Goal: Transaction & Acquisition: Obtain resource

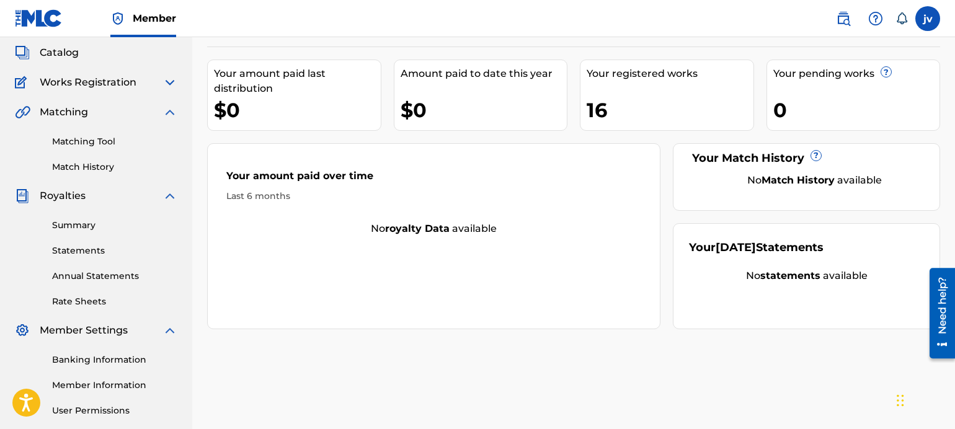
scroll to position [62, 0]
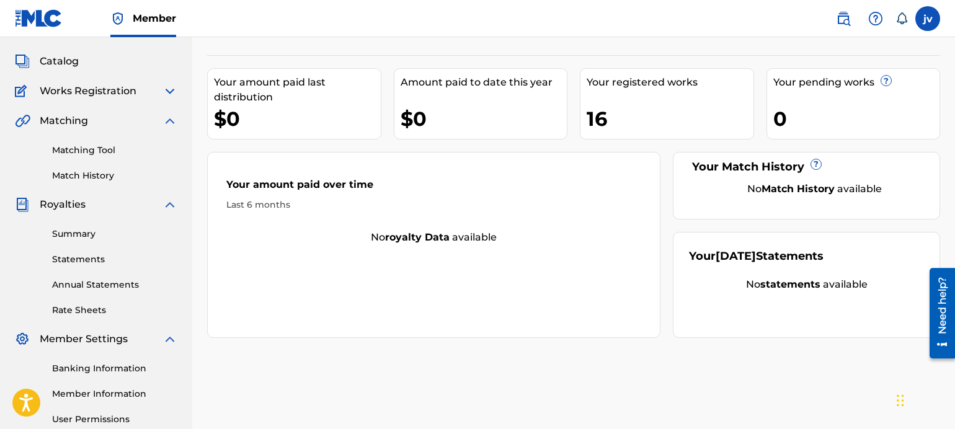
click at [268, 257] on div "Your amount paid over time Last 6 months No royalty data available" at bounding box center [433, 245] width 453 height 186
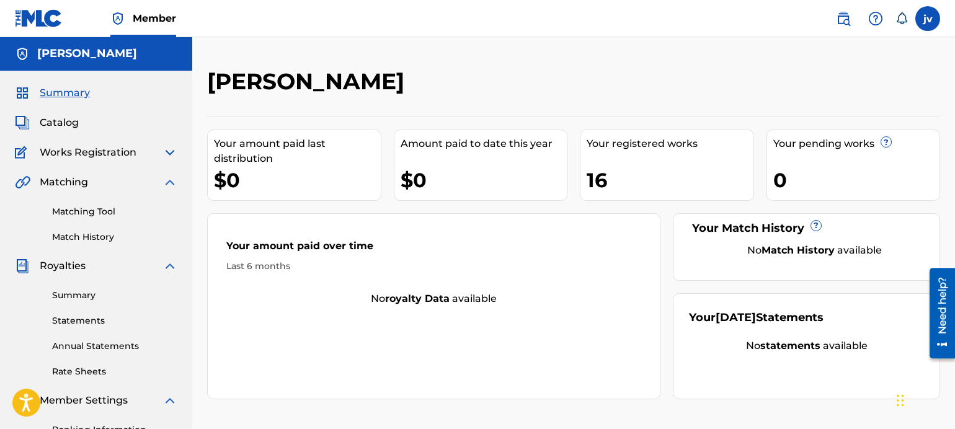
scroll to position [0, 0]
click at [85, 211] on link "Matching Tool" at bounding box center [114, 212] width 125 height 13
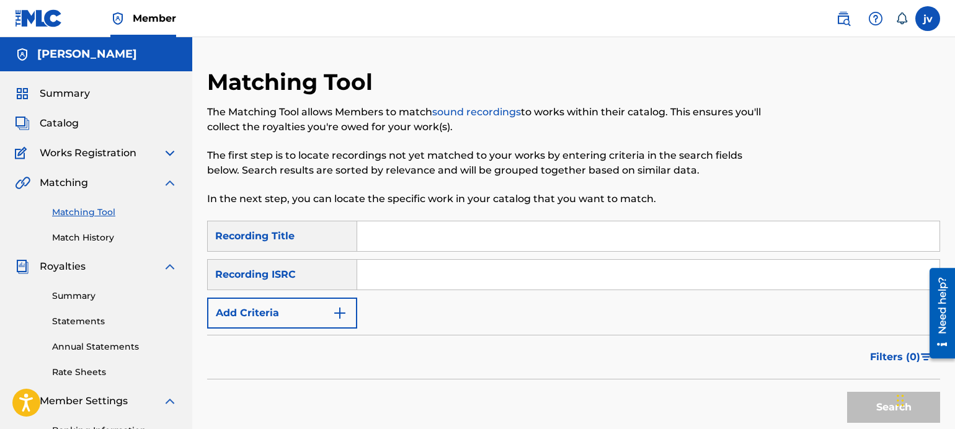
click at [131, 192] on div "Matching Tool Match History" at bounding box center [96, 217] width 162 height 54
click at [146, 180] on div "Matching" at bounding box center [96, 182] width 162 height 15
click at [172, 177] on img at bounding box center [169, 182] width 15 height 15
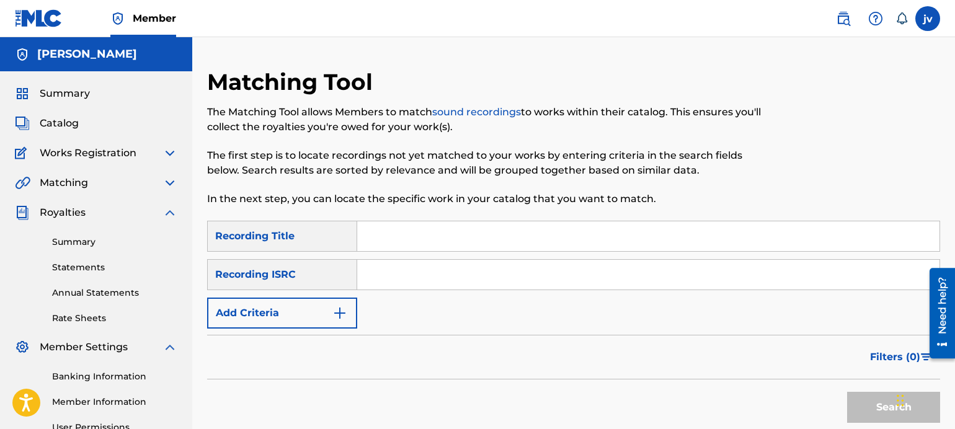
click at [174, 156] on img at bounding box center [169, 153] width 15 height 15
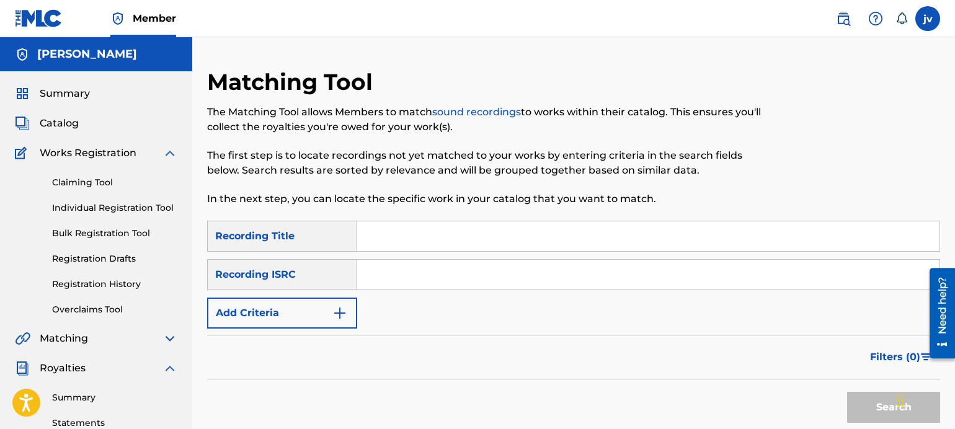
click at [98, 184] on link "Claiming Tool" at bounding box center [114, 182] width 125 height 13
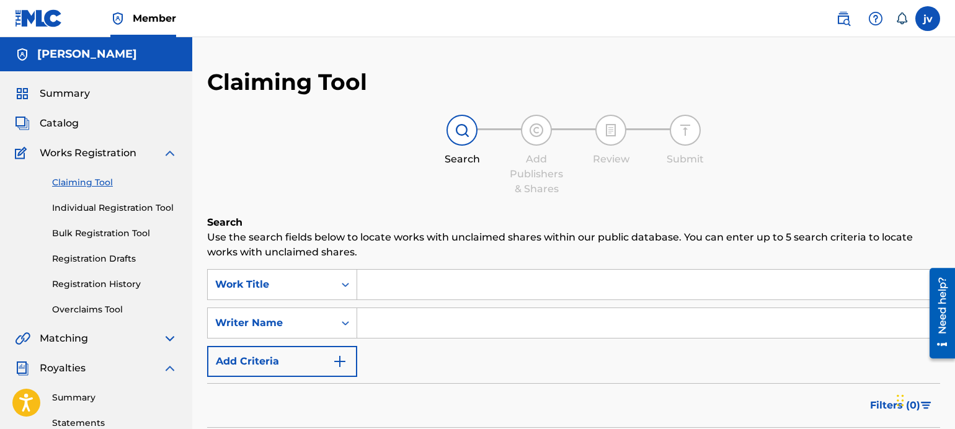
click at [107, 207] on link "Individual Registration Tool" at bounding box center [114, 207] width 125 height 13
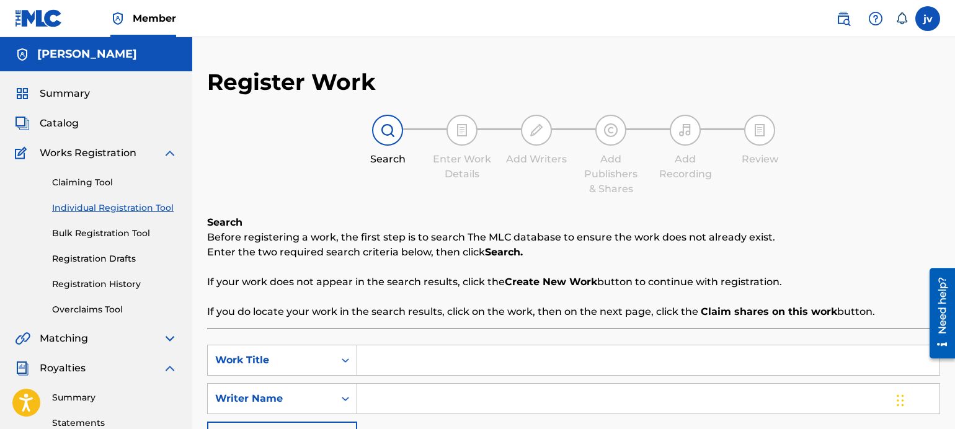
click at [108, 226] on div "Claiming Tool Individual Registration Tool Bulk Registration Tool Registration …" at bounding box center [96, 239] width 162 height 156
click at [112, 211] on link "Individual Registration Tool" at bounding box center [114, 207] width 125 height 13
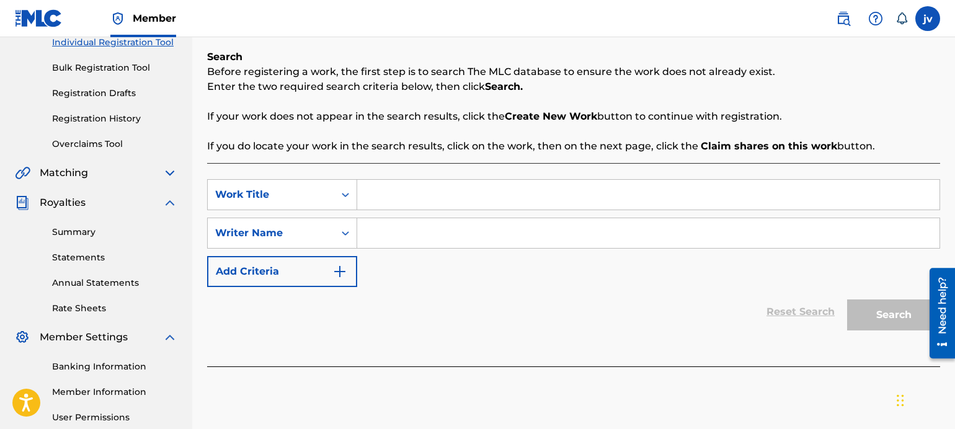
scroll to position [186, 0]
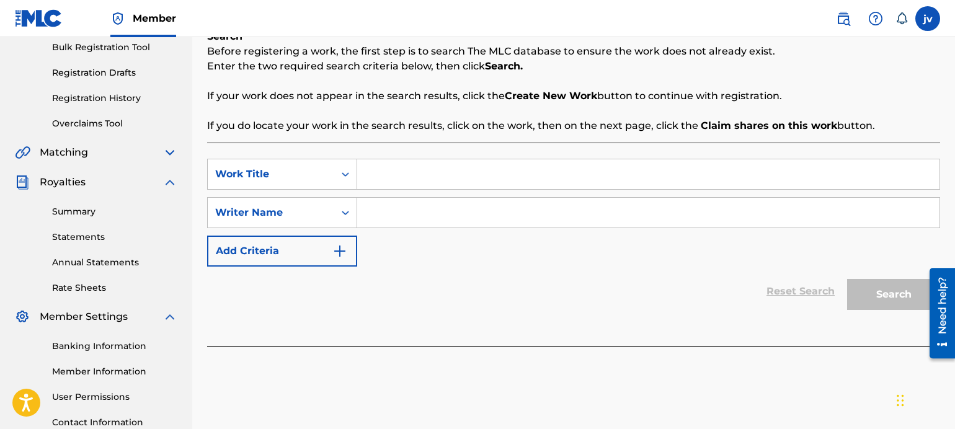
click at [417, 164] on input "Search Form" at bounding box center [648, 174] width 582 height 30
type input "A DA"
click at [497, 120] on p "If you do locate your work in the search results, click on the work, then on th…" at bounding box center [573, 125] width 733 height 15
click at [519, 211] on input "Search Form" at bounding box center [648, 213] width 582 height 30
click at [422, 171] on input "Search Form" at bounding box center [648, 174] width 582 height 30
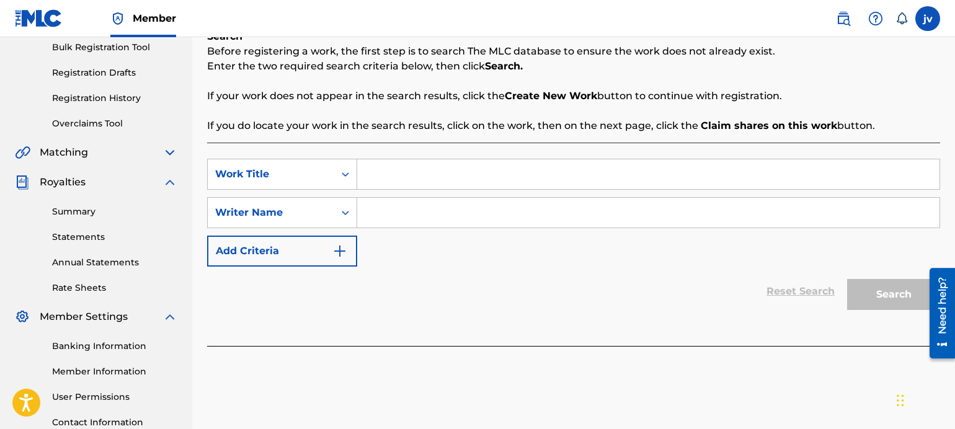
drag, startPoint x: 285, startPoint y: 29, endPoint x: 383, endPoint y: 73, distance: 107.4
click at [382, 74] on div "Search Before registering a work, the first step is to search The MLC database …" at bounding box center [573, 81] width 733 height 104
click at [405, 173] on input "Search Form" at bounding box center [648, 174] width 582 height 30
paste input "a dandelion stuck in her eye"
type input "a dandelion stuck in her eye"
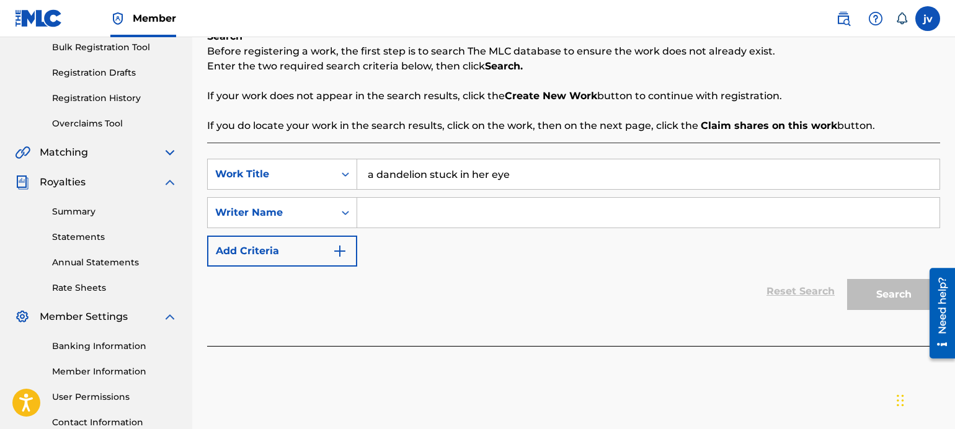
click at [325, 252] on button "Add Criteria" at bounding box center [282, 251] width 150 height 31
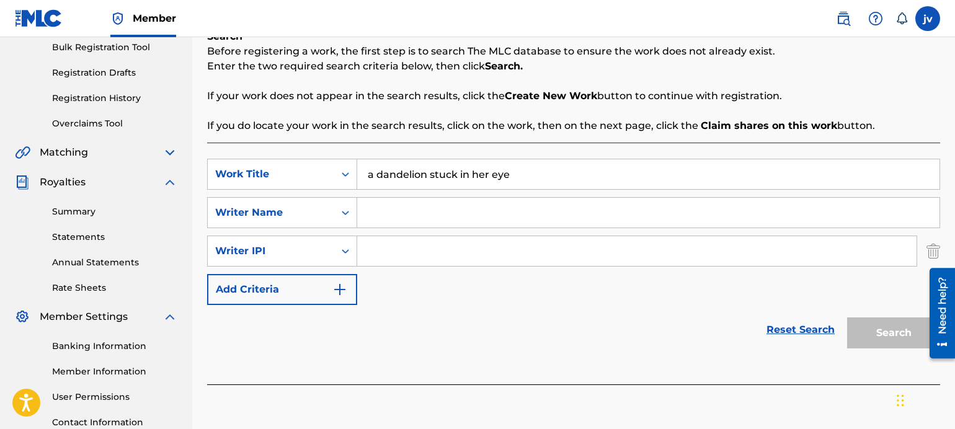
click at [403, 222] on input "Search Form" at bounding box center [648, 213] width 582 height 30
type input "jimmy veliz"
click at [371, 243] on input "Search Form" at bounding box center [636, 251] width 559 height 30
click at [428, 255] on input "Search Form" at bounding box center [636, 251] width 559 height 30
type input "1220640114"
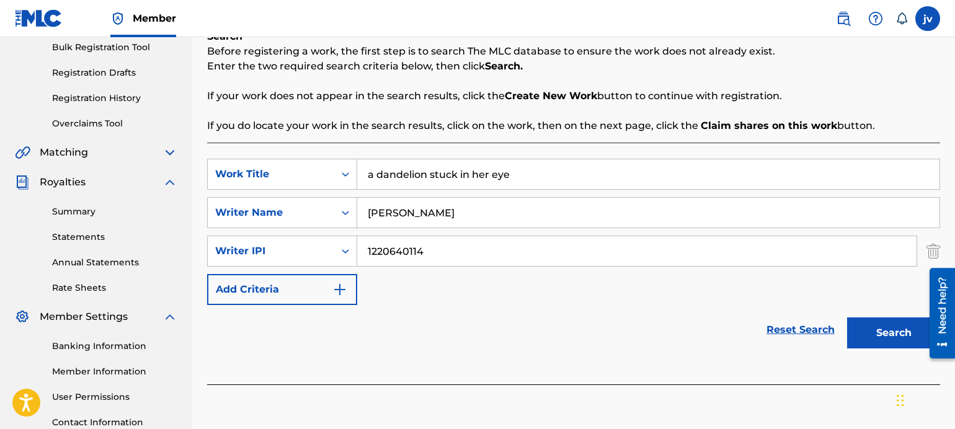
click at [324, 285] on button "Add Criteria" at bounding box center [282, 289] width 150 height 31
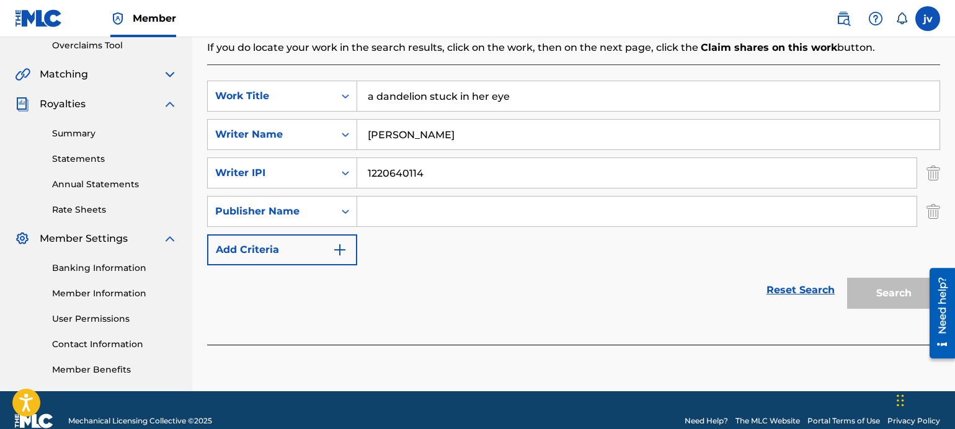
scroll to position [286, 0]
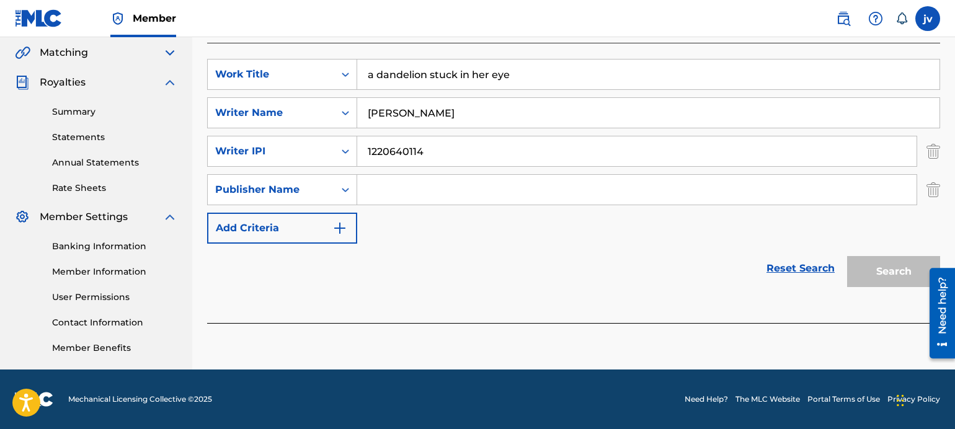
click at [296, 238] on button "Add Criteria" at bounding box center [282, 228] width 150 height 31
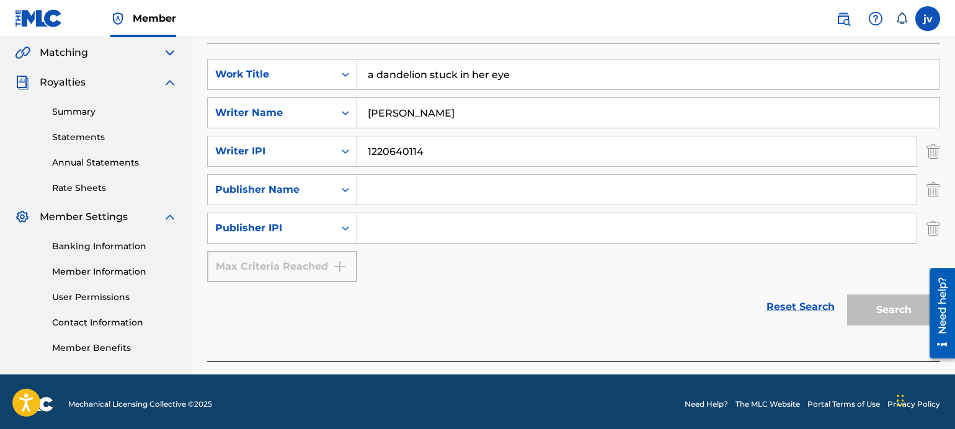
click at [407, 193] on input "Search Form" at bounding box center [636, 190] width 559 height 30
type input "jimmy veliz"
click at [433, 218] on input "Search Form" at bounding box center [636, 228] width 559 height 30
type input "1220640016"
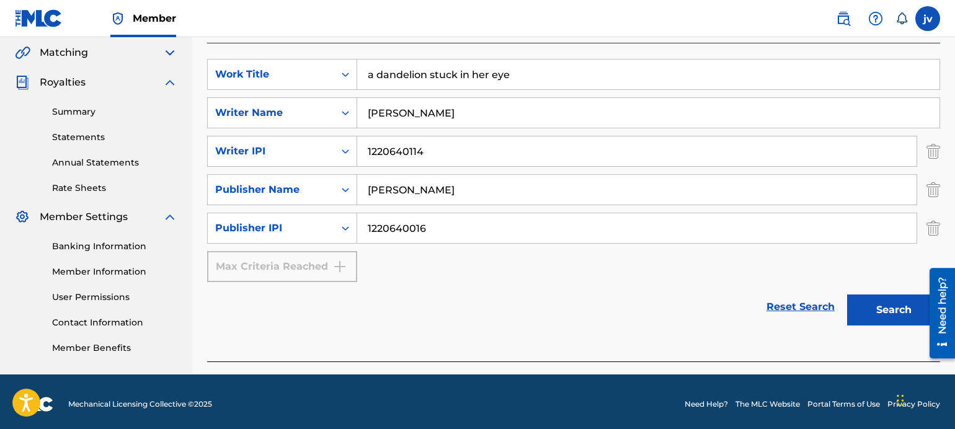
click at [891, 310] on button "Search" at bounding box center [893, 309] width 93 height 31
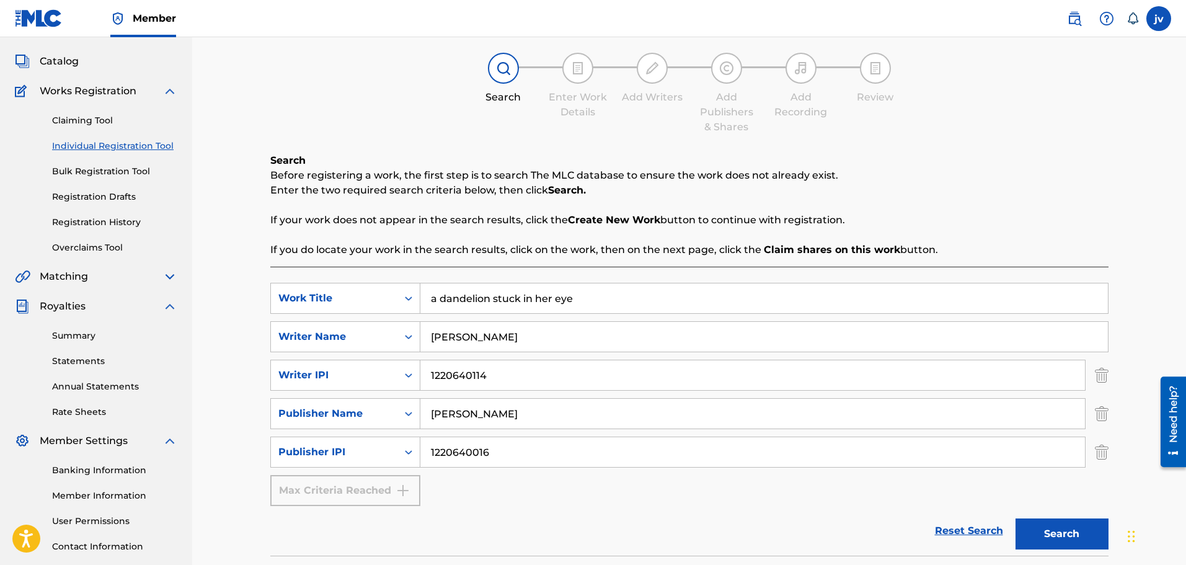
scroll to position [61, 0]
click at [81, 124] on link "Claiming Tool" at bounding box center [114, 121] width 125 height 13
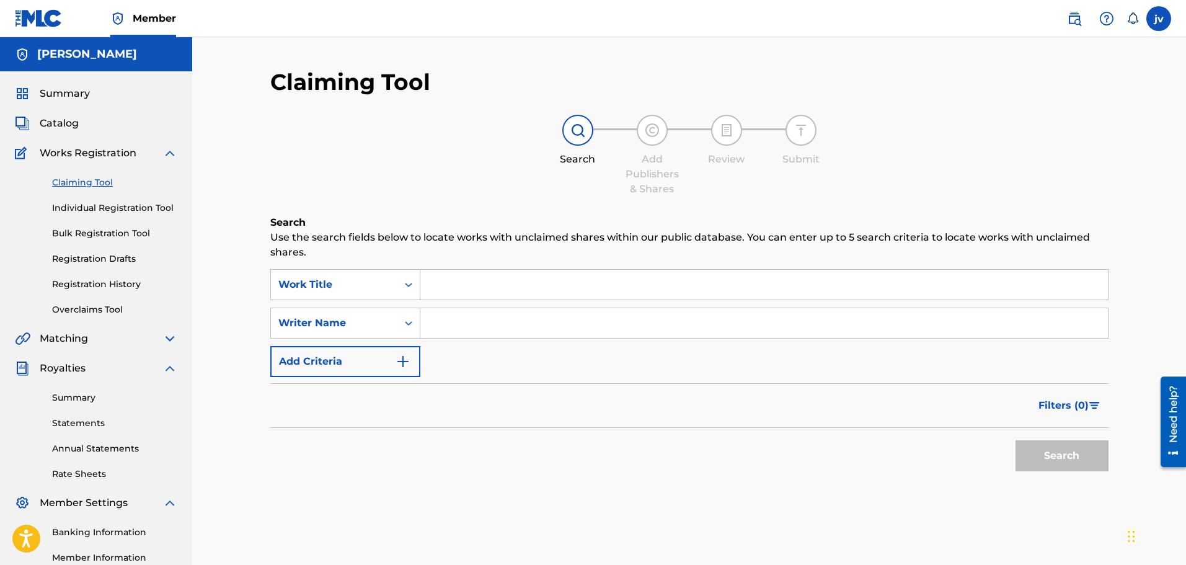
click at [440, 290] on input "Search Form" at bounding box center [764, 285] width 688 height 30
click at [504, 238] on p "Use the search fields below to locate works with unclaimed shares within our pu…" at bounding box center [689, 245] width 838 height 30
click at [472, 287] on input "Search Form" at bounding box center [764, 285] width 688 height 30
click at [373, 347] on button "Add Criteria" at bounding box center [345, 361] width 150 height 31
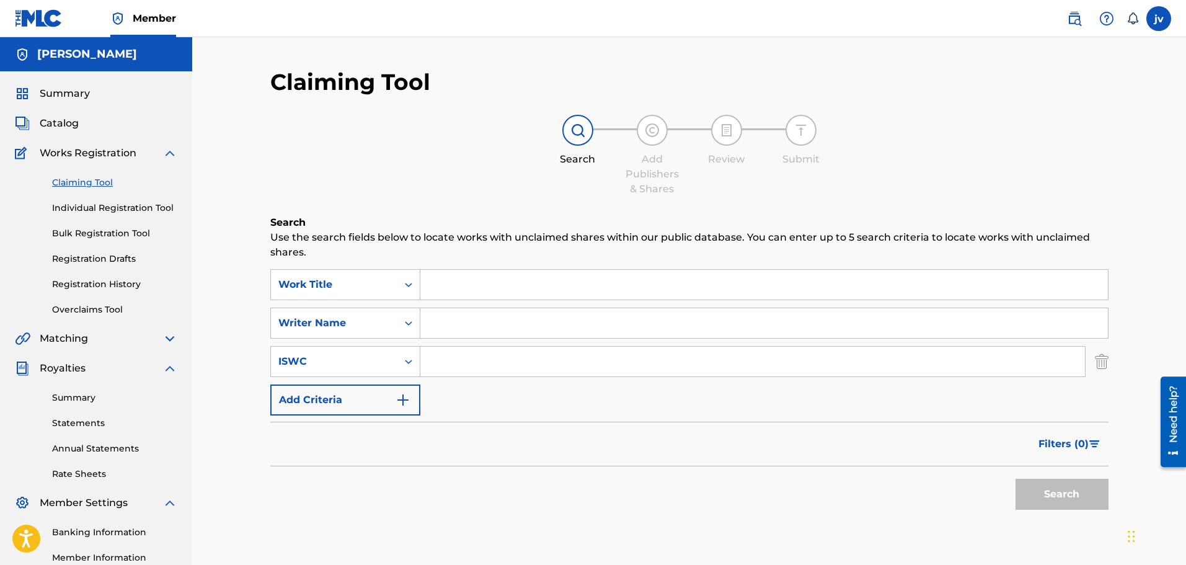
click at [369, 396] on button "Add Criteria" at bounding box center [345, 399] width 150 height 31
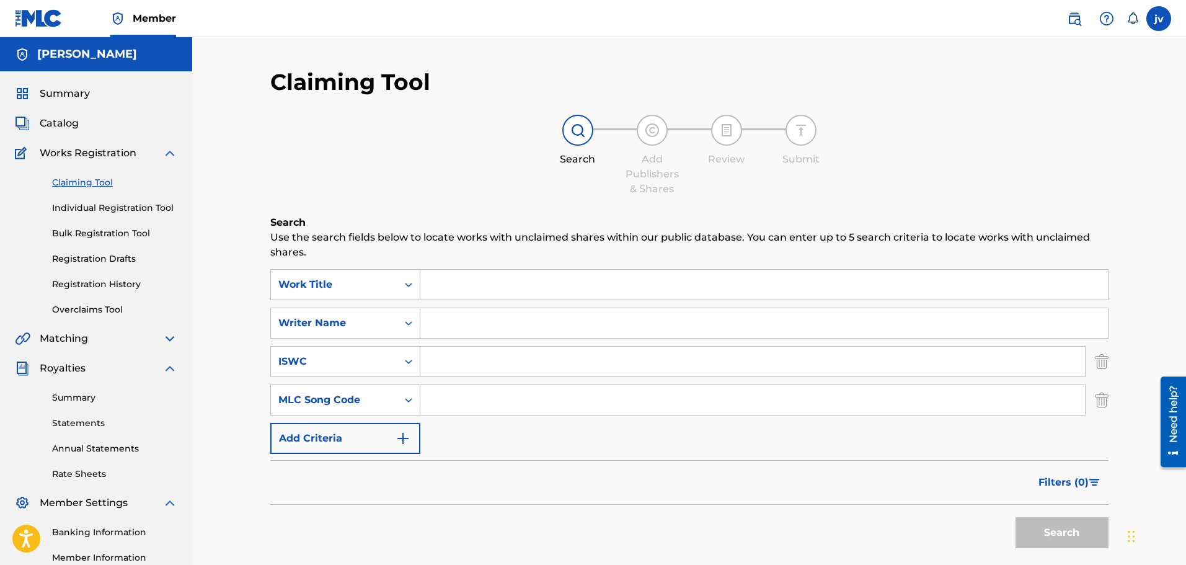
click at [368, 428] on button "Add Criteria" at bounding box center [345, 438] width 150 height 31
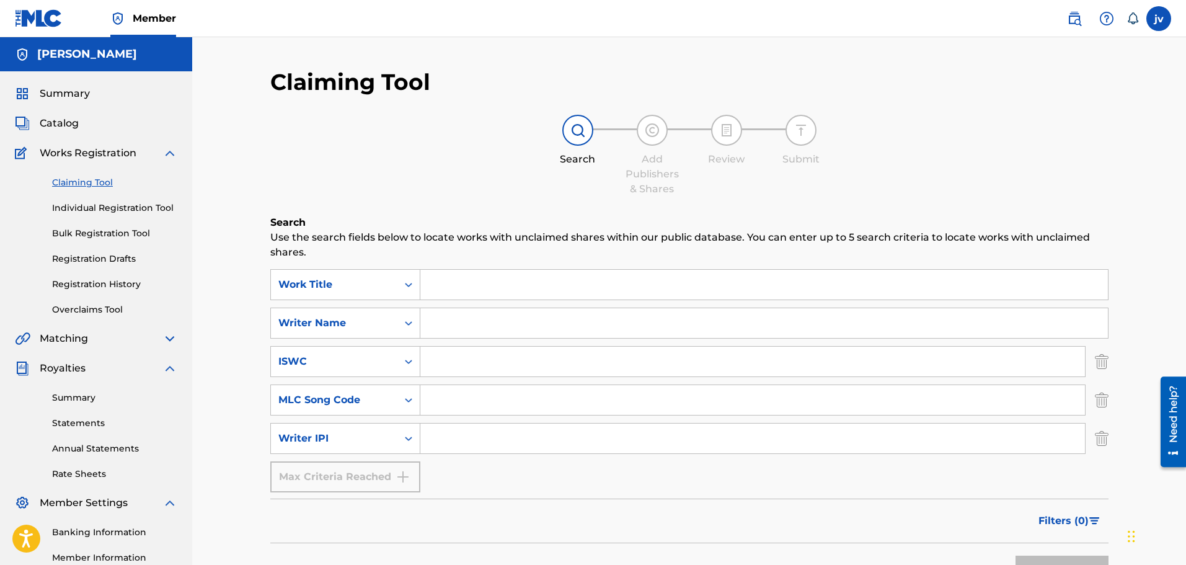
click at [453, 278] on input "Search Form" at bounding box center [764, 285] width 688 height 30
click at [99, 198] on div "Claiming Tool Individual Registration Tool Bulk Registration Tool Registration …" at bounding box center [96, 239] width 162 height 156
click at [93, 206] on link "Individual Registration Tool" at bounding box center [114, 207] width 125 height 13
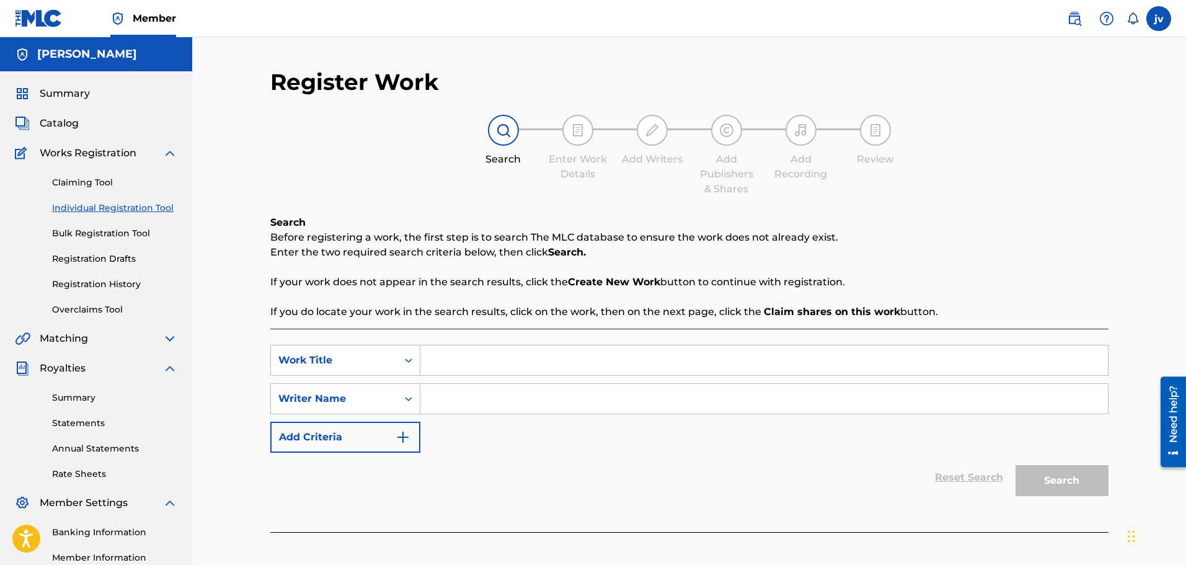
click at [60, 124] on span "Catalog" at bounding box center [59, 123] width 39 height 15
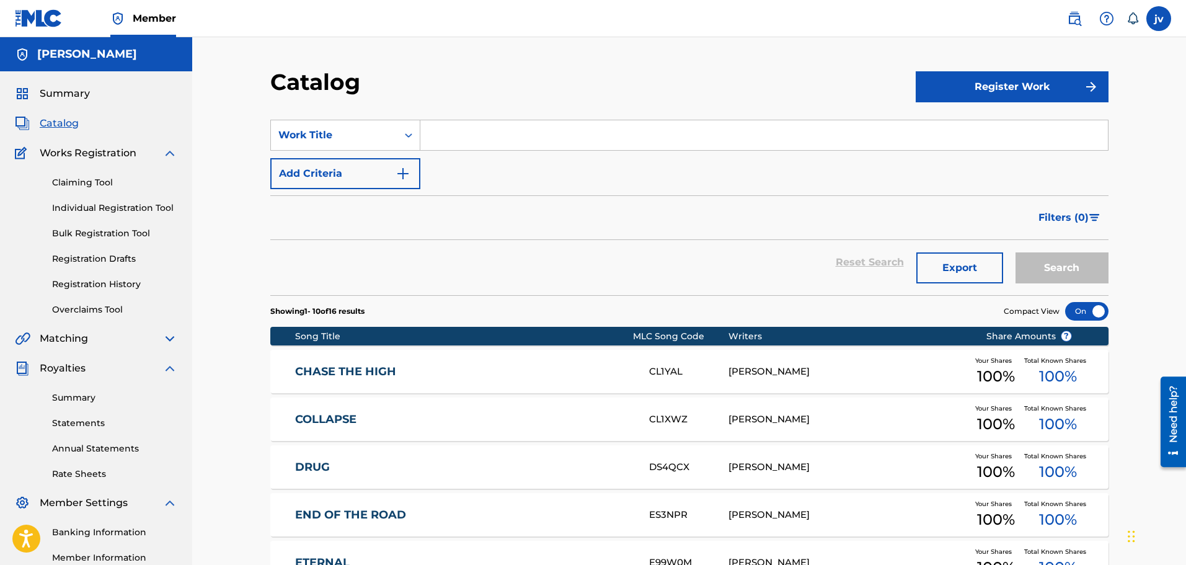
drag, startPoint x: 624, startPoint y: 147, endPoint x: 564, endPoint y: 143, distance: 60.9
click at [624, 146] on input "Search Form" at bounding box center [764, 135] width 688 height 30
click at [345, 179] on button "Add Criteria" at bounding box center [345, 173] width 150 height 31
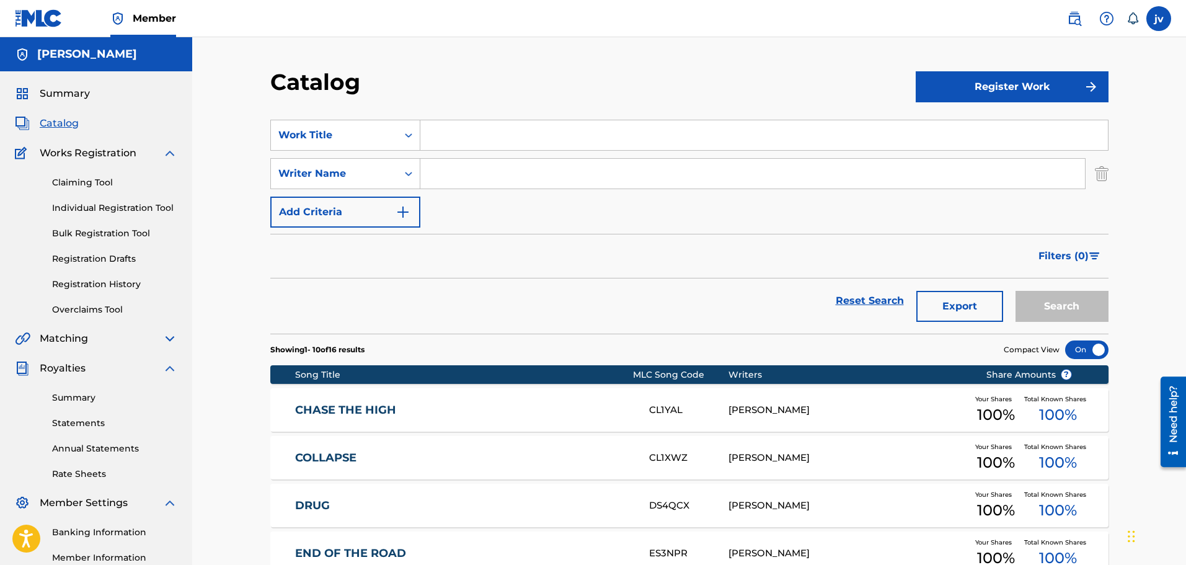
click at [371, 208] on button "Add Criteria" at bounding box center [345, 212] width 150 height 31
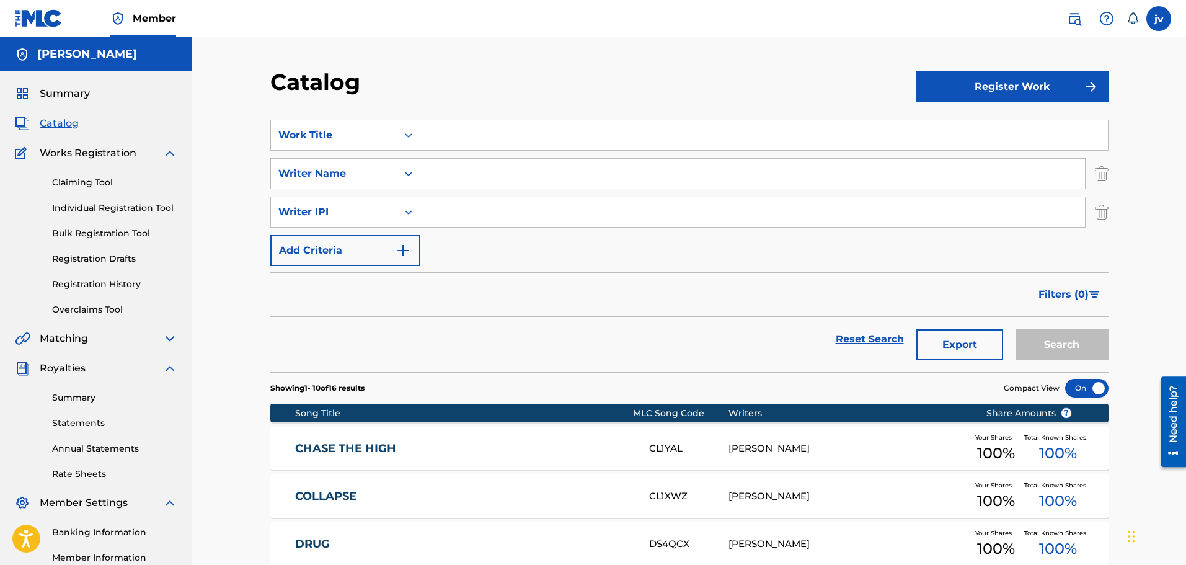
click at [445, 133] on input "Search Form" at bounding box center [764, 135] width 688 height 30
paste input "a dandelion stuck in her eye"
type input "a dandelion stuck in her eye"
click at [612, 173] on input "Search Form" at bounding box center [752, 174] width 665 height 30
click at [954, 99] on button "Register Work" at bounding box center [1012, 86] width 193 height 31
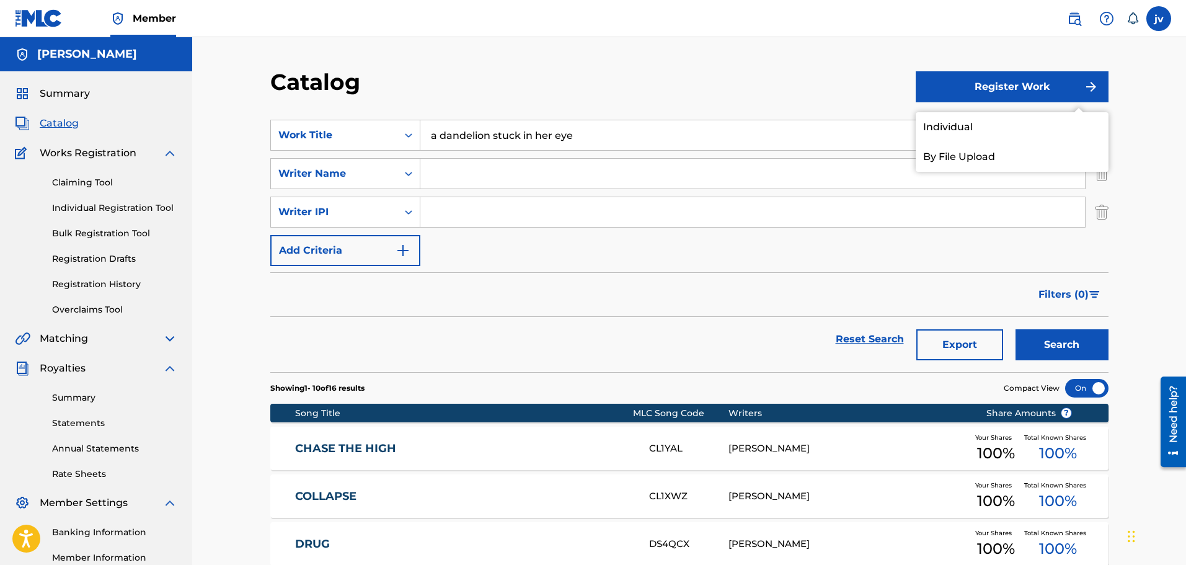
click at [849, 104] on div "Catalog" at bounding box center [592, 86] width 645 height 37
drag, startPoint x: 451, startPoint y: 184, endPoint x: 458, endPoint y: 183, distance: 6.8
click at [458, 183] on input "Search Form" at bounding box center [752, 174] width 665 height 30
click at [765, 274] on div "Filters ( 0 )" at bounding box center [689, 294] width 838 height 45
click at [502, 182] on input "Search Form" at bounding box center [752, 174] width 665 height 30
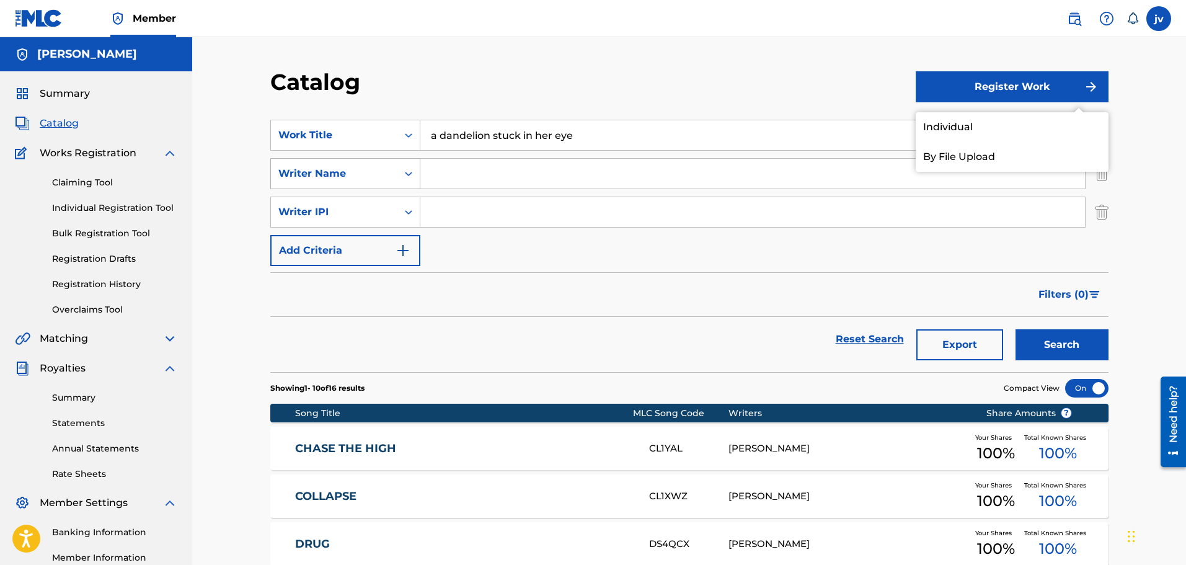
click at [385, 180] on div "Writer Name" at bounding box center [334, 173] width 112 height 15
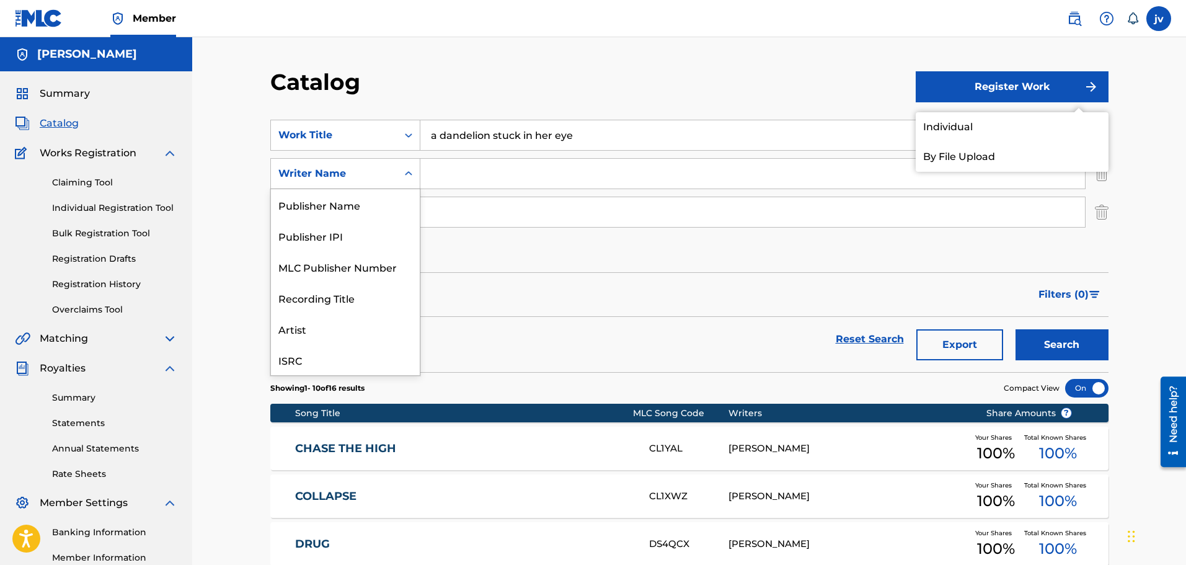
scroll to position [31, 0]
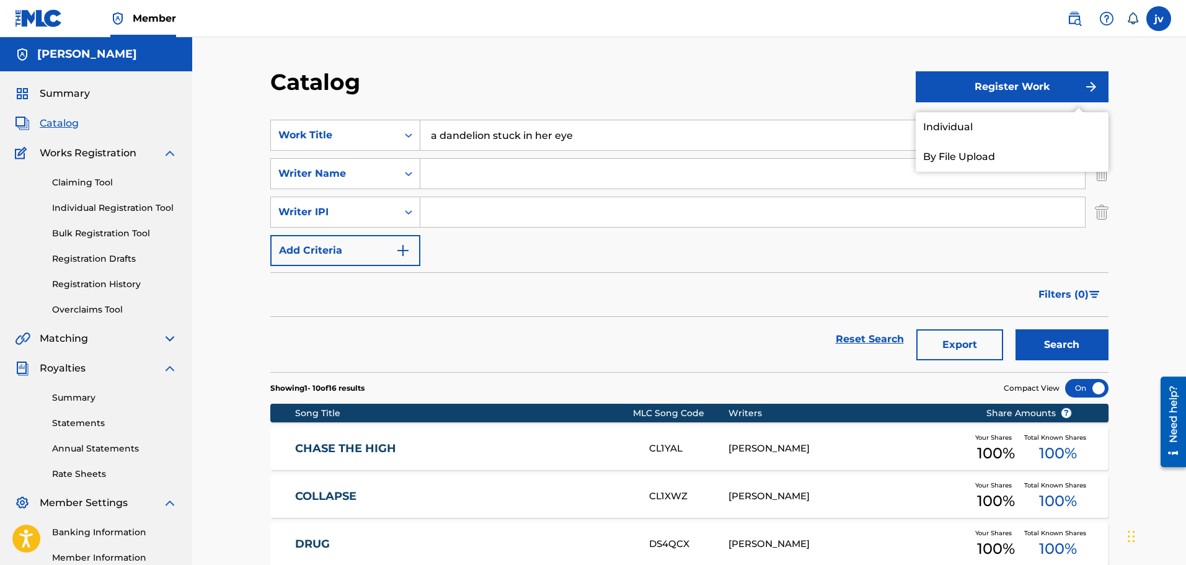
click at [399, 174] on div "Search Form" at bounding box center [408, 173] width 22 height 22
click at [407, 174] on icon "Search Form" at bounding box center [408, 174] width 7 height 4
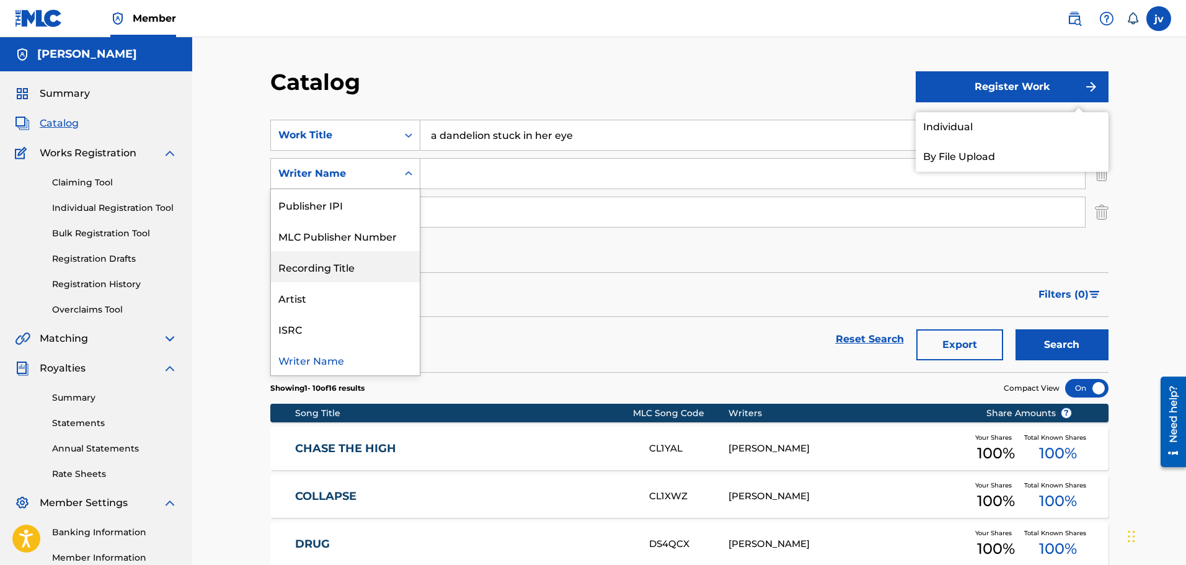
scroll to position [0, 0]
drag, startPoint x: 442, startPoint y: 197, endPoint x: 447, endPoint y: 192, distance: 7.5
click at [442, 197] on input "Search Form" at bounding box center [752, 212] width 665 height 30
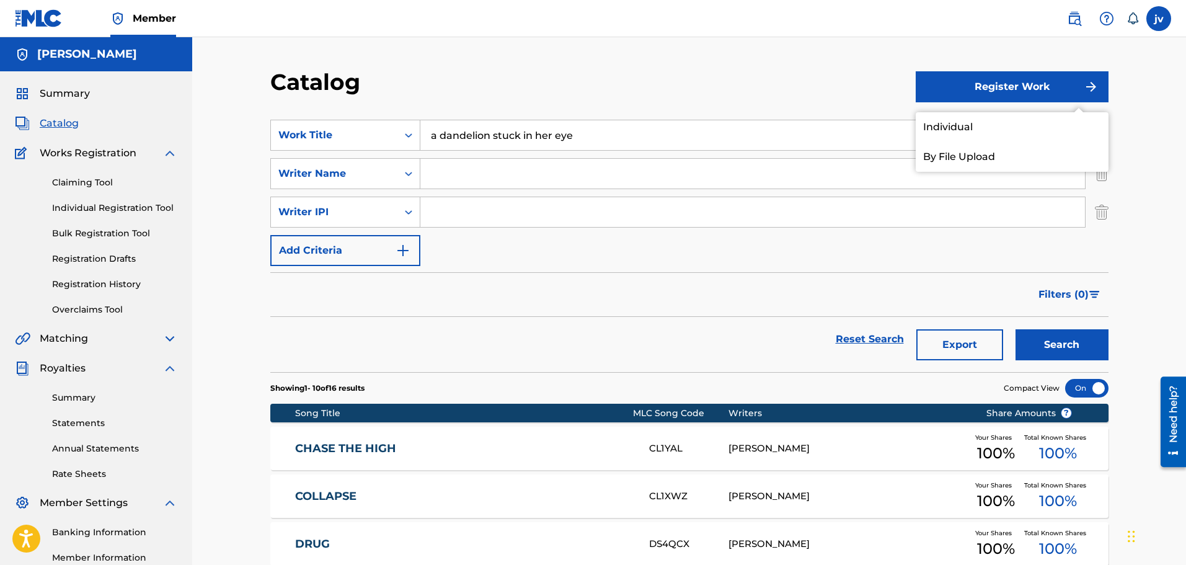
click at [381, 259] on button "Add Criteria" at bounding box center [345, 250] width 150 height 31
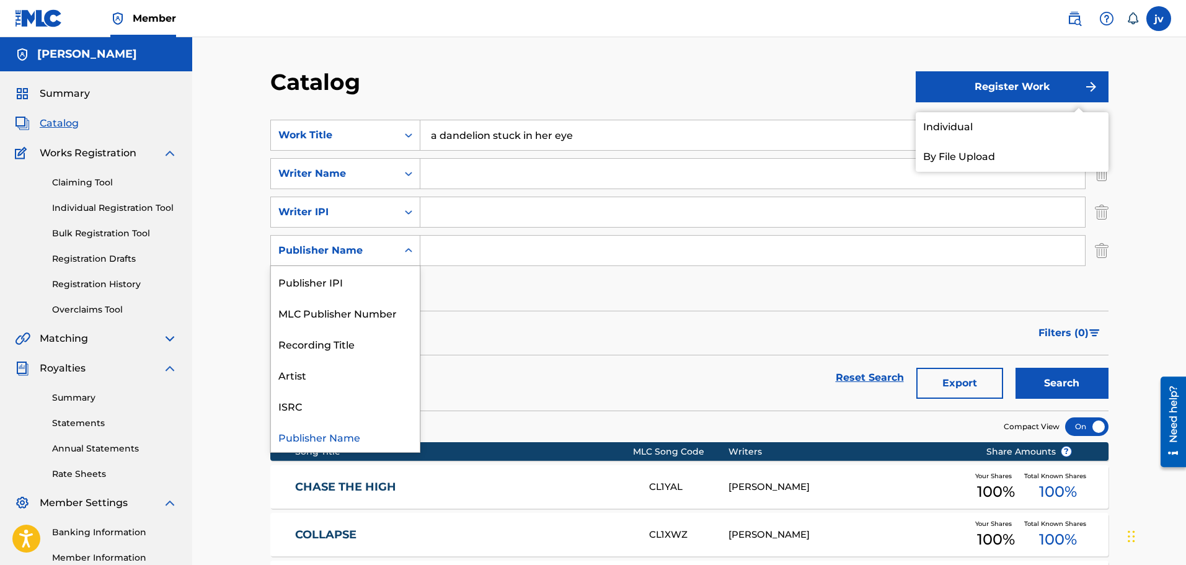
click at [381, 254] on div "Publisher Name" at bounding box center [334, 250] width 112 height 15
click at [376, 257] on div "Publisher Name" at bounding box center [334, 250] width 112 height 15
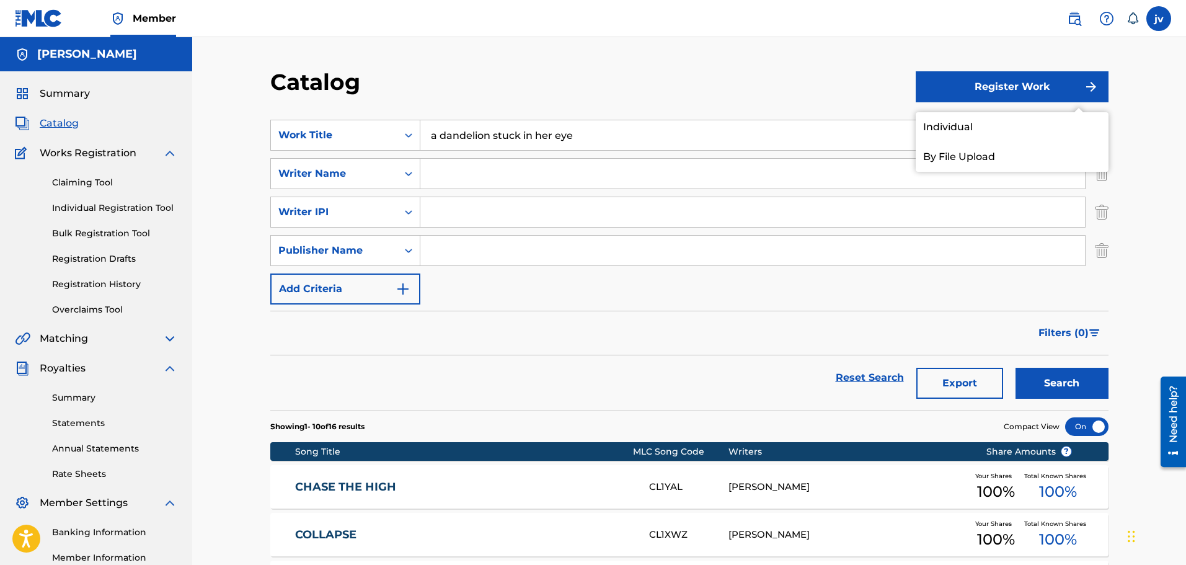
click at [439, 188] on input "Search Form" at bounding box center [752, 174] width 665 height 30
type input "j"
type input "[PERSON_NAME]"
click at [461, 206] on input "Search Form" at bounding box center [752, 212] width 665 height 30
drag, startPoint x: 474, startPoint y: 213, endPoint x: 448, endPoint y: 223, distance: 27.3
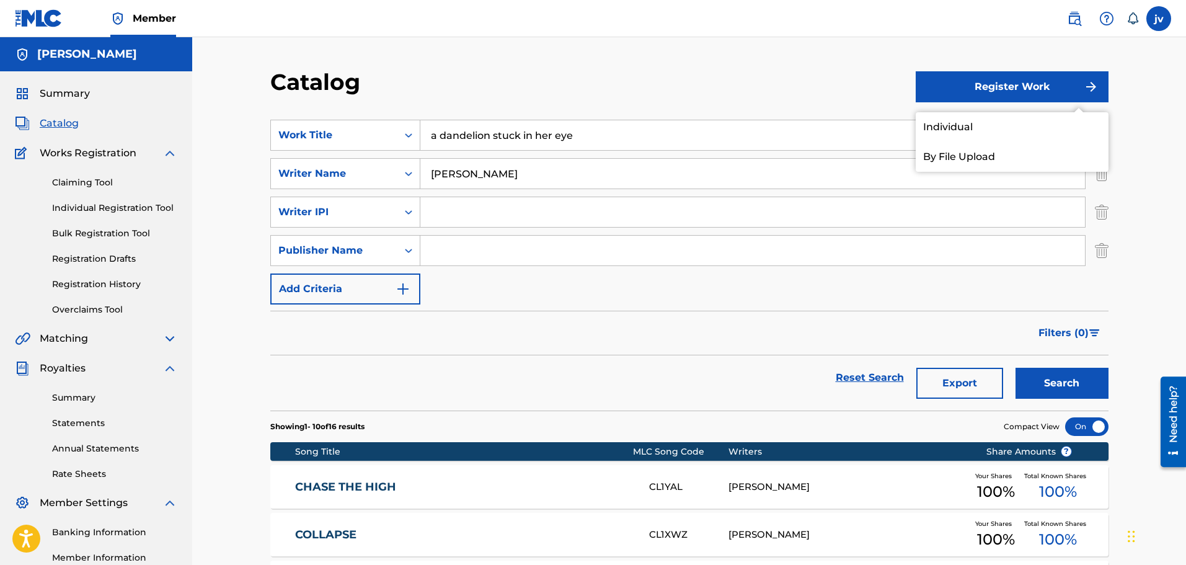
click at [474, 213] on input "Search Form" at bounding box center [752, 212] width 665 height 30
click at [355, 250] on div "Publisher Name" at bounding box center [334, 250] width 112 height 15
click at [482, 291] on div "SearchWithCriteriab818f6ca-58ab-4804-98a5-061023418e39 Work Title a dandelion s…" at bounding box center [689, 212] width 838 height 185
click at [348, 289] on button "Add Criteria" at bounding box center [345, 288] width 150 height 31
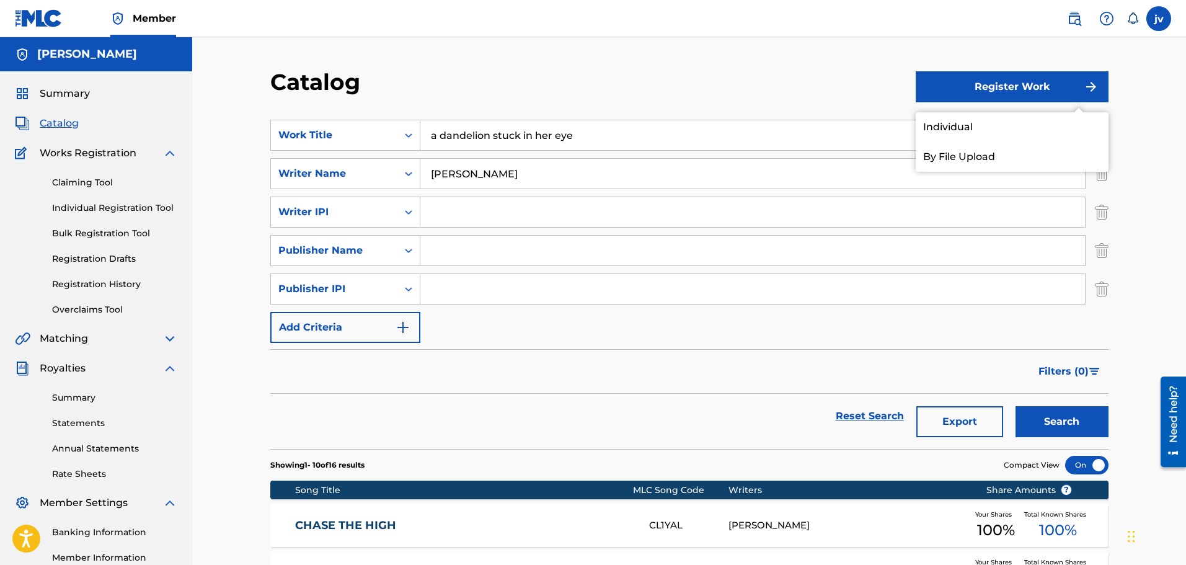
click at [466, 218] on input "Search Form" at bounding box center [752, 212] width 665 height 30
paste input "01220640114"
type input "01220640114"
click at [515, 182] on input "[PERSON_NAME]" at bounding box center [752, 174] width 665 height 30
click at [471, 254] on input "Search Form" at bounding box center [752, 251] width 665 height 30
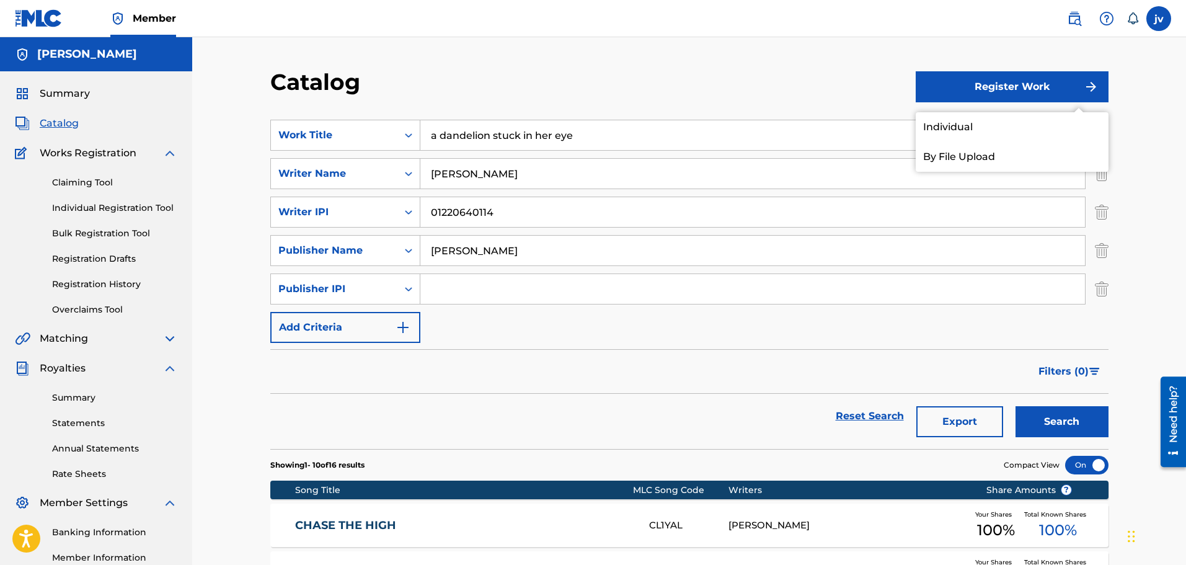
type input "jimmy veliz"
click at [500, 288] on input "Search Form" at bounding box center [752, 289] width 665 height 30
paste input "01220640016"
type input "01220640016"
click at [954, 428] on button "Search" at bounding box center [1061, 421] width 93 height 31
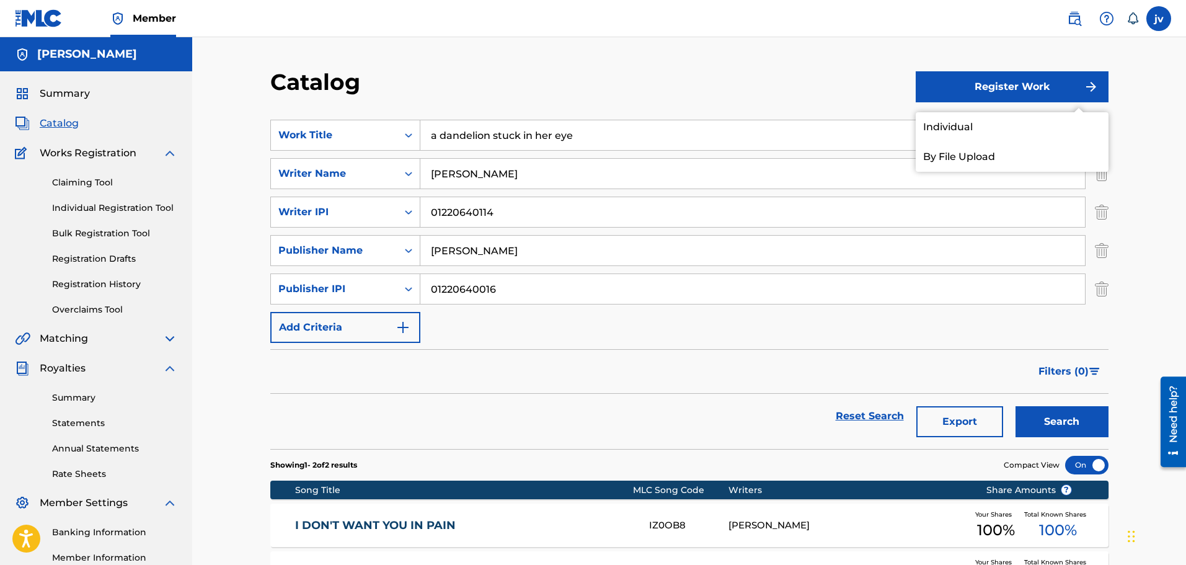
click at [848, 346] on form "SearchWithCriteriab818f6ca-58ab-4804-98a5-061023418e39 Work Title a dandelion s…" at bounding box center [689, 284] width 838 height 329
click at [954, 117] on link "Individual" at bounding box center [1012, 127] width 193 height 30
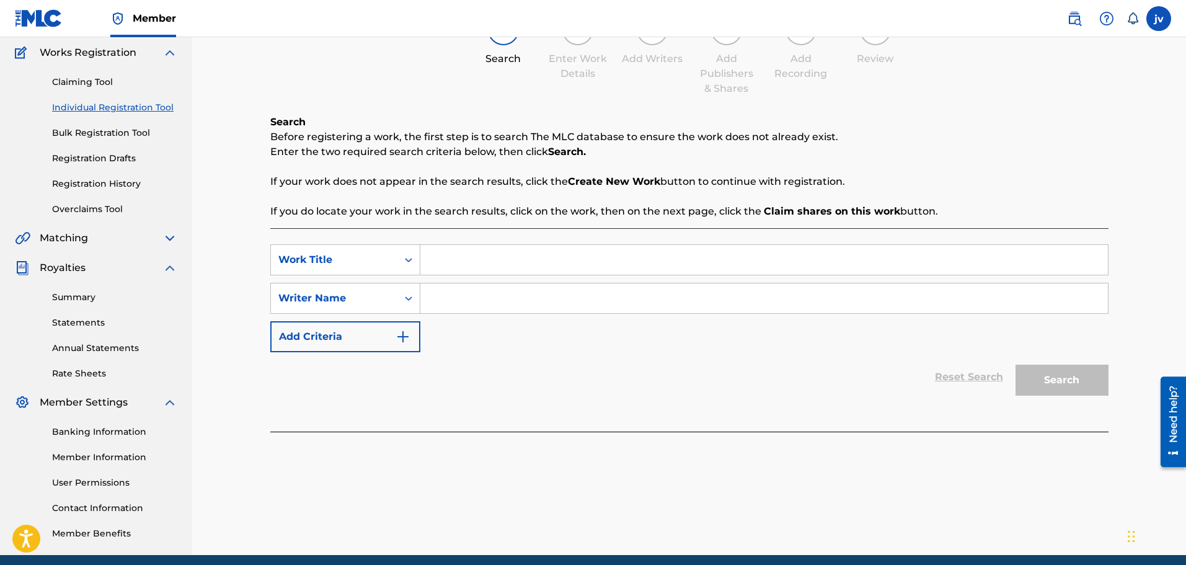
scroll to position [124, 0]
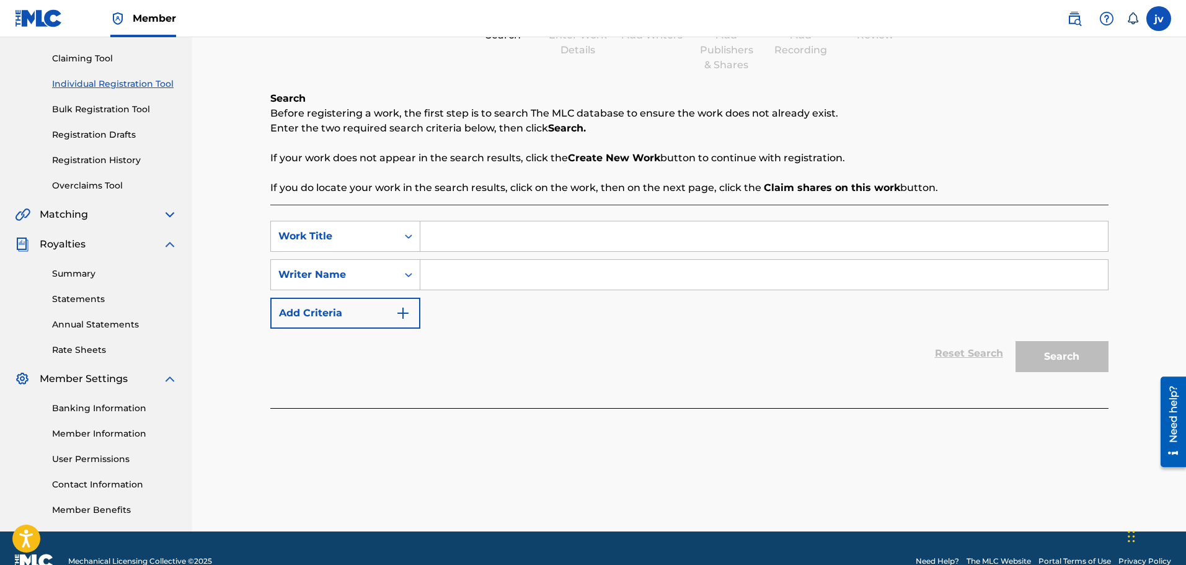
click at [369, 304] on button "Add Criteria" at bounding box center [345, 313] width 150 height 31
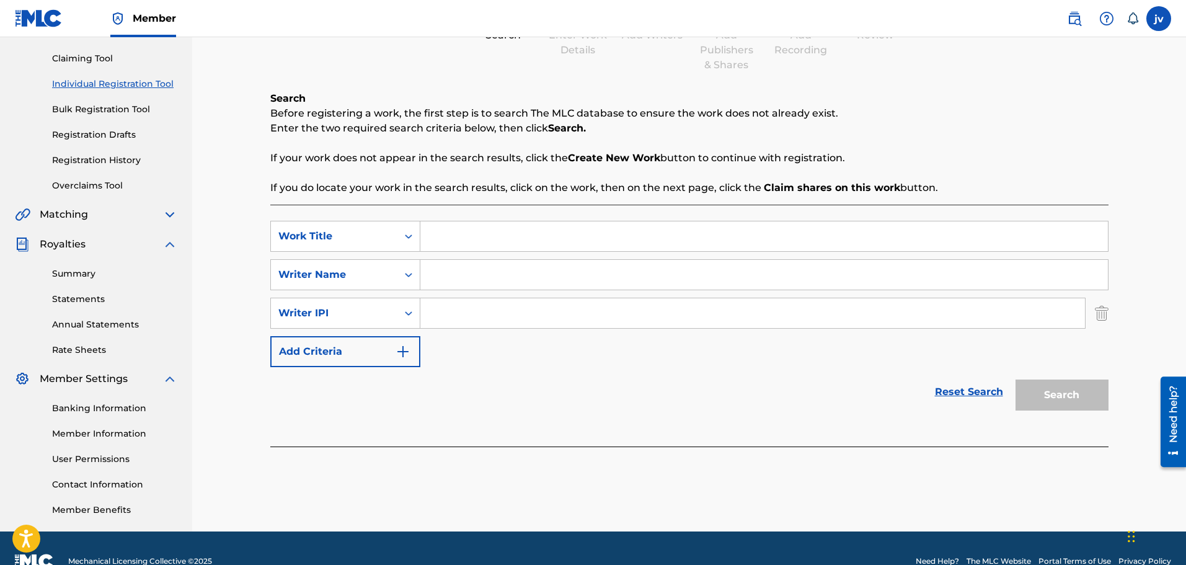
click at [357, 337] on div "SearchWithCriteriac3c98a5d-d4f0-409b-84fc-0a6a8f1f39fc Work Title SearchWithCri…" at bounding box center [689, 294] width 838 height 146
click at [358, 358] on button "Add Criteria" at bounding box center [345, 351] width 150 height 31
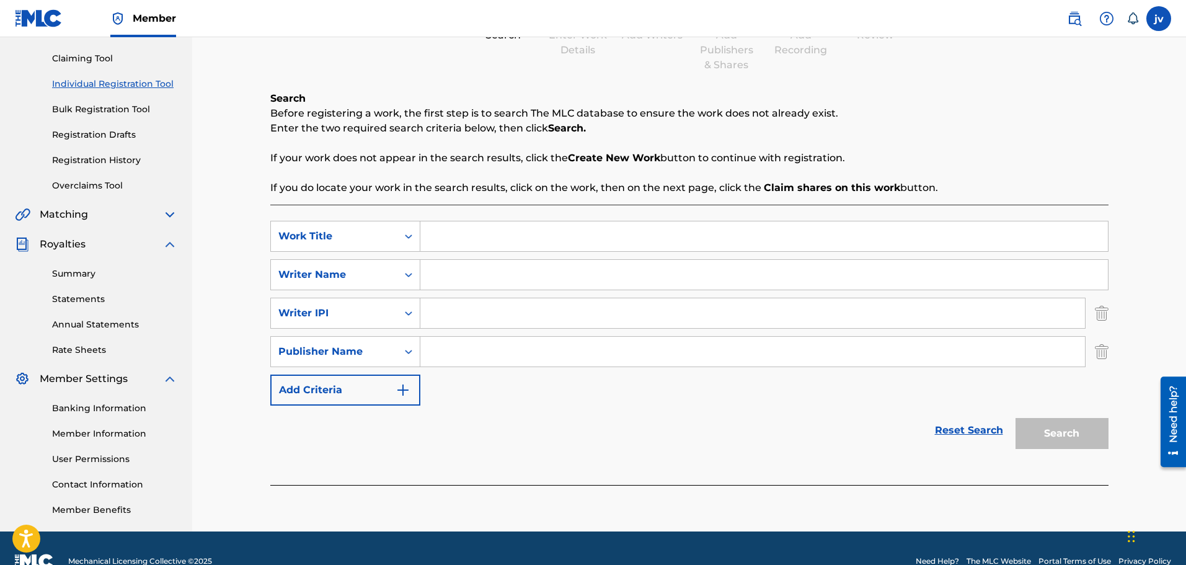
click at [355, 397] on button "Add Criteria" at bounding box center [345, 389] width 150 height 31
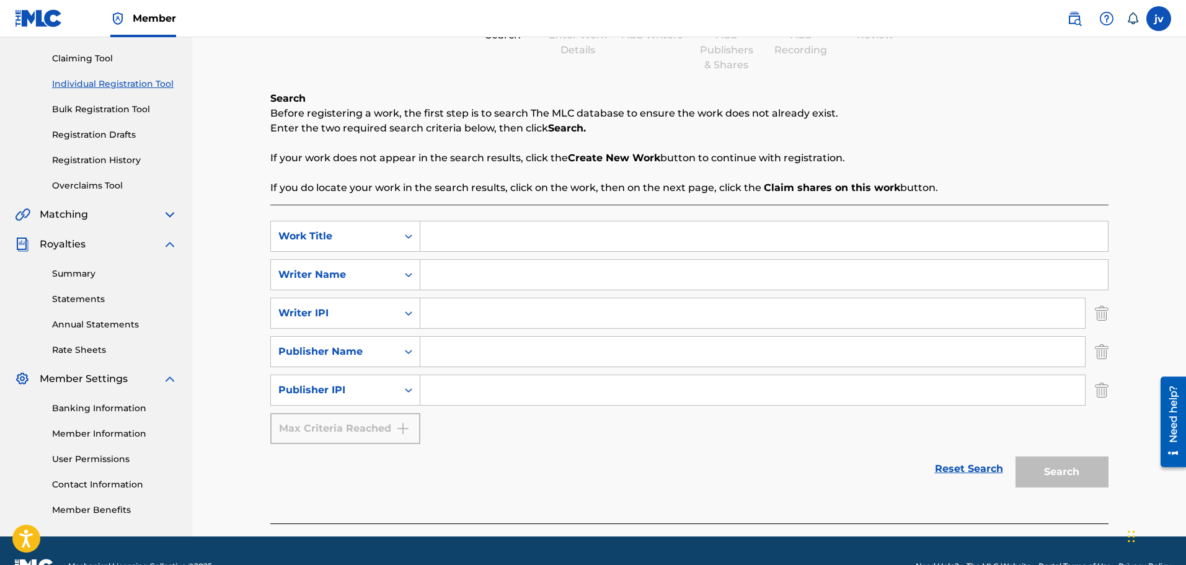
click at [441, 224] on input "Search Form" at bounding box center [764, 236] width 688 height 30
paste input "01220640016"
type input "a"
click at [453, 223] on input "Search Form" at bounding box center [764, 236] width 688 height 30
paste input "A DANDELION STUCK IN HER EYE"
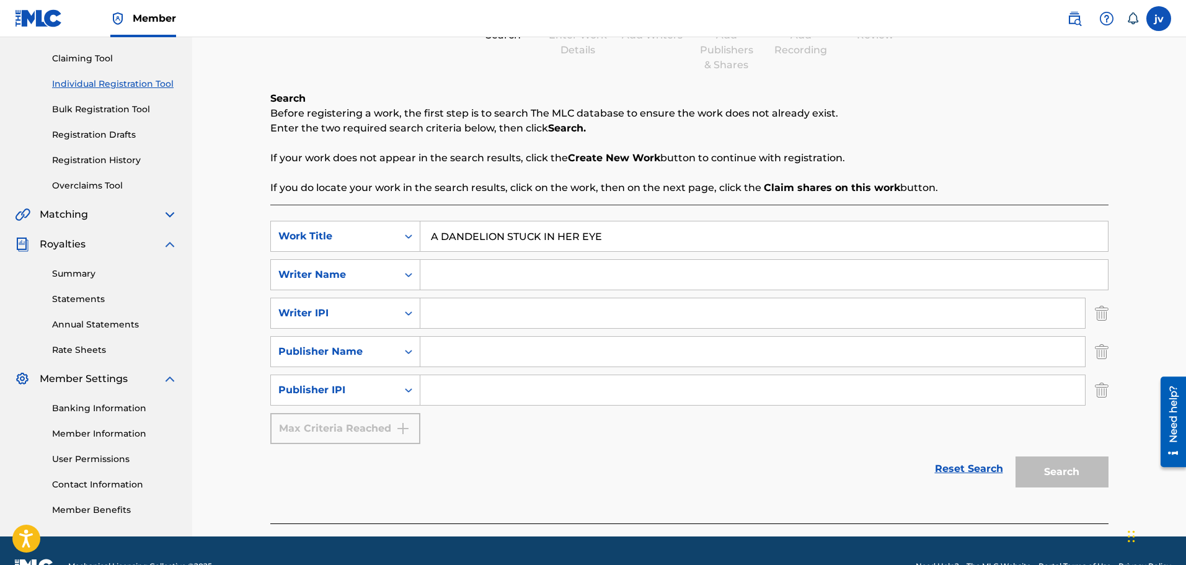
type input "A DANDELION STUCK IN HER EYE"
click at [449, 278] on input "Search Form" at bounding box center [764, 275] width 688 height 30
click at [433, 280] on input "Search Form" at bounding box center [764, 275] width 688 height 30
paste input "[PERSON_NAME]"
type input "[PERSON_NAME]"
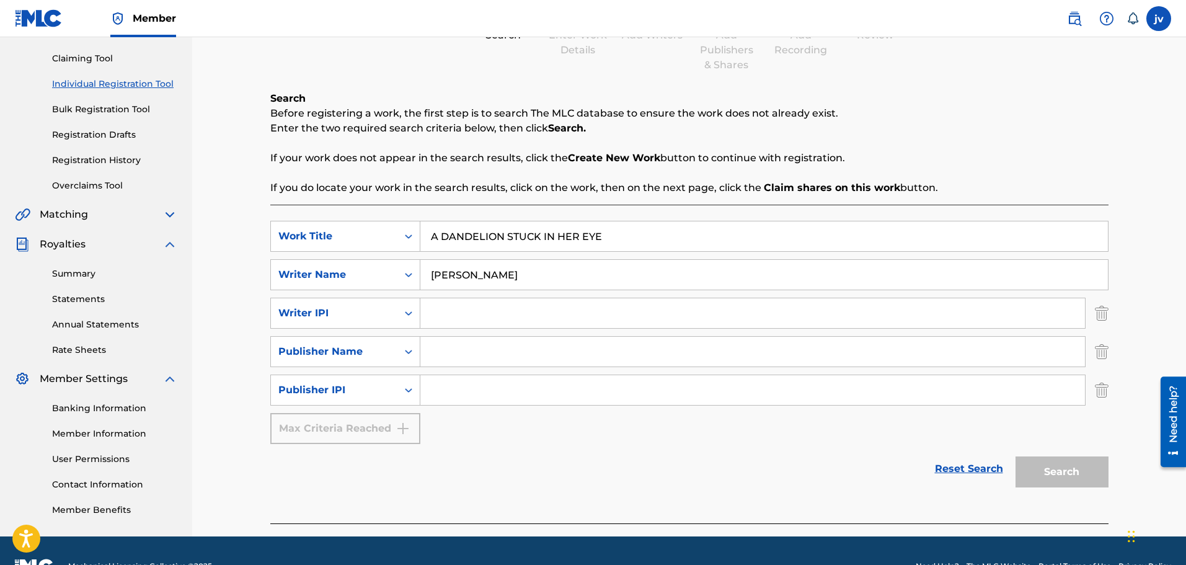
click at [443, 348] on input "Search Form" at bounding box center [752, 352] width 665 height 30
paste input "[PERSON_NAME]"
type input "[PERSON_NAME]"
click at [453, 388] on input "Search Form" at bounding box center [752, 390] width 665 height 30
paste input "01220640016"
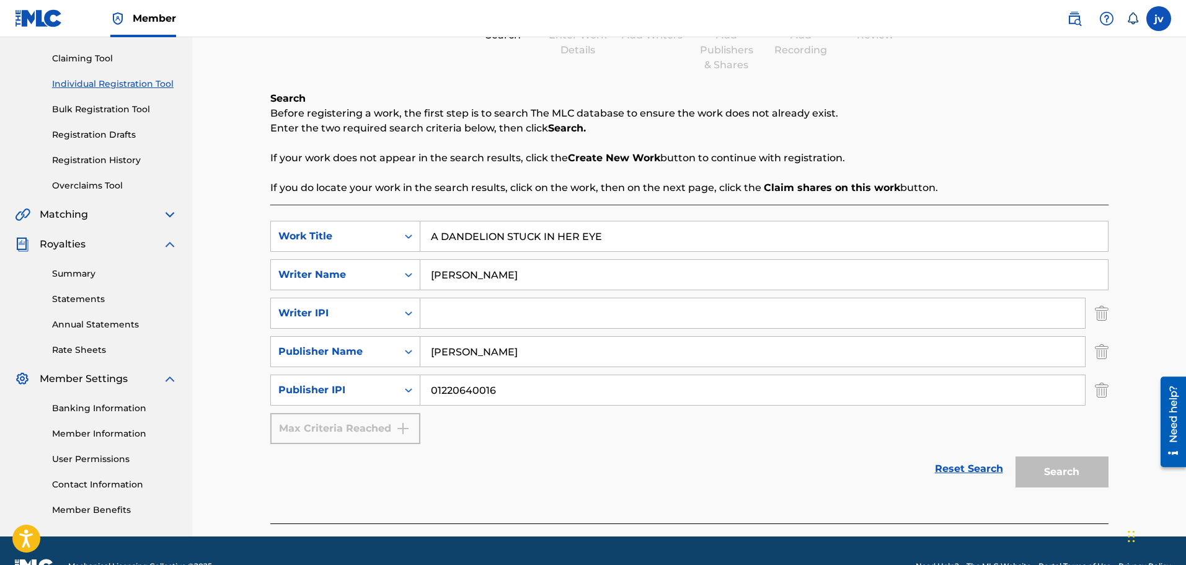
type input "01220640016"
click at [461, 312] on input "Search Form" at bounding box center [752, 313] width 665 height 30
paste input "01220640114"
type input "01220640114"
click at [954, 428] on button "Search" at bounding box center [1061, 471] width 93 height 31
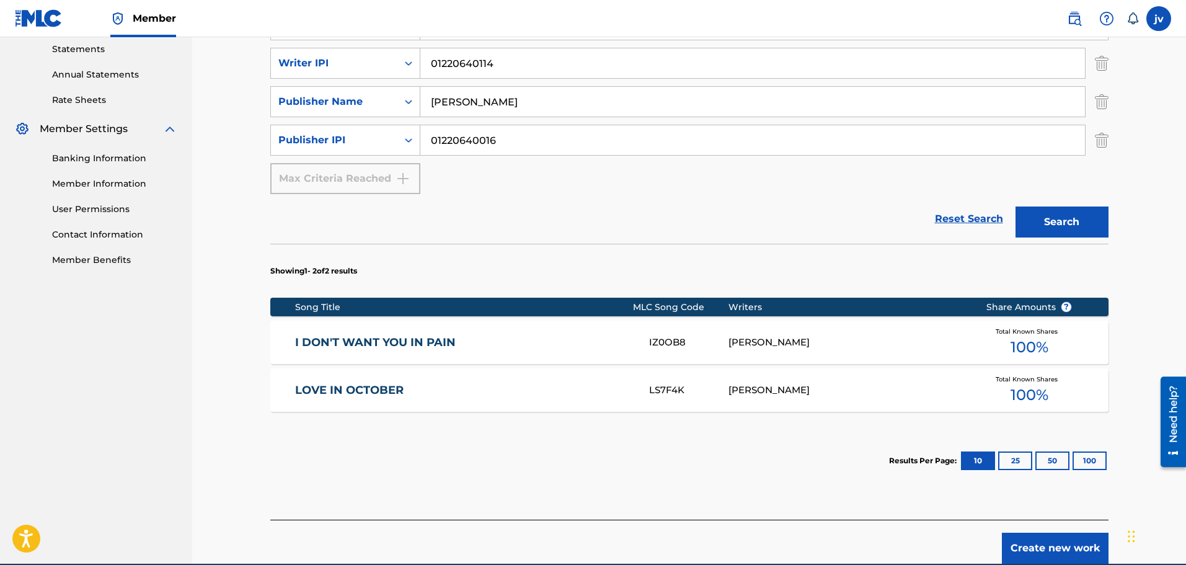
scroll to position [432, 0]
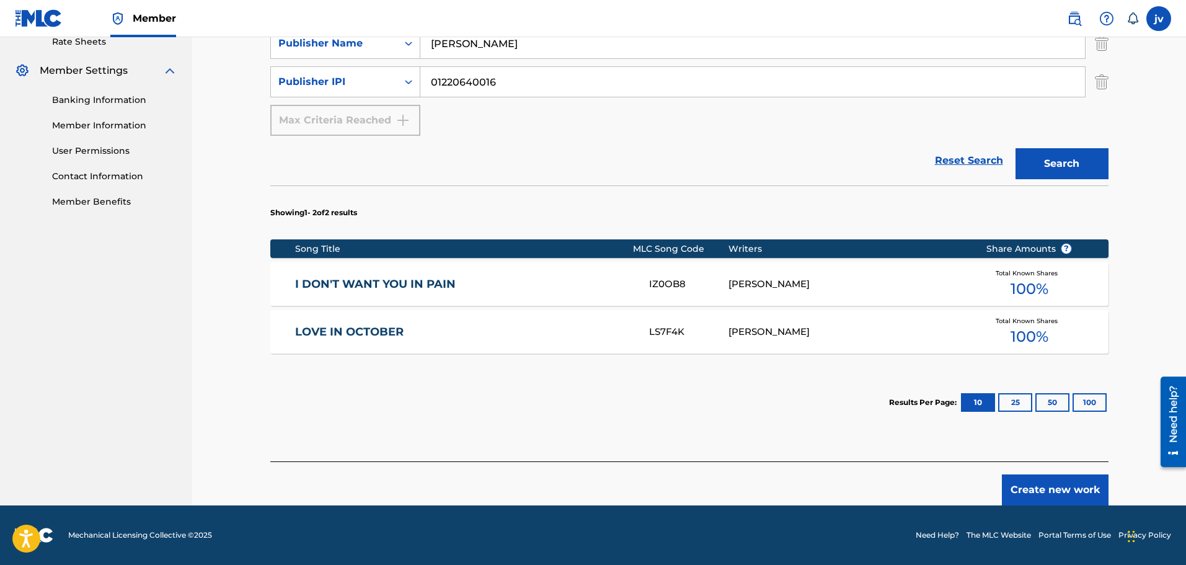
click at [691, 383] on section "Results Per Page: 10 25 50 100" at bounding box center [689, 402] width 838 height 58
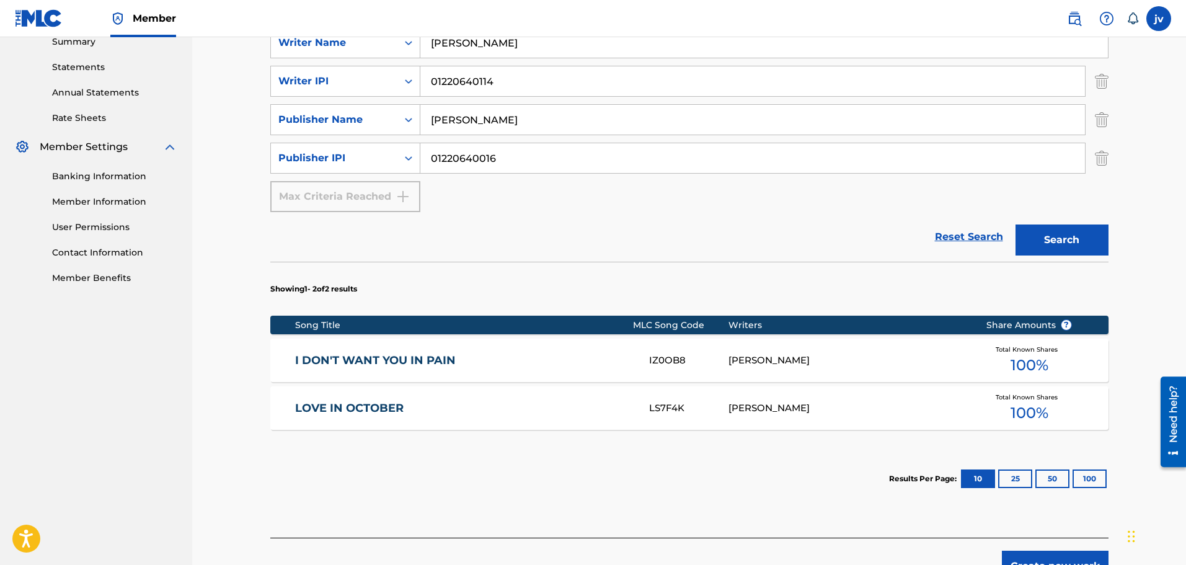
scroll to position [0, 0]
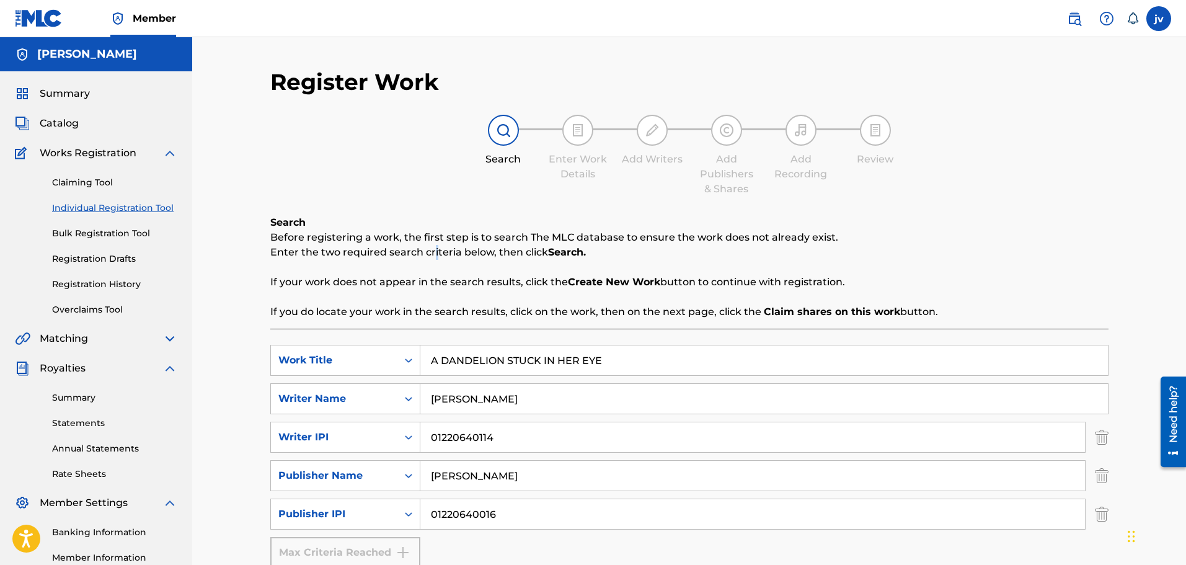
drag, startPoint x: 435, startPoint y: 257, endPoint x: 407, endPoint y: 248, distance: 28.6
click at [425, 252] on p "Enter the two required search criteria below, then click Search." at bounding box center [689, 252] width 838 height 15
click at [102, 257] on link "Registration Drafts" at bounding box center [114, 258] width 125 height 13
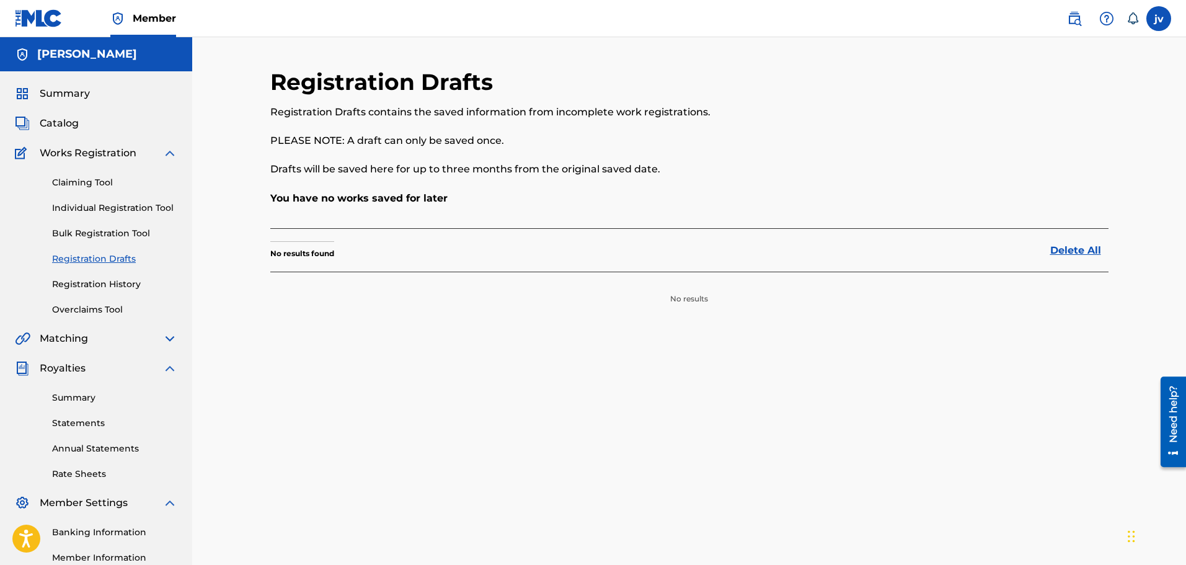
click at [116, 286] on link "Registration History" at bounding box center [114, 284] width 125 height 13
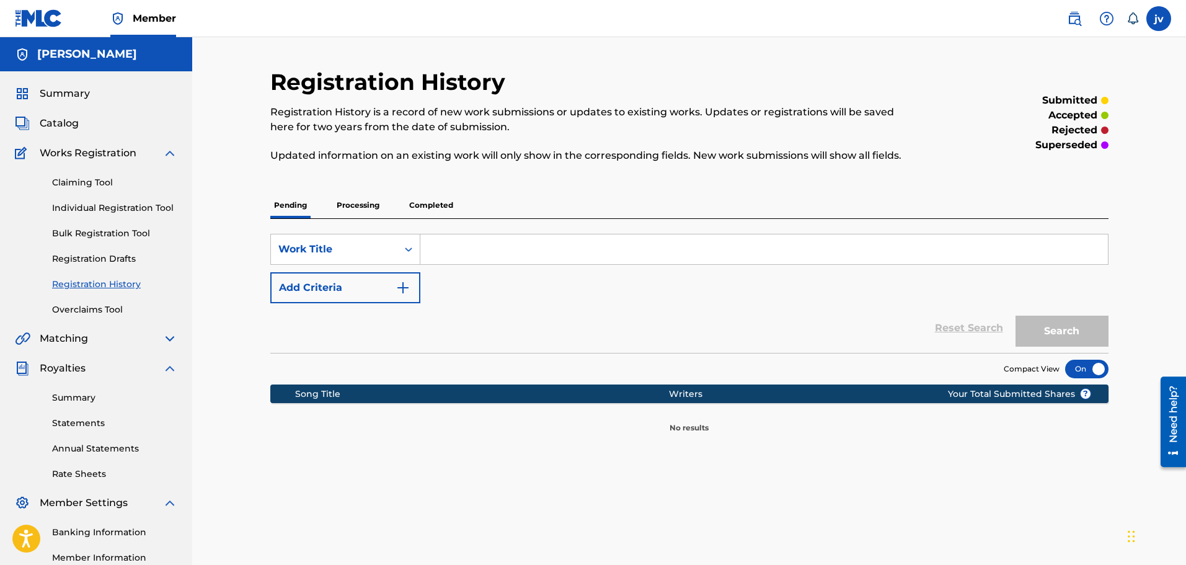
click at [82, 158] on span "Works Registration" at bounding box center [88, 153] width 97 height 15
click at [142, 151] on div "Works Registration" at bounding box center [96, 153] width 162 height 15
click at [161, 154] on div "Works Registration" at bounding box center [96, 153] width 162 height 15
drag, startPoint x: 165, startPoint y: 154, endPoint x: 172, endPoint y: 155, distance: 6.8
click at [166, 154] on img at bounding box center [169, 153] width 15 height 15
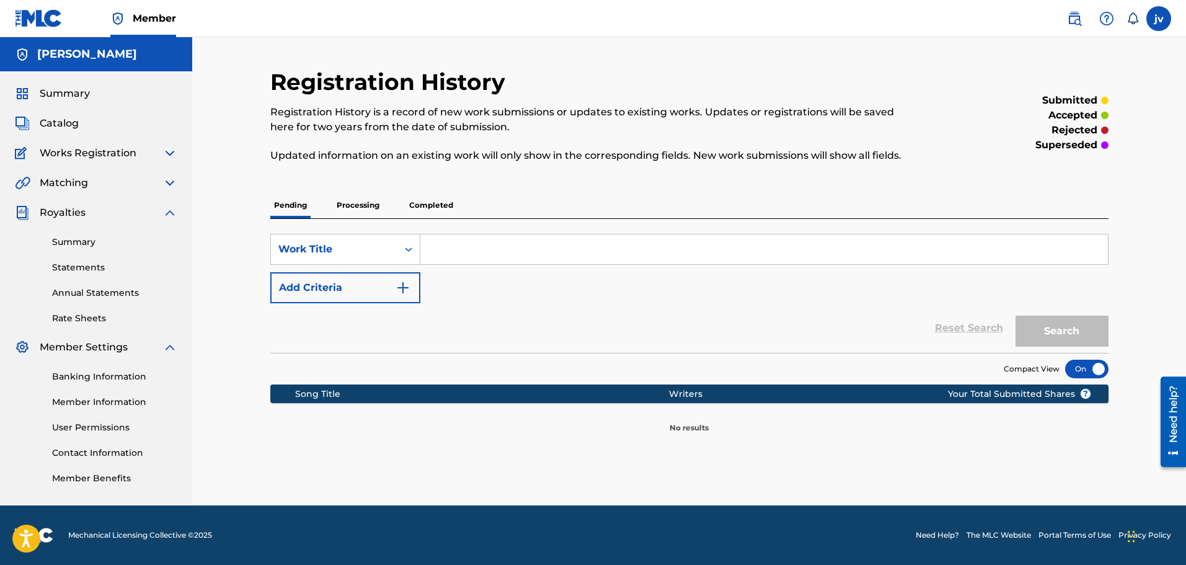
click at [66, 80] on div "Summary Catalog Works Registration Claiming Tool Individual Registration Tool B…" at bounding box center [96, 285] width 192 height 428
click at [69, 91] on span "Summary" at bounding box center [65, 93] width 50 height 15
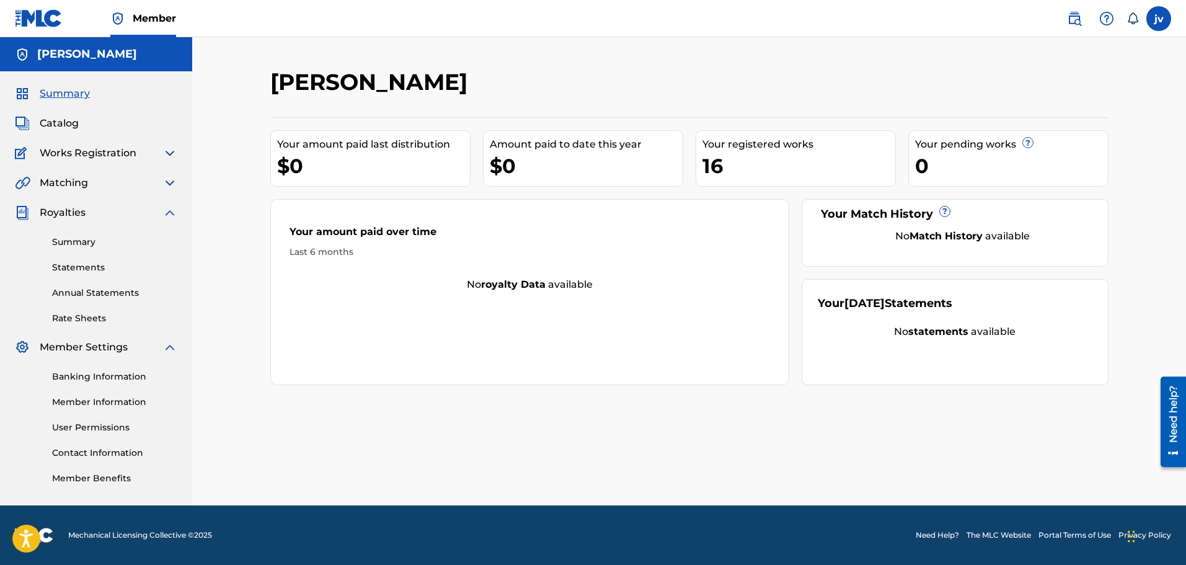
click at [72, 118] on span "Catalog" at bounding box center [59, 123] width 39 height 15
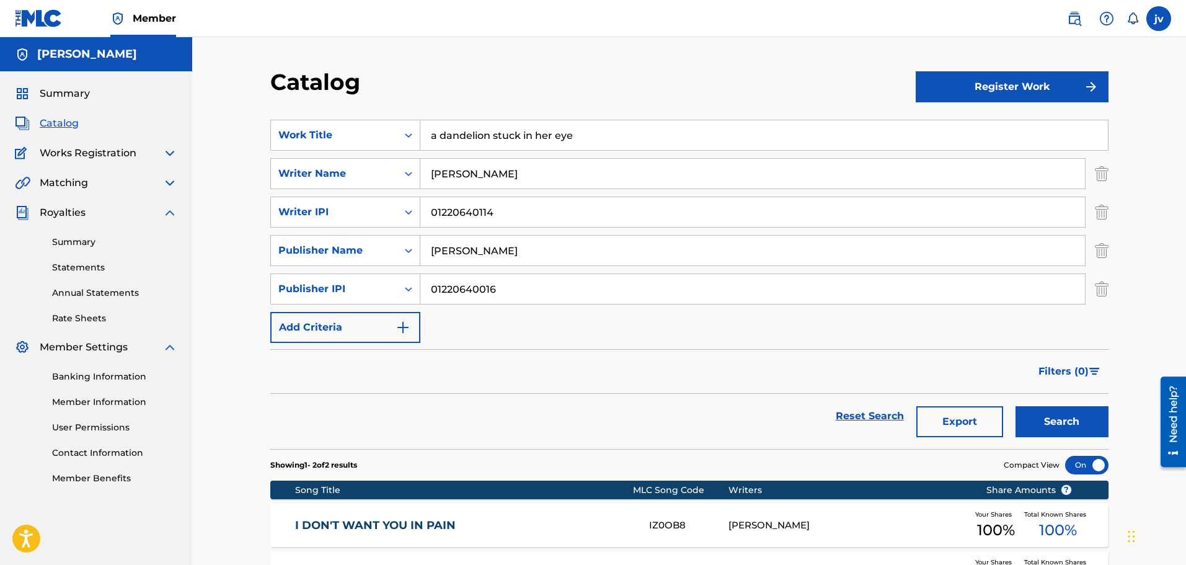
click at [954, 92] on button "Register Work" at bounding box center [1012, 86] width 193 height 31
click at [954, 126] on link "Individual" at bounding box center [1012, 127] width 193 height 30
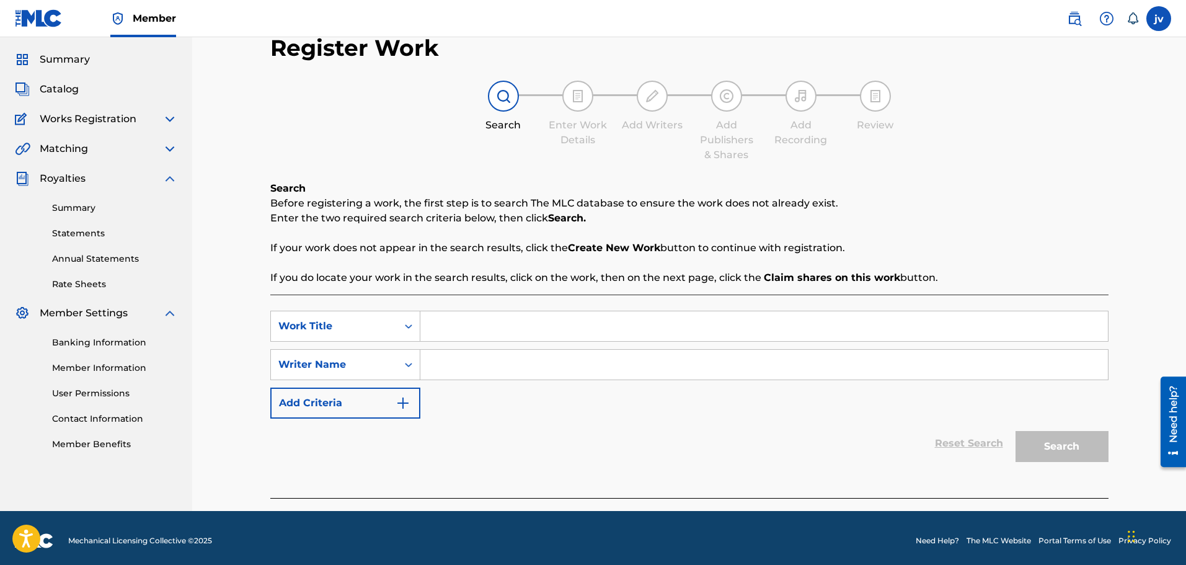
scroll to position [40, 0]
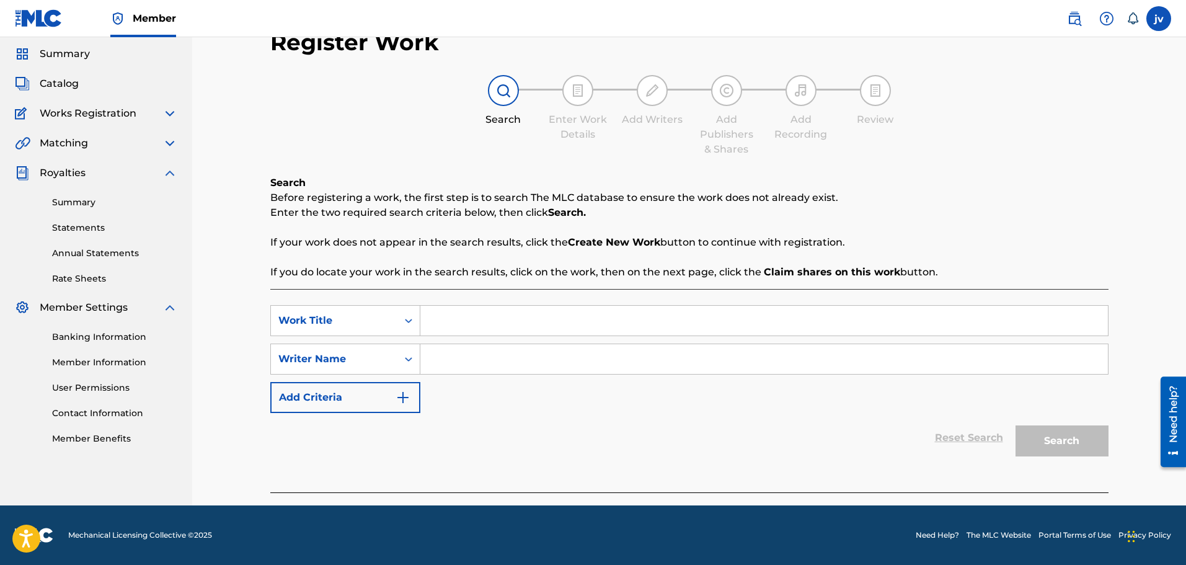
drag, startPoint x: 568, startPoint y: 267, endPoint x: 400, endPoint y: 342, distance: 184.2
click at [567, 266] on p "If you do locate your work in the search results, click on the work, then on th…" at bounding box center [689, 272] width 838 height 15
click at [383, 404] on button "Add Criteria" at bounding box center [345, 397] width 150 height 31
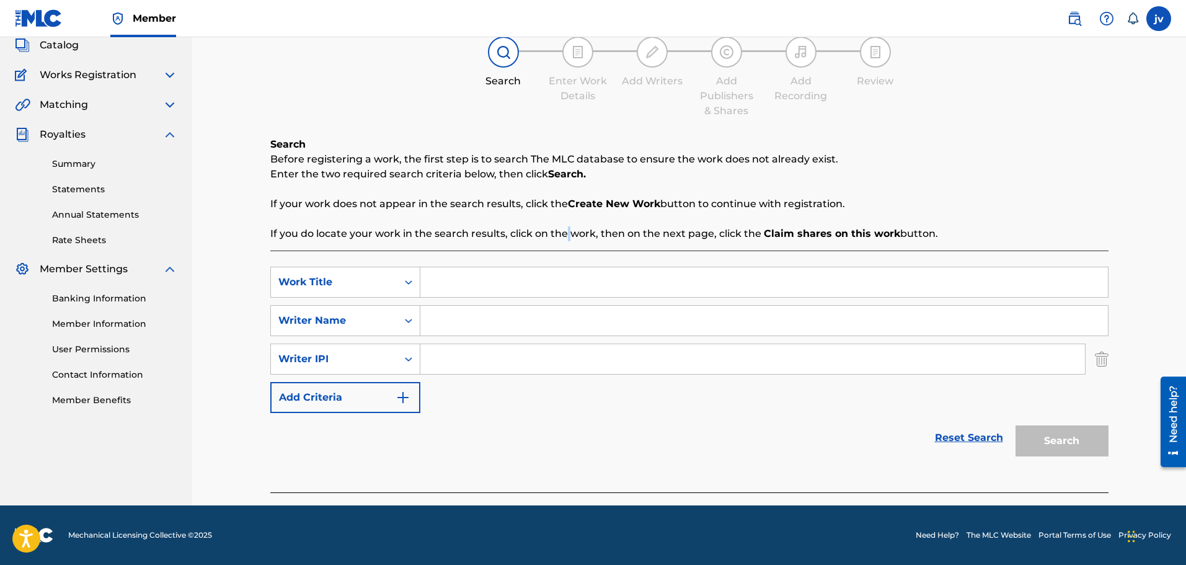
click at [366, 399] on button "Add Criteria" at bounding box center [345, 397] width 150 height 31
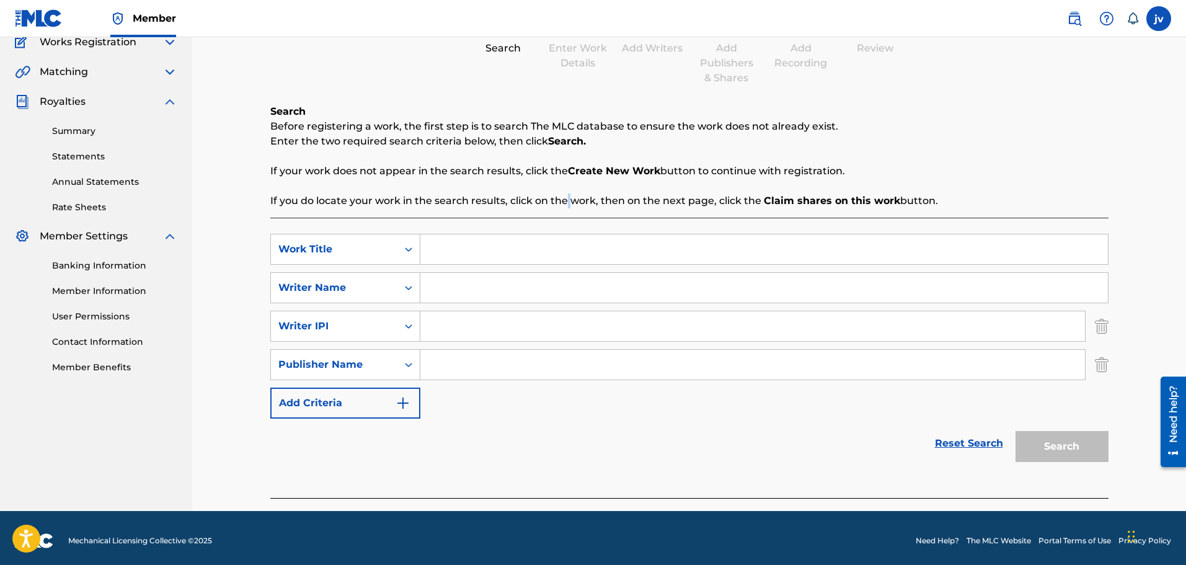
scroll to position [117, 0]
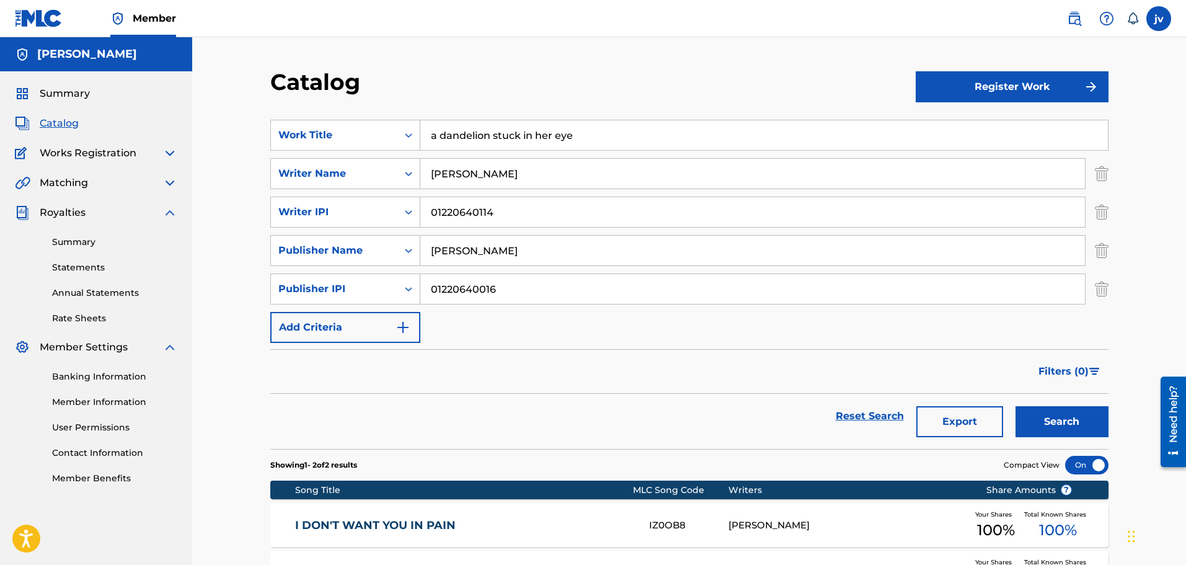
click at [954, 81] on button "Register Work" at bounding box center [1012, 86] width 193 height 31
click at [954, 150] on link "By File Upload" at bounding box center [1012, 157] width 193 height 30
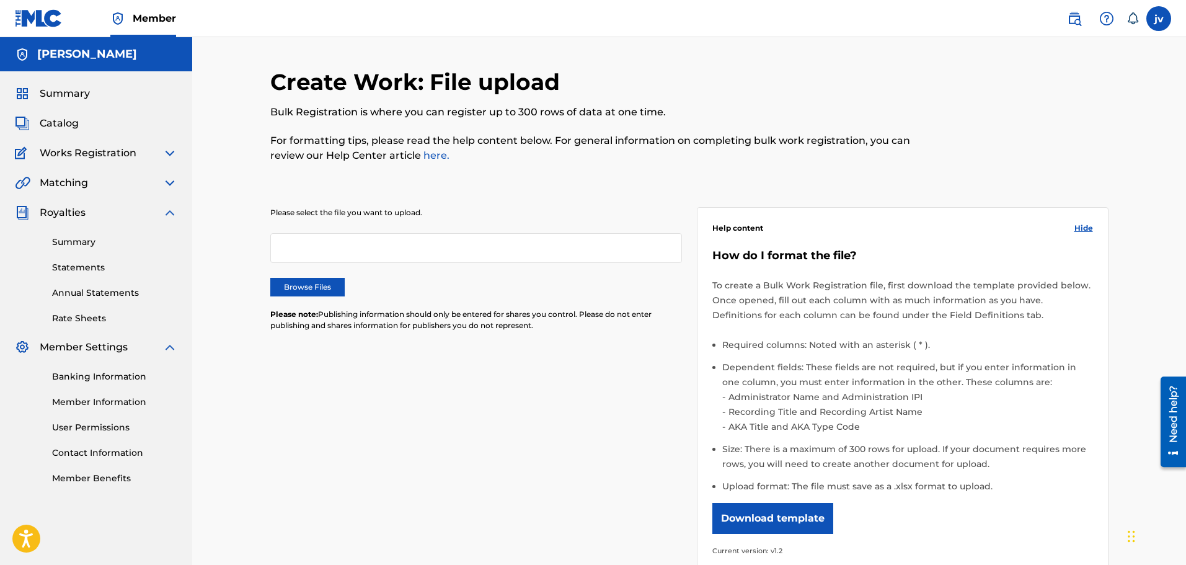
click at [412, 214] on p "Please select the file you want to upload." at bounding box center [476, 212] width 412 height 11
click at [331, 276] on div "Please select the file you want to upload. Browse Files Please note: Publishing…" at bounding box center [476, 276] width 412 height 139
click at [329, 281] on label "Browse Files" at bounding box center [307, 287] width 74 height 19
click at [0, 0] on input "Browse Files" at bounding box center [0, 0] width 0 height 0
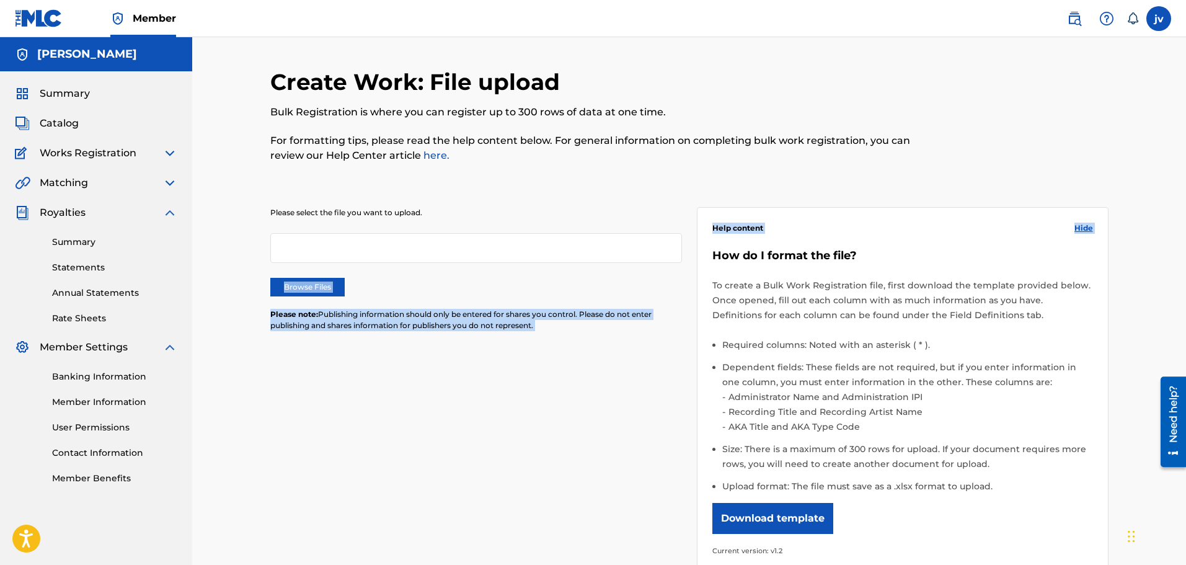
click at [678, 247] on div "Please select the file you want to upload. Browse Files Please note: Publishing…" at bounding box center [689, 382] width 838 height 411
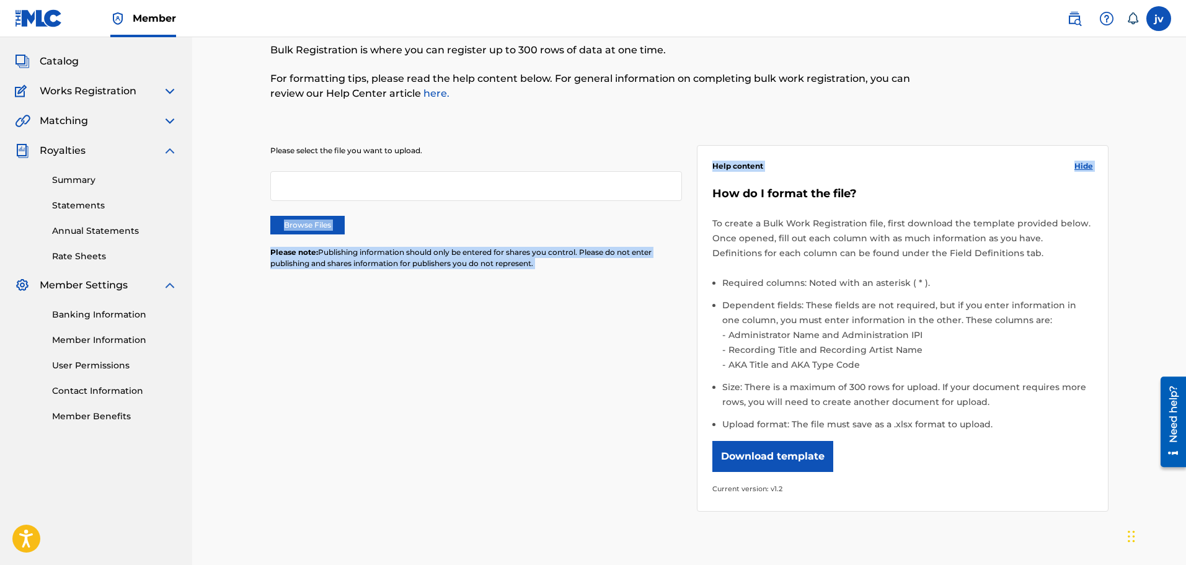
click at [672, 243] on div "Please select the file you want to upload. Browse Files Please note: Publishing…" at bounding box center [476, 214] width 412 height 139
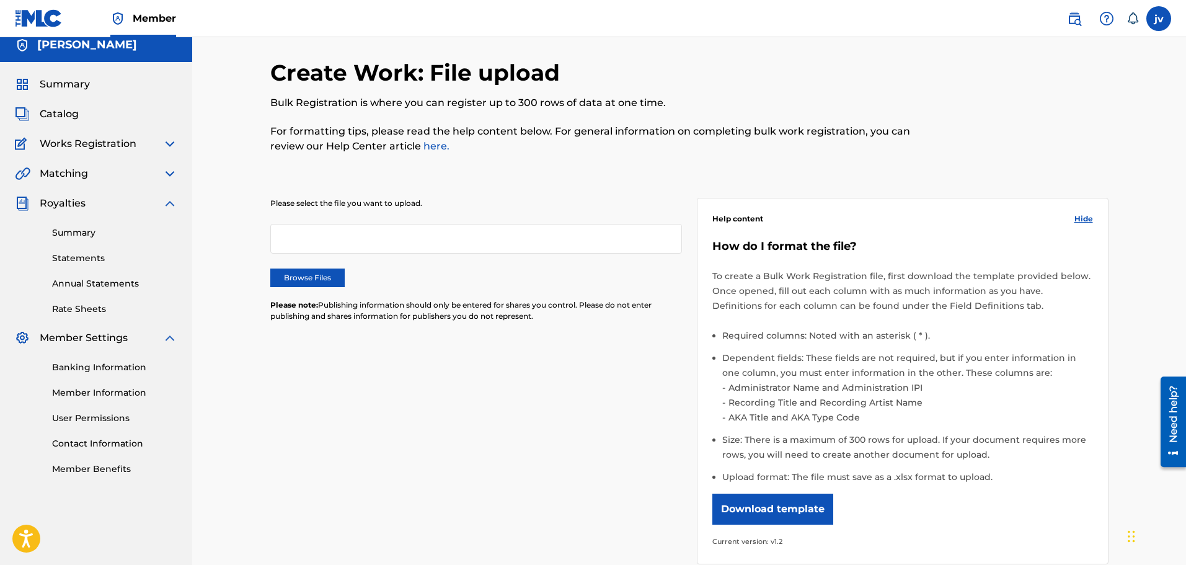
scroll to position [0, 0]
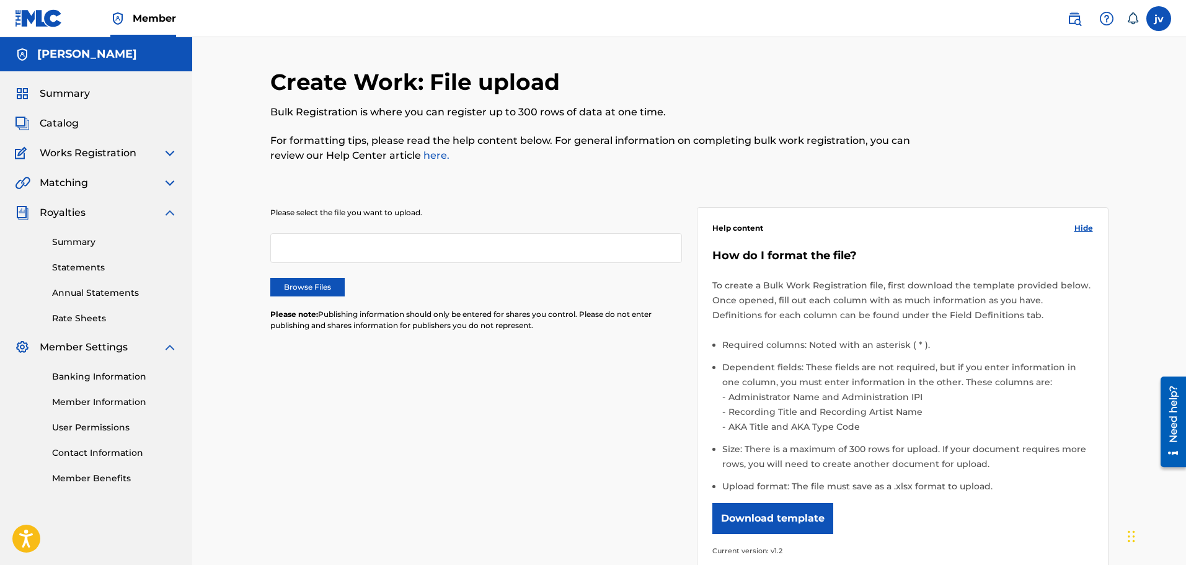
click at [701, 418] on div "Help content Hide How do I format the file? To create a Bulk Work Registration …" at bounding box center [903, 390] width 412 height 366
drag, startPoint x: 368, startPoint y: 291, endPoint x: 374, endPoint y: 291, distance: 6.8
click at [374, 291] on div "Browse Files" at bounding box center [476, 287] width 412 height 19
click at [69, 98] on span "Summary" at bounding box center [65, 93] width 50 height 15
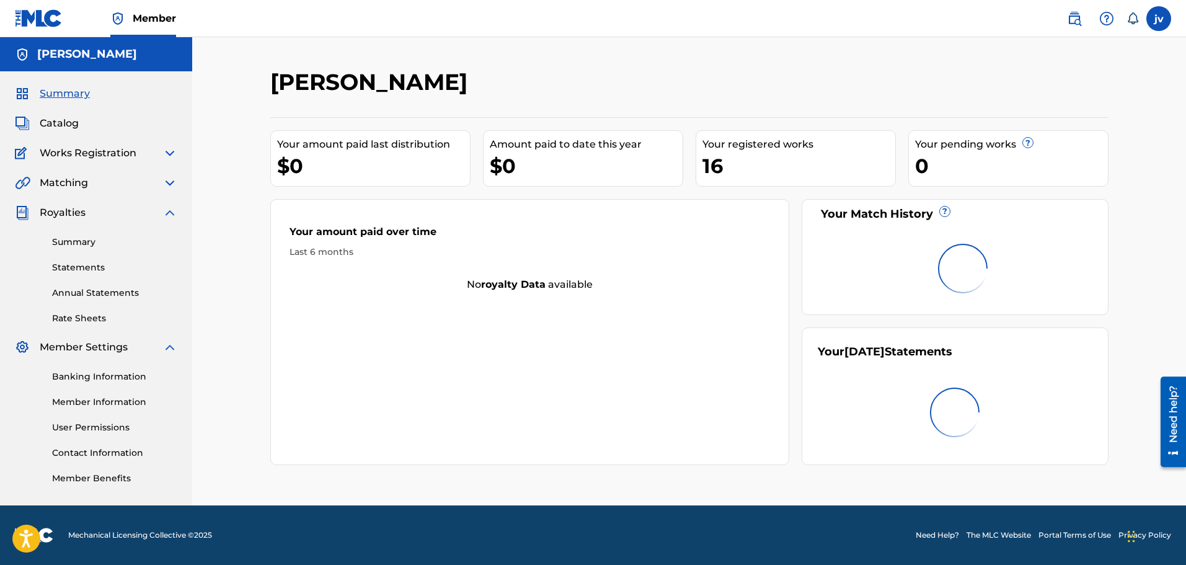
click at [68, 153] on span "Works Registration" at bounding box center [88, 153] width 97 height 15
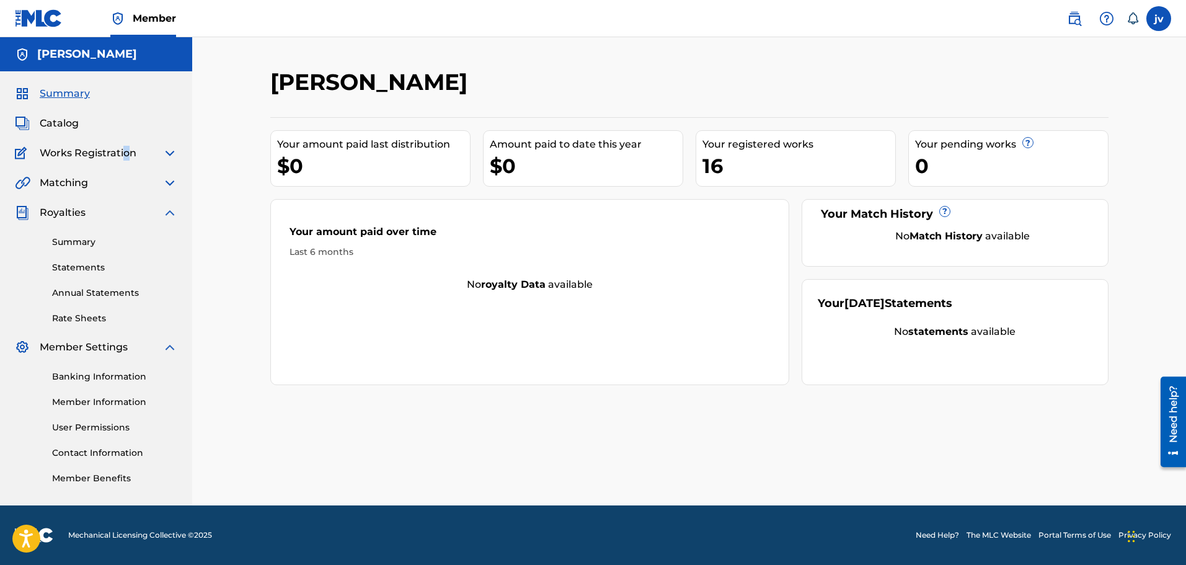
click at [126, 151] on span "Works Registration" at bounding box center [88, 153] width 97 height 15
click at [163, 146] on div "Works Registration" at bounding box center [96, 153] width 162 height 15
click at [170, 156] on img at bounding box center [169, 153] width 15 height 15
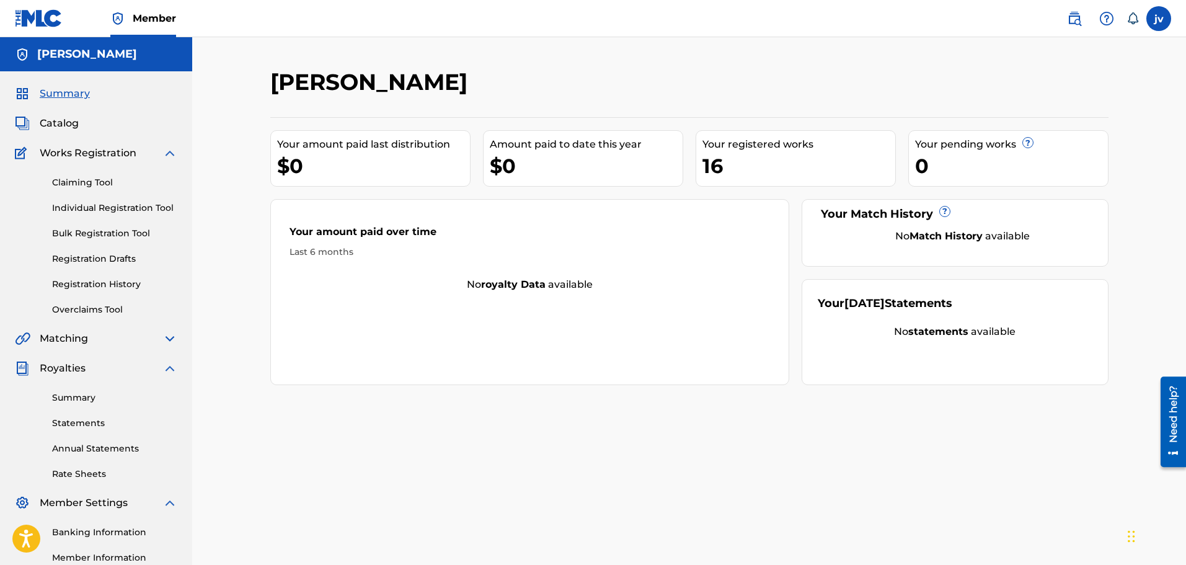
click at [99, 192] on div "Claiming Tool Individual Registration Tool Bulk Registration Tool Registration …" at bounding box center [96, 239] width 162 height 156
click at [94, 174] on div "Claiming Tool Individual Registration Tool Bulk Registration Tool Registration …" at bounding box center [96, 239] width 162 height 156
click at [89, 182] on link "Claiming Tool" at bounding box center [114, 182] width 125 height 13
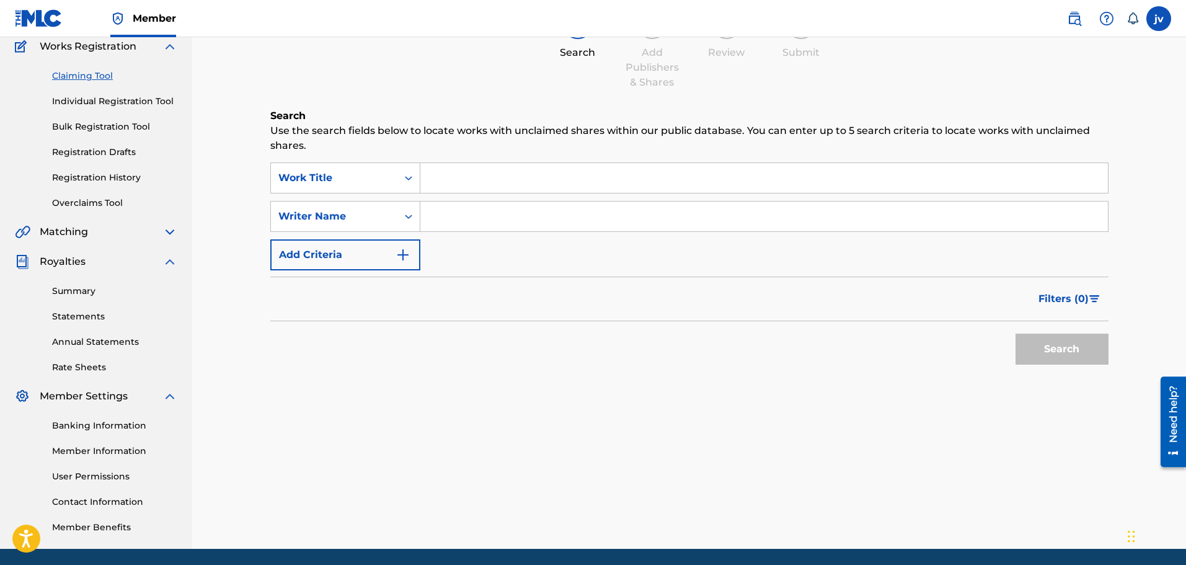
scroll to position [124, 0]
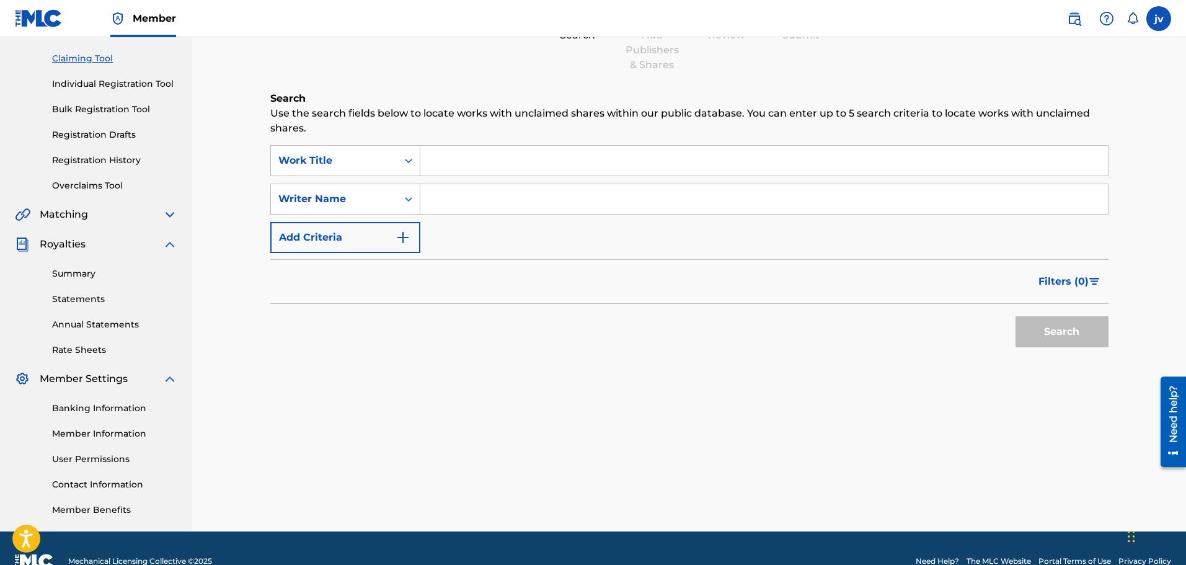
click at [338, 241] on button "Add Criteria" at bounding box center [345, 237] width 150 height 31
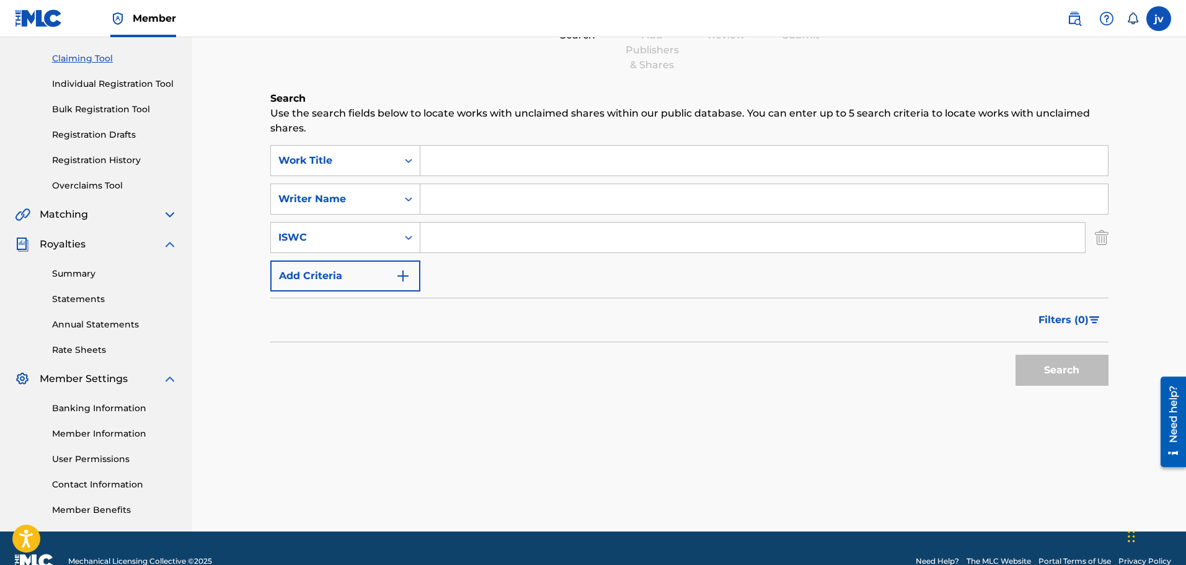
click at [343, 281] on button "Add Criteria" at bounding box center [345, 275] width 150 height 31
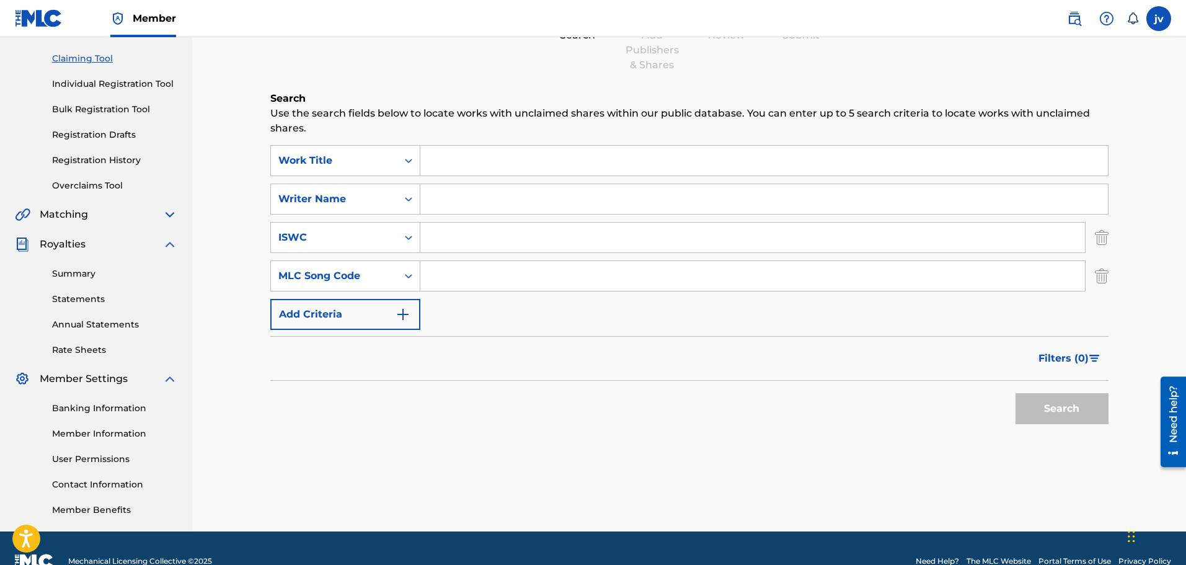
click at [345, 303] on button "Add Criteria" at bounding box center [345, 314] width 150 height 31
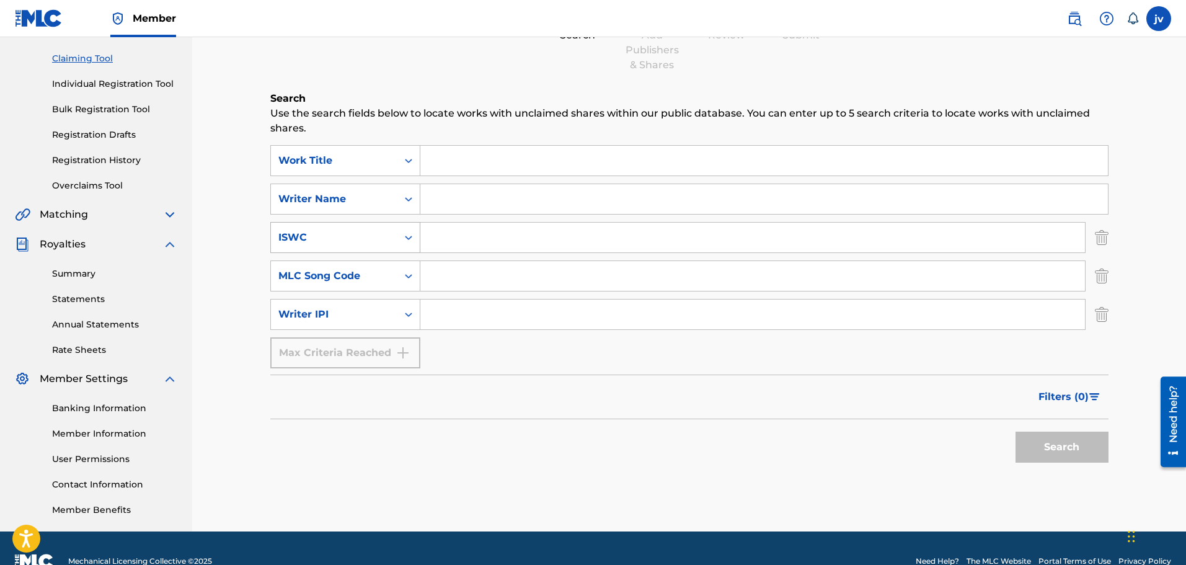
click at [311, 228] on div "ISWC" at bounding box center [334, 238] width 126 height 24
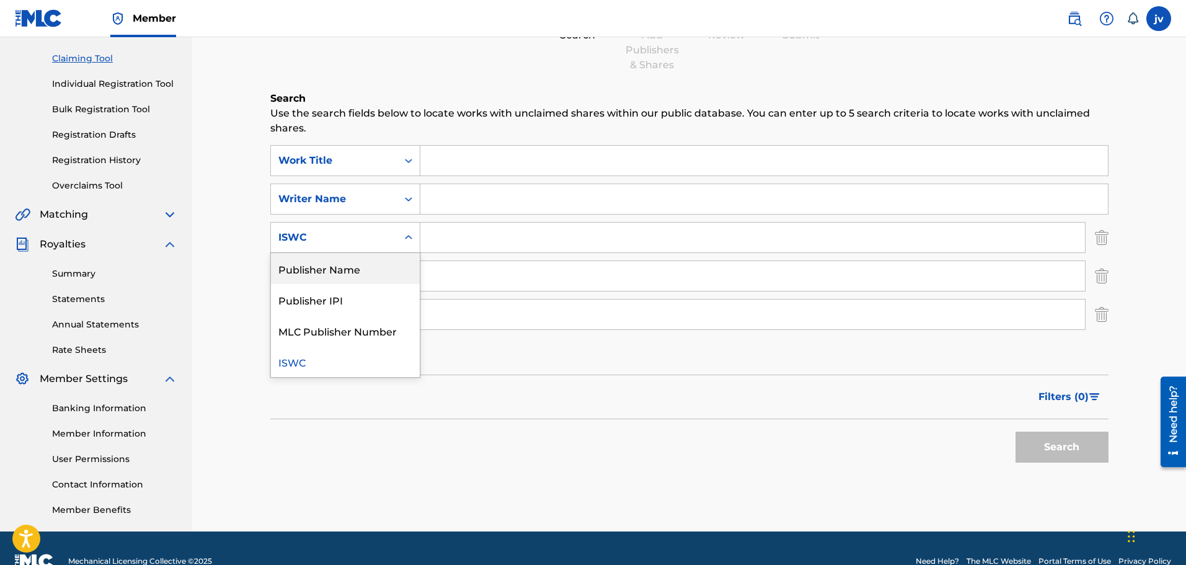
click at [327, 254] on div "Publisher Name" at bounding box center [345, 268] width 149 height 31
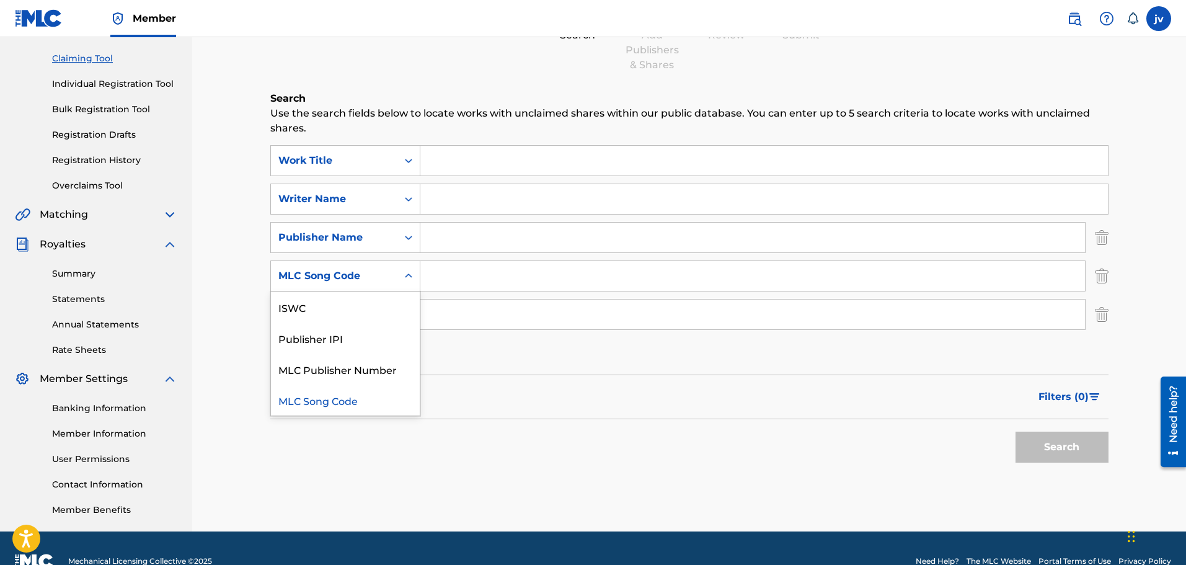
click at [378, 269] on div "MLC Song Code" at bounding box center [334, 275] width 112 height 15
click at [330, 335] on div "Publisher IPI" at bounding box center [345, 337] width 149 height 31
click at [527, 205] on input "Search Form" at bounding box center [764, 199] width 688 height 30
paste input "[PERSON_NAME]"
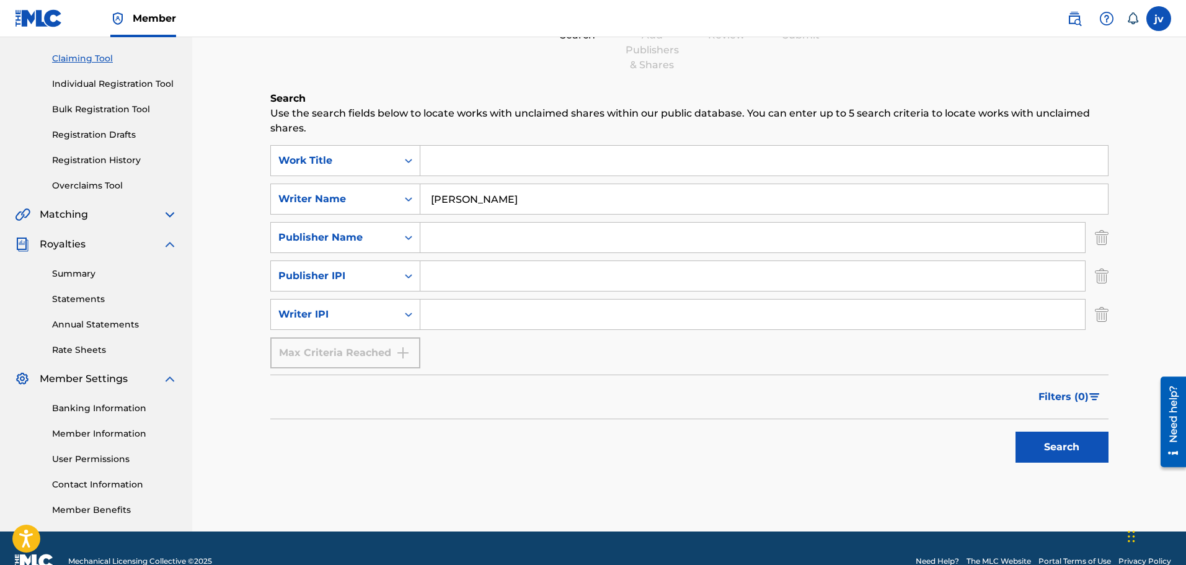
type input "[PERSON_NAME]"
click at [463, 280] on input "Search Form" at bounding box center [752, 276] width 665 height 30
type input "DROWSYDREAM"
drag, startPoint x: 451, startPoint y: 239, endPoint x: 457, endPoint y: 244, distance: 7.6
click at [451, 239] on input "Search Form" at bounding box center [752, 238] width 665 height 30
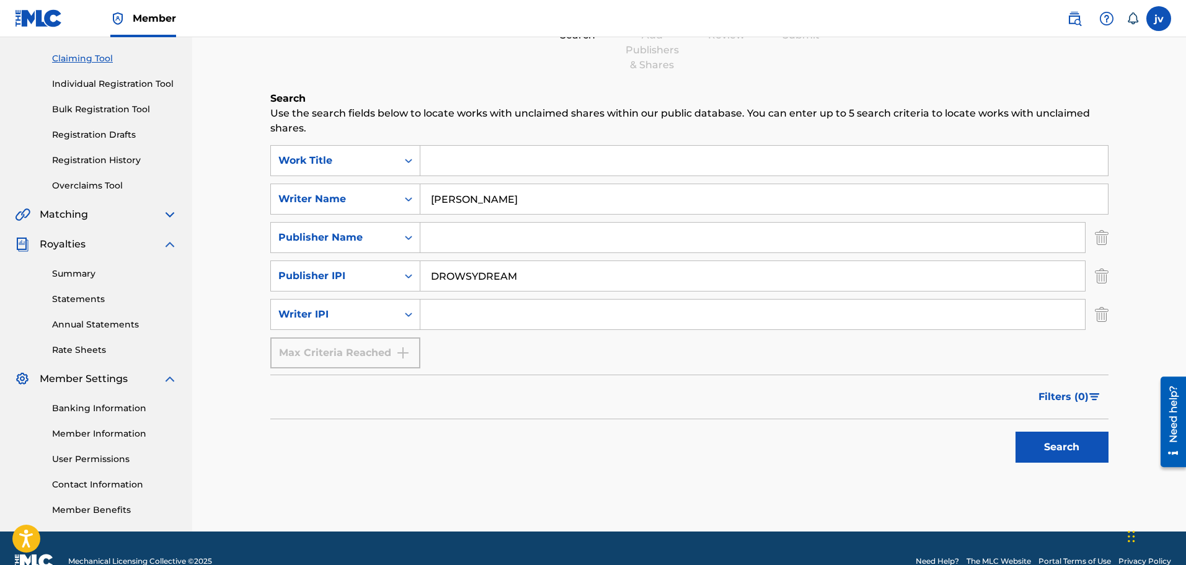
click at [471, 240] on input "Search Form" at bounding box center [752, 238] width 665 height 30
click at [515, 288] on input "DROWSYDREAM" at bounding box center [752, 276] width 665 height 30
click at [510, 236] on input "01220640114v" at bounding box center [752, 238] width 665 height 30
paste input "[PERSON_NAME]"
type input "[PERSON_NAME]"
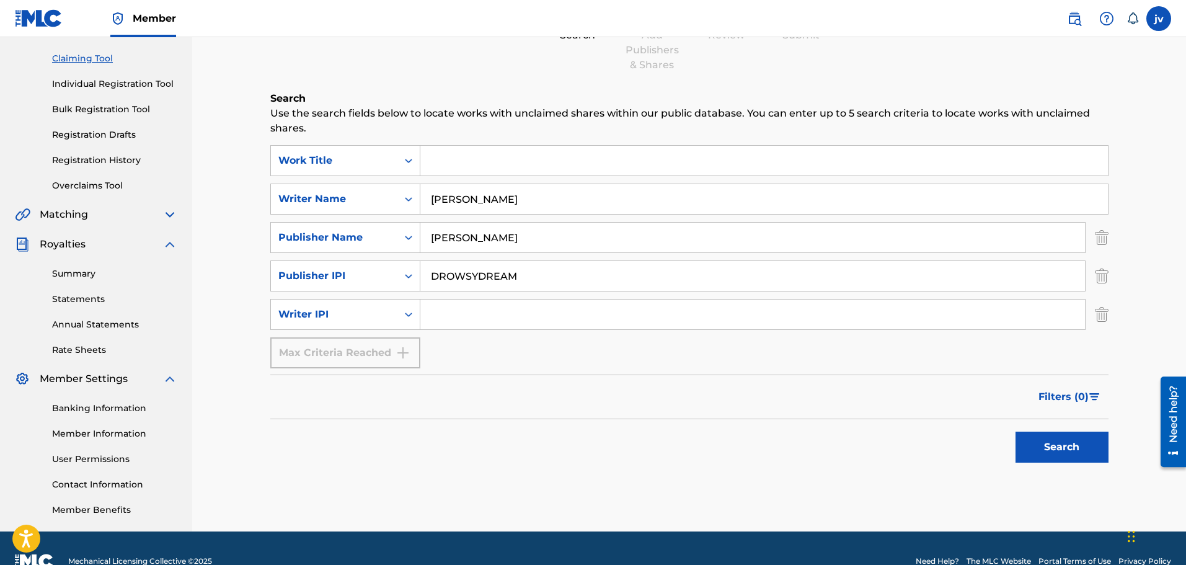
click at [525, 278] on input "DROWSYDREAM" at bounding box center [752, 276] width 665 height 30
drag, startPoint x: 471, startPoint y: 270, endPoint x: 410, endPoint y: 266, distance: 60.2
click at [411, 266] on div "SearchWithCriteriaefb52668-488d-4594-b756-fc352441534b Publisher IPI DROWSYDREAM" at bounding box center [689, 275] width 838 height 31
paste input "01220640016"
type input "01220640016"
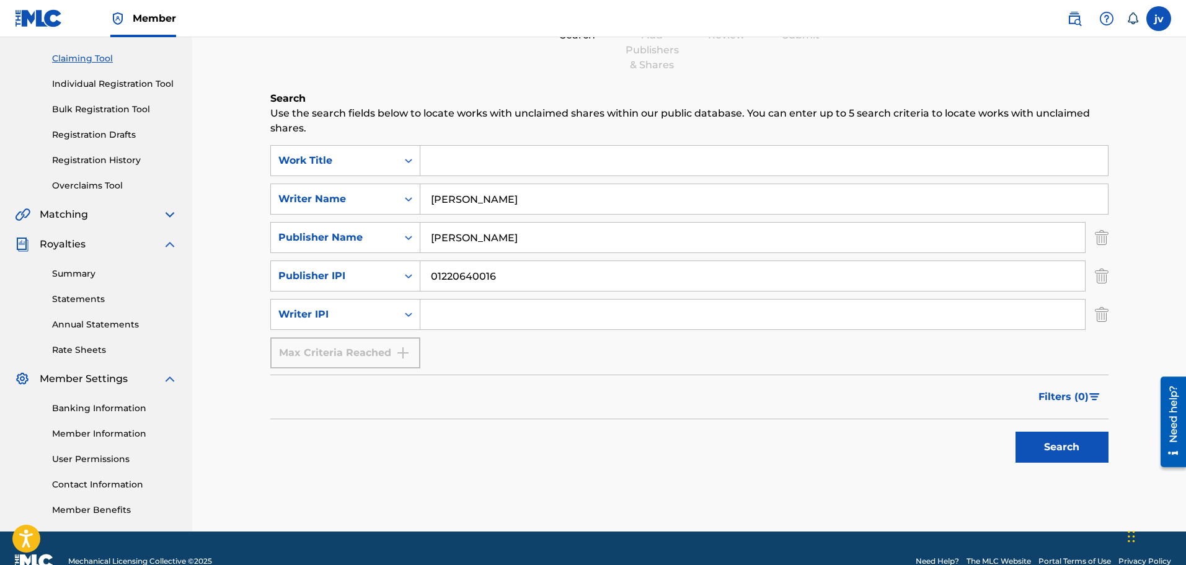
click at [446, 321] on input "Search Form" at bounding box center [752, 314] width 665 height 30
paste input "01220640114"
type input "01220640114"
click at [473, 154] on input "Search Form" at bounding box center [764, 161] width 688 height 30
drag, startPoint x: 474, startPoint y: 133, endPoint x: 472, endPoint y: 167, distance: 33.5
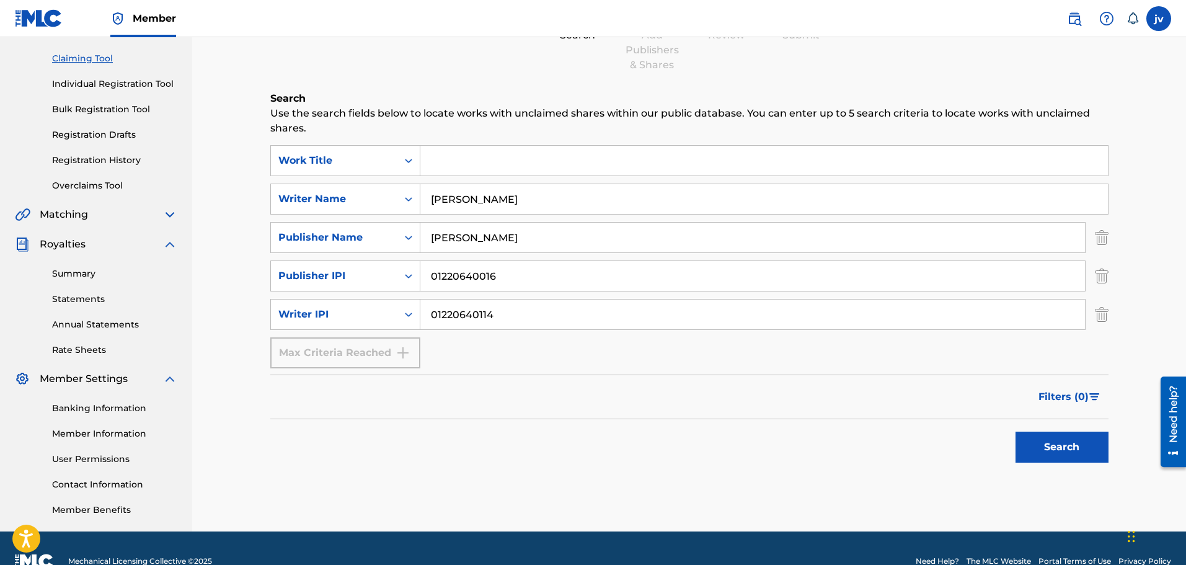
click at [474, 133] on p "Use the search fields below to locate works with unclaimed shares within our pu…" at bounding box center [689, 121] width 838 height 30
drag, startPoint x: 472, startPoint y: 167, endPoint x: 508, endPoint y: 183, distance: 39.4
click at [471, 167] on input "Search Form" at bounding box center [764, 161] width 688 height 30
paste input "A DANDELION STUCK IN HER EYE"
type input "A DANDELION STUCK IN HER EYE"
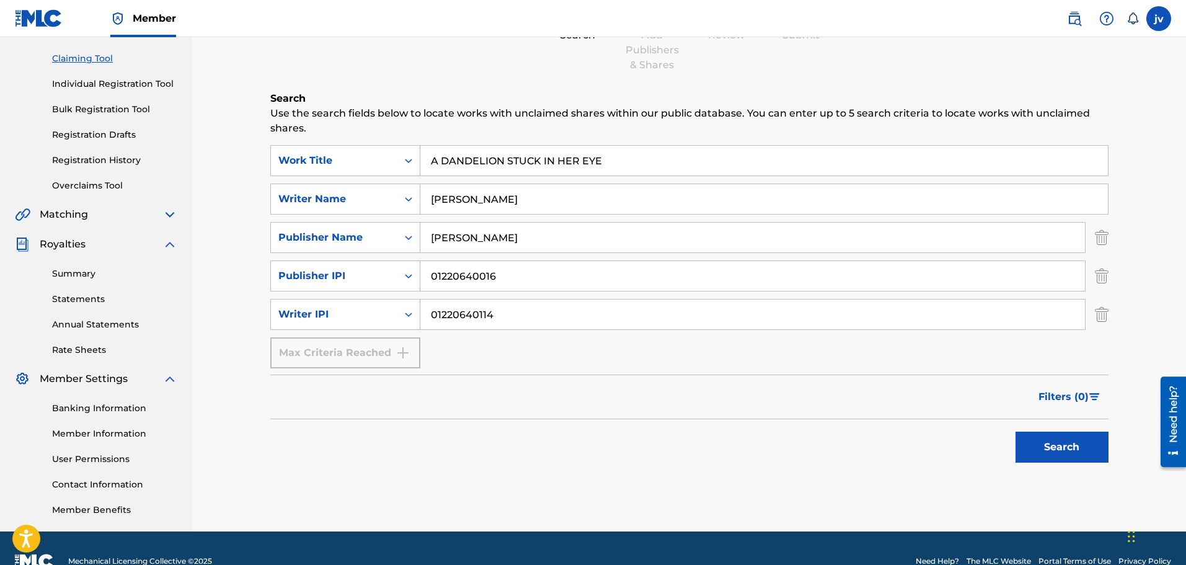
click at [954, 428] on button "Search" at bounding box center [1061, 446] width 93 height 31
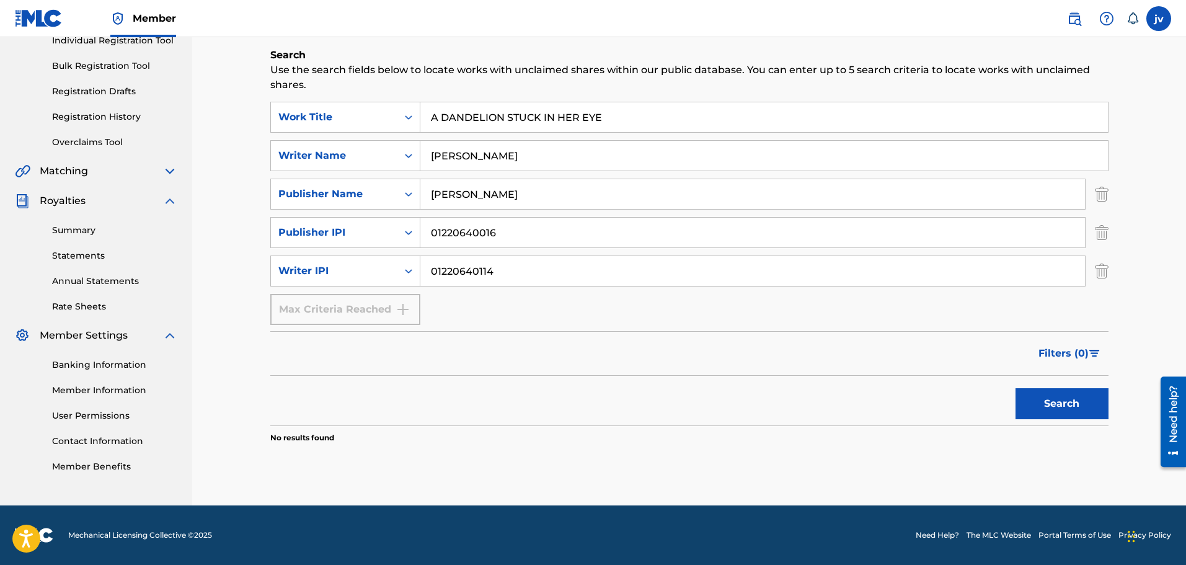
click at [583, 360] on div "Filters ( 0 )" at bounding box center [689, 353] width 838 height 45
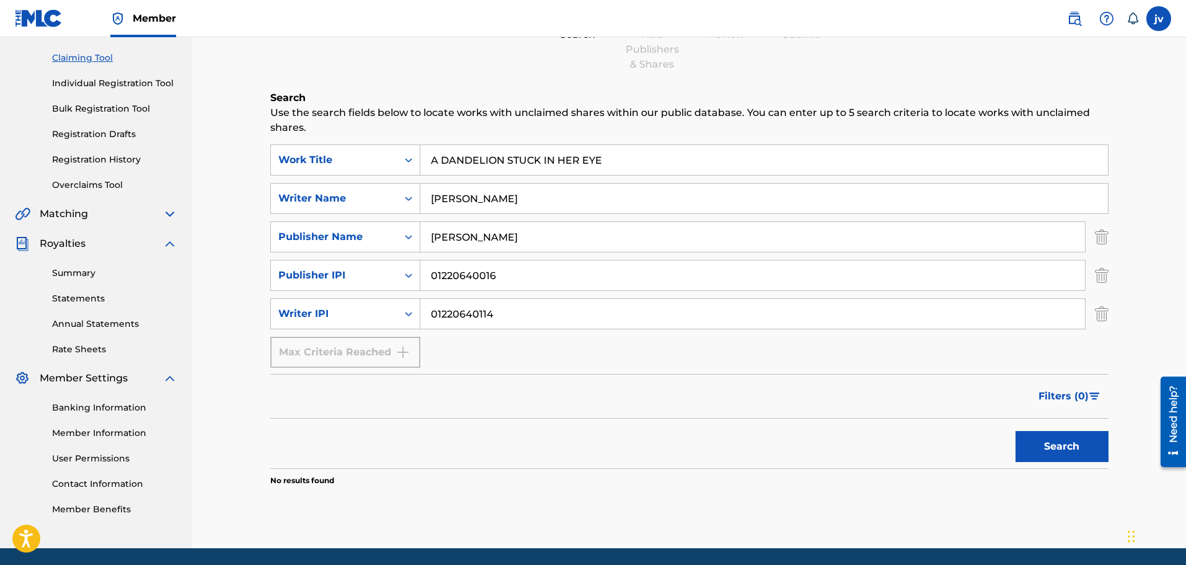
scroll to position [0, 0]
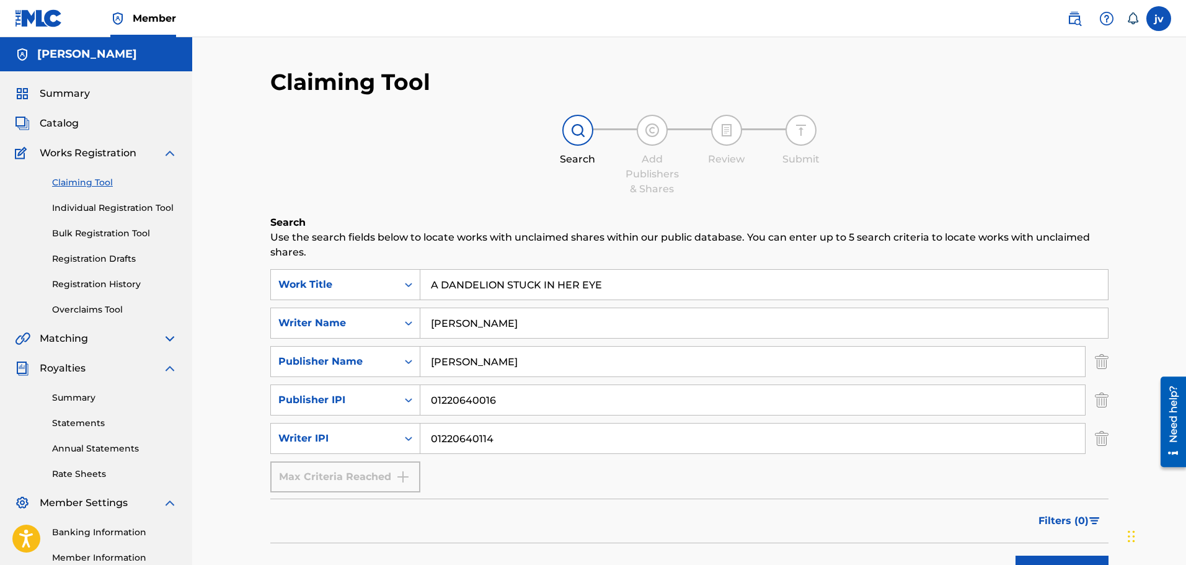
click at [532, 281] on input "A DANDELION STUCK IN HER EYE" at bounding box center [764, 285] width 688 height 30
click at [564, 237] on p "Use the search fields below to locate works with unclaimed shares within our pu…" at bounding box center [689, 245] width 838 height 30
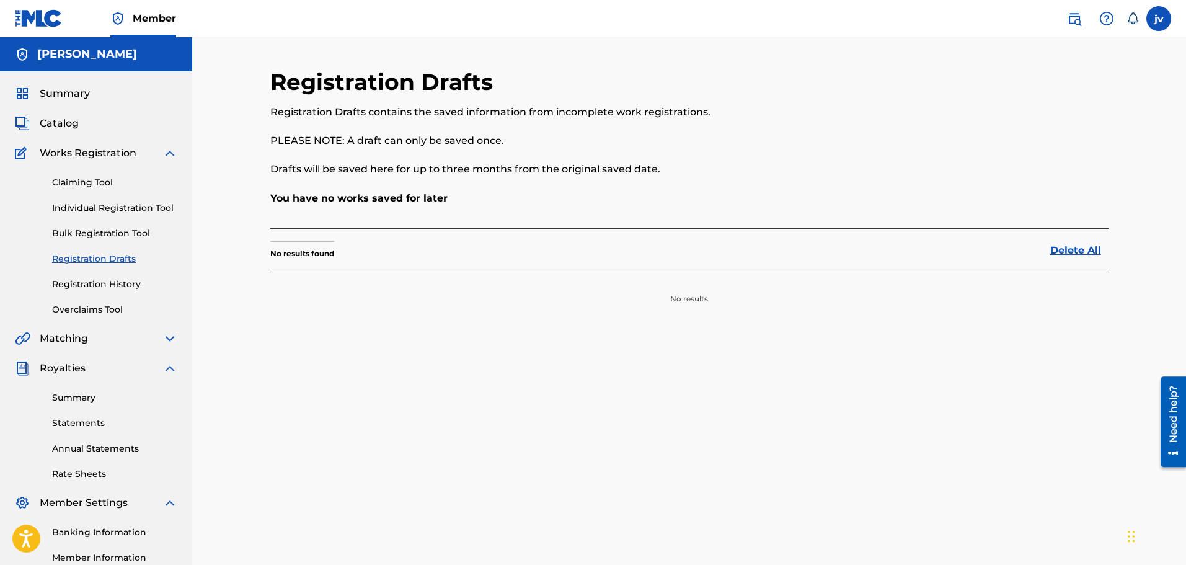
click at [381, 283] on section "No results" at bounding box center [689, 288] width 838 height 33
click at [119, 234] on link "Bulk Registration Tool" at bounding box center [114, 233] width 125 height 13
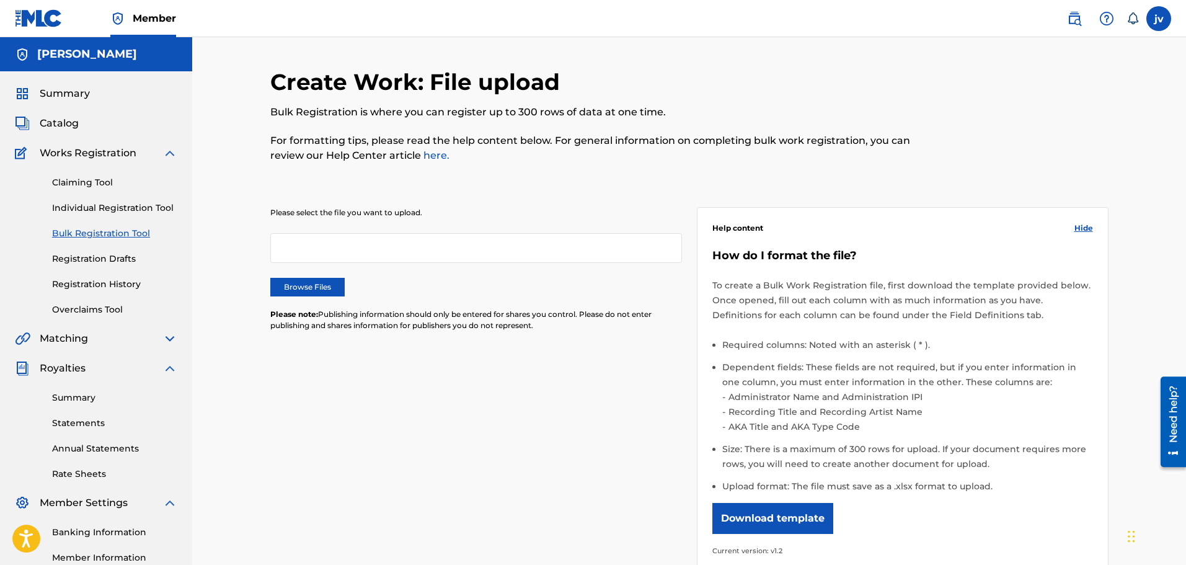
click at [54, 213] on link "Individual Registration Tool" at bounding box center [114, 207] width 125 height 13
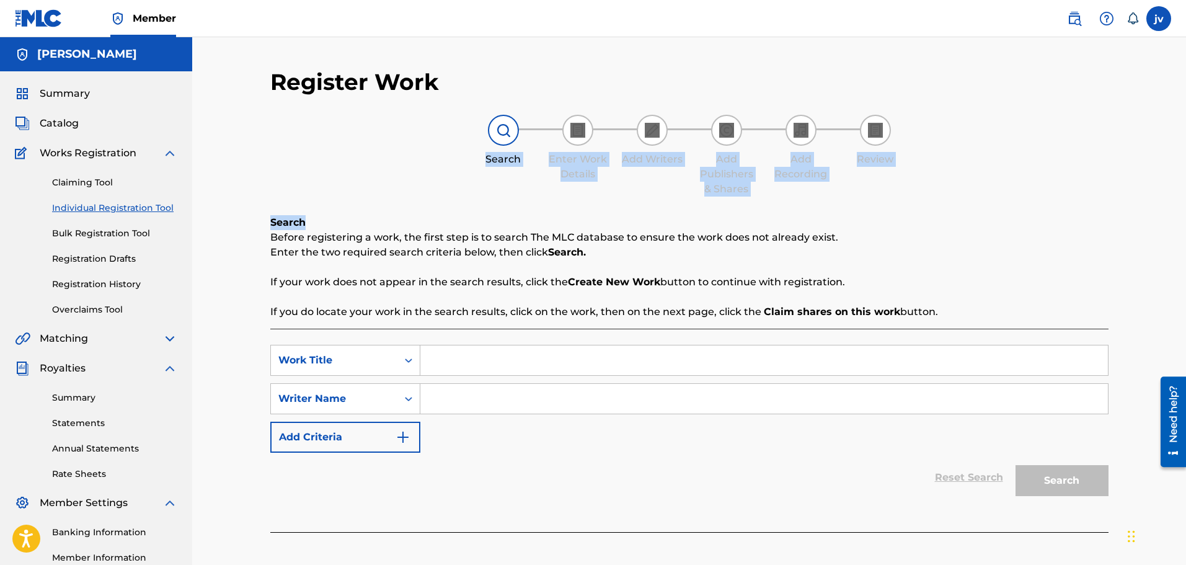
click at [404, 205] on div "Register Work Search Enter Work Details Add Writers Add Publishers & Shares Add…" at bounding box center [689, 306] width 838 height 477
click at [329, 204] on div "Register Work Search Enter Work Details Add Writers Add Publishers & Shares Add…" at bounding box center [689, 306] width 838 height 477
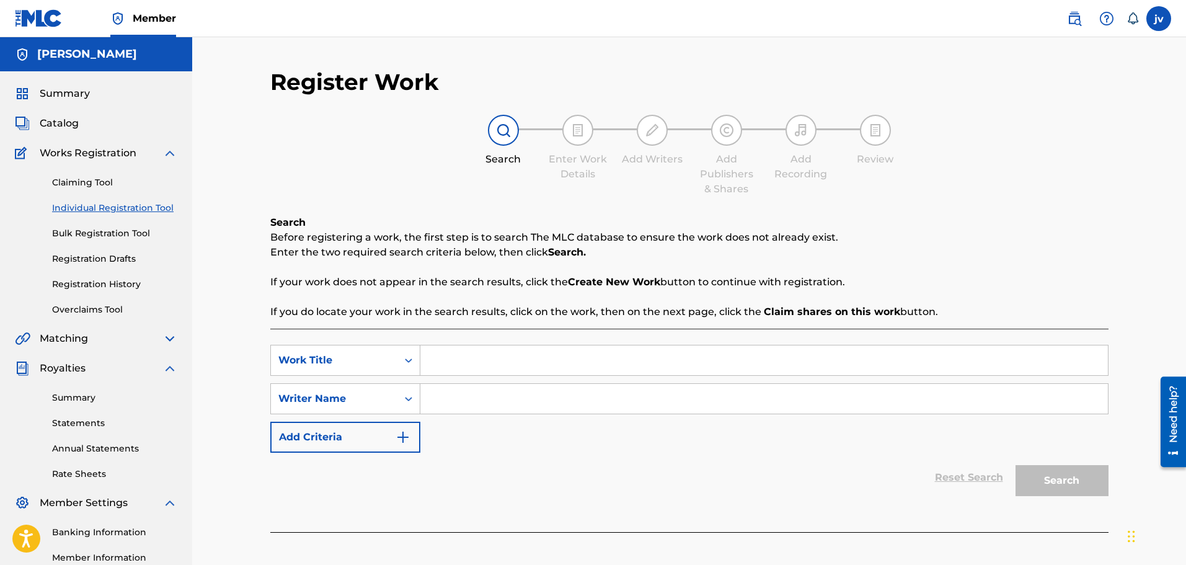
click at [454, 367] on input "Search Form" at bounding box center [764, 360] width 688 height 30
click at [213, 178] on div "Register Work Search Enter Work Details Add Writers Add Publishers & Shares Add…" at bounding box center [689, 346] width 994 height 618
click at [122, 277] on div "Claiming Tool Individual Registration Tool Bulk Registration Tool Registration …" at bounding box center [96, 239] width 162 height 156
click at [121, 283] on link "Registration History" at bounding box center [114, 284] width 125 height 13
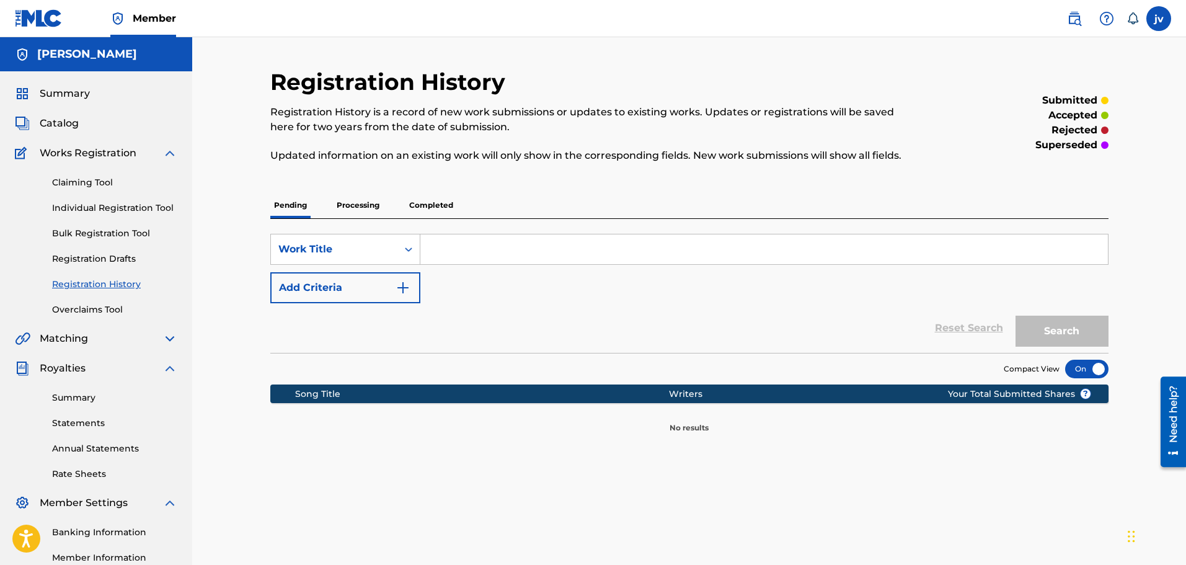
click at [433, 211] on p "Completed" at bounding box center [430, 205] width 51 height 26
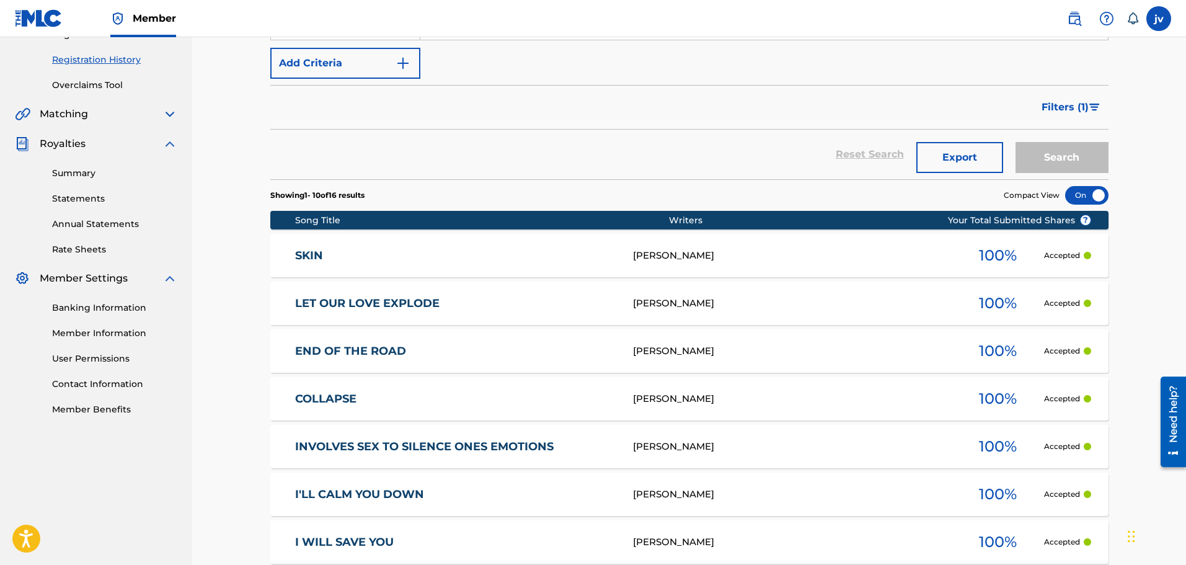
scroll to position [248, 0]
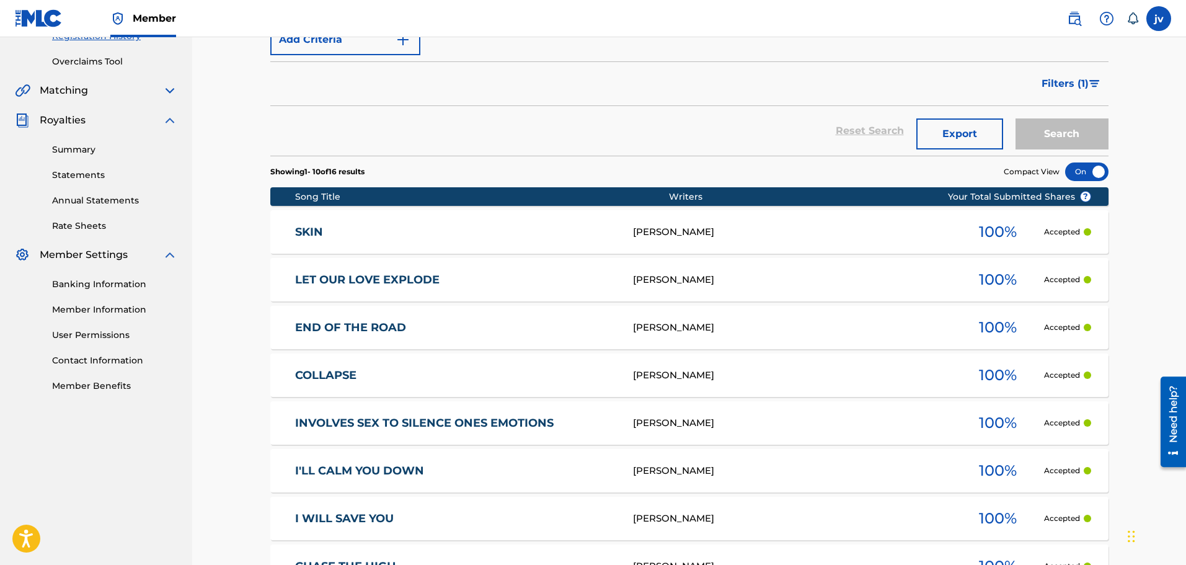
click at [624, 226] on div "SKIN" at bounding box center [464, 232] width 338 height 14
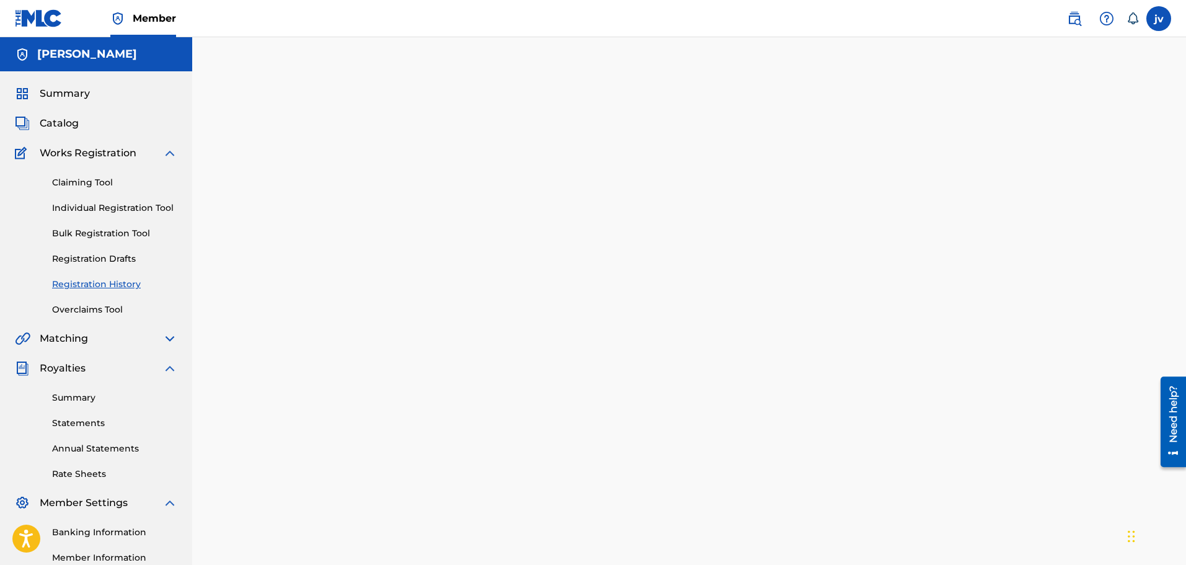
click at [631, 227] on div at bounding box center [689, 361] width 868 height 587
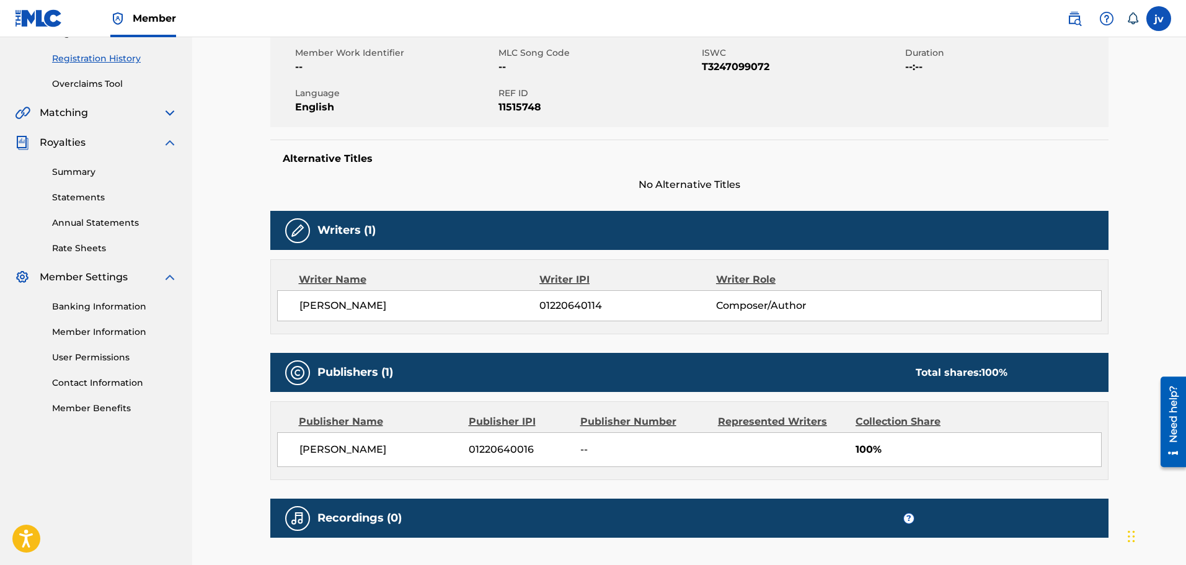
scroll to position [248, 0]
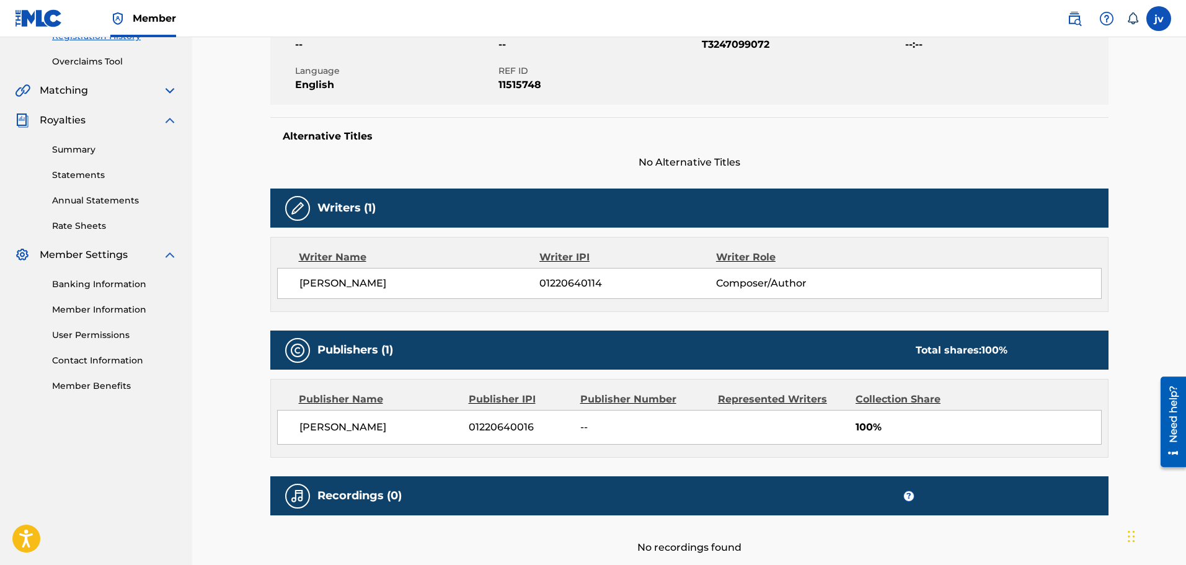
click at [584, 284] on span "01220640114" at bounding box center [627, 283] width 176 height 15
copy span "01220640114"
click at [503, 420] on span "01220640016" at bounding box center [520, 427] width 102 height 15
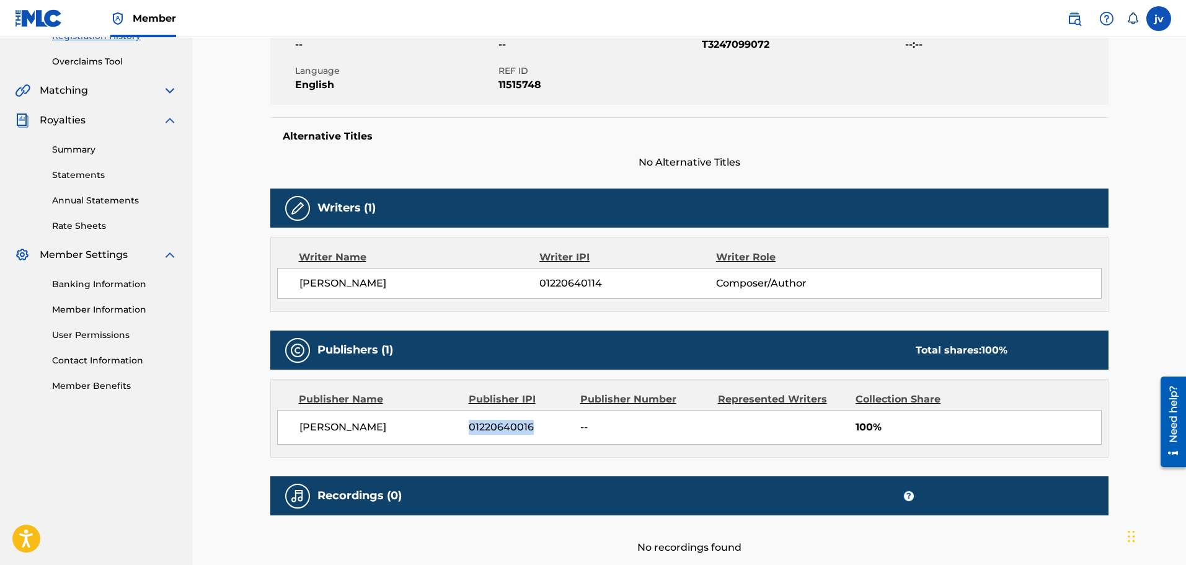
copy span "01220640016"
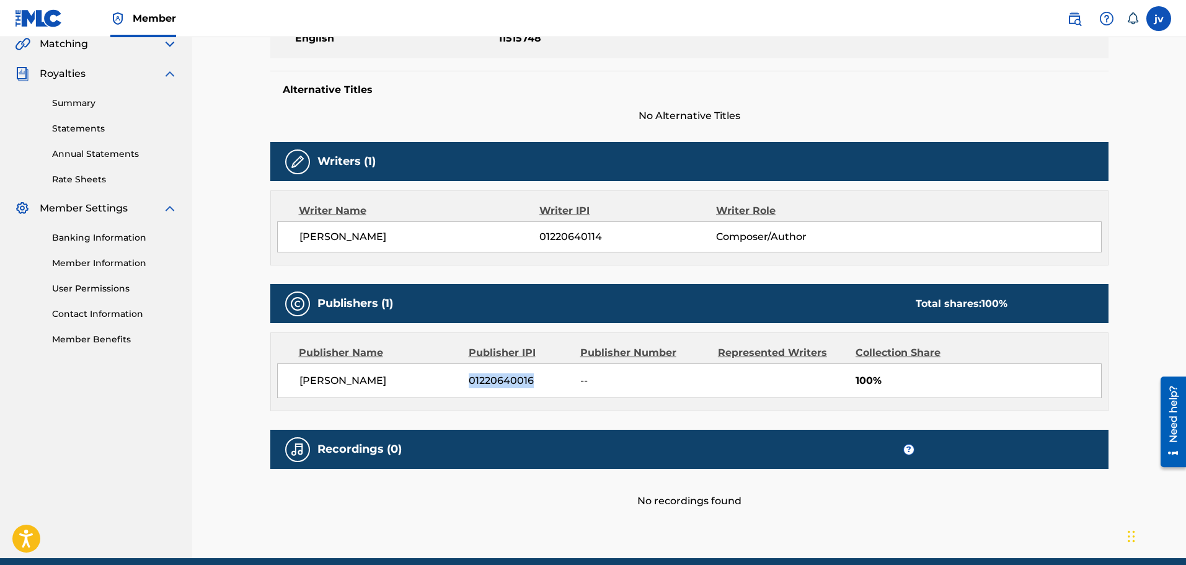
scroll to position [285, 0]
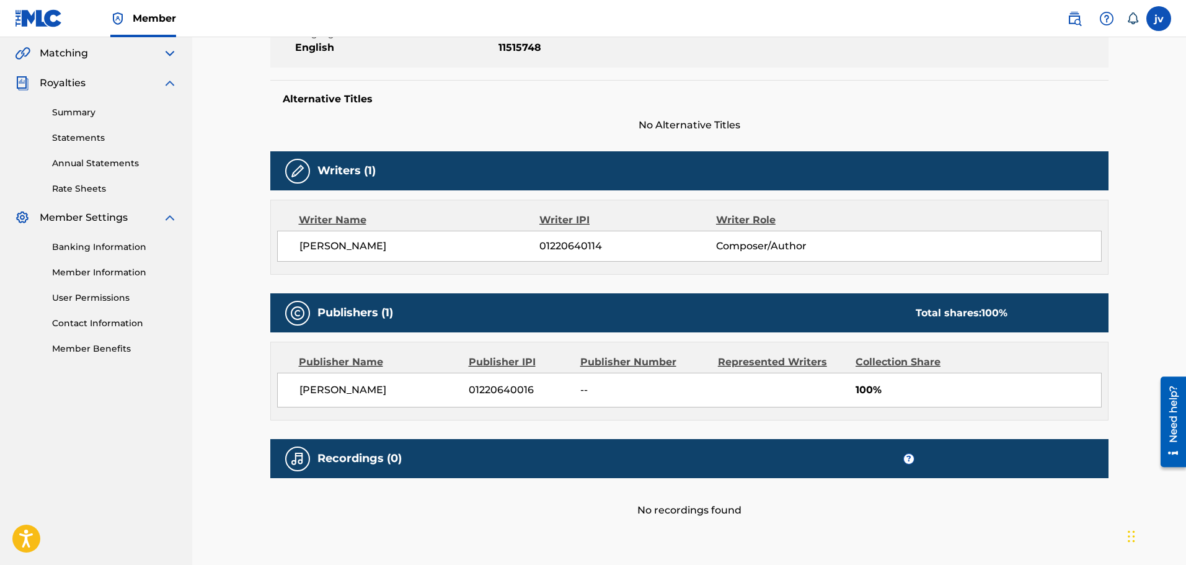
click at [335, 244] on span "[PERSON_NAME]" at bounding box center [419, 246] width 241 height 15
click at [336, 244] on span "[PERSON_NAME]" at bounding box center [419, 246] width 241 height 15
copy div "[PERSON_NAME]"
click at [479, 346] on div "Publisher Name Publisher IPI Publisher Number Represented Writers Collection Sh…" at bounding box center [689, 380] width 837 height 77
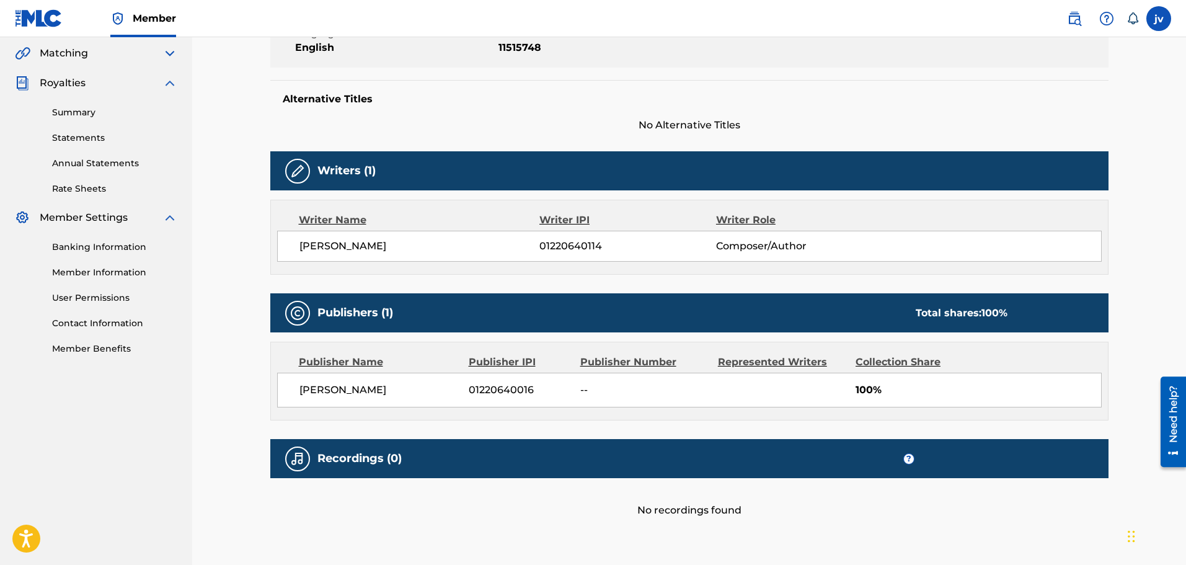
click at [506, 389] on span "01220640016" at bounding box center [520, 390] width 102 height 15
copy span "01220640016"
click at [549, 239] on span "01220640114" at bounding box center [627, 246] width 176 height 15
click at [558, 247] on span "01220640114" at bounding box center [627, 246] width 176 height 15
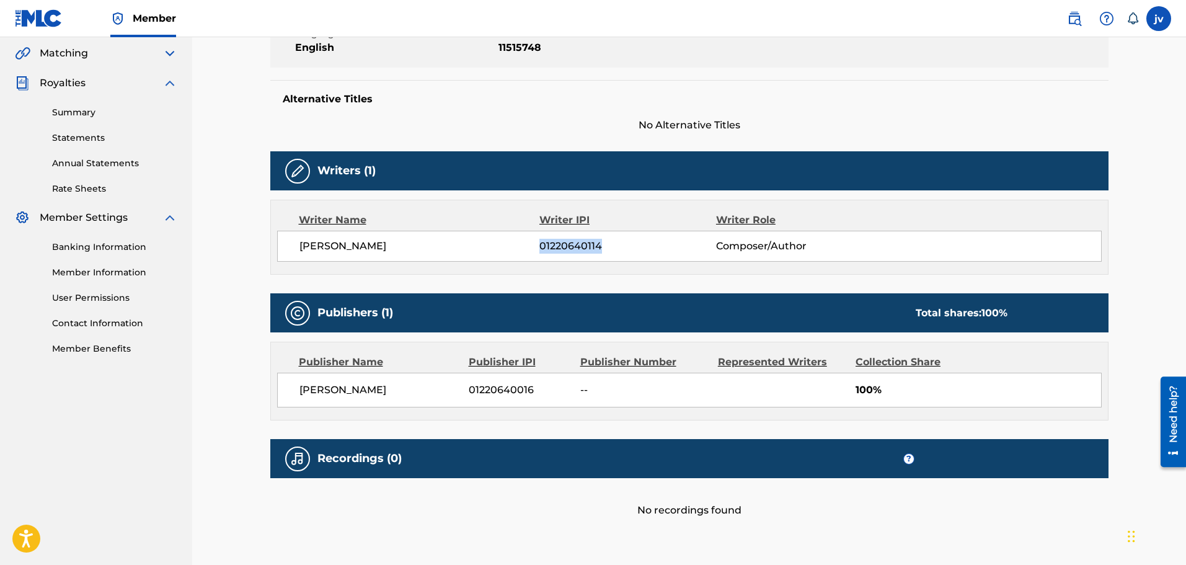
click at [558, 247] on span "01220640114" at bounding box center [627, 246] width 176 height 15
copy span "01220640114"
click at [352, 247] on span "[PERSON_NAME]" at bounding box center [419, 246] width 241 height 15
copy span "[PERSON_NAME]"
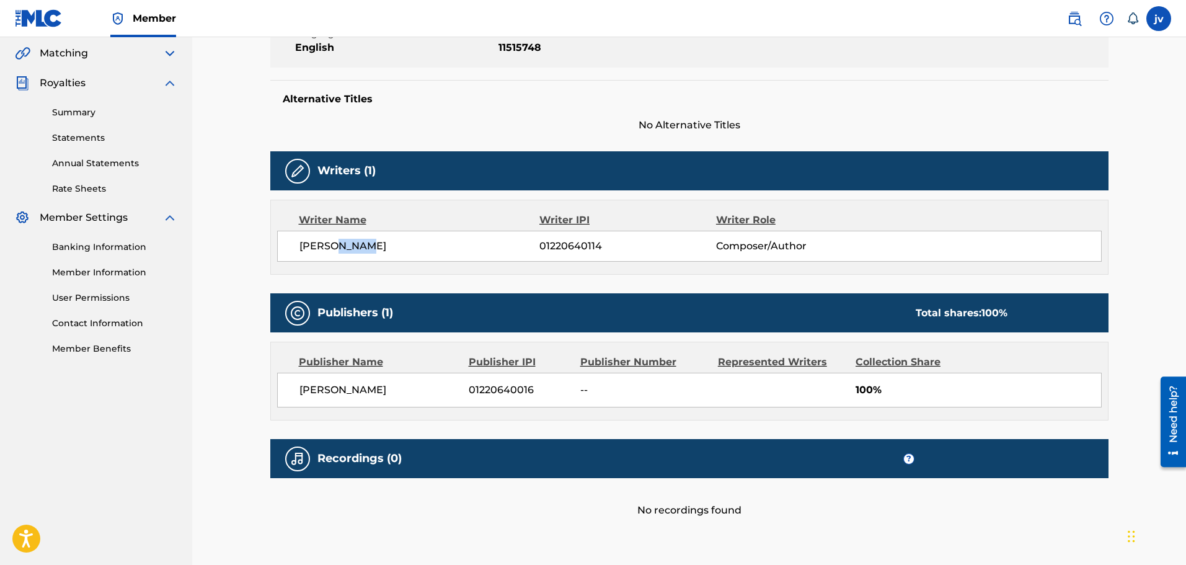
click at [346, 241] on span "[PERSON_NAME]" at bounding box center [419, 246] width 241 height 15
click at [347, 241] on span "[PERSON_NAME]" at bounding box center [419, 246] width 241 height 15
click at [381, 265] on div "Writer Name Writer IPI Writer Role [PERSON_NAME] 01220640114 Composer/Author" at bounding box center [689, 237] width 838 height 75
click at [350, 390] on span "[PERSON_NAME]" at bounding box center [379, 390] width 161 height 15
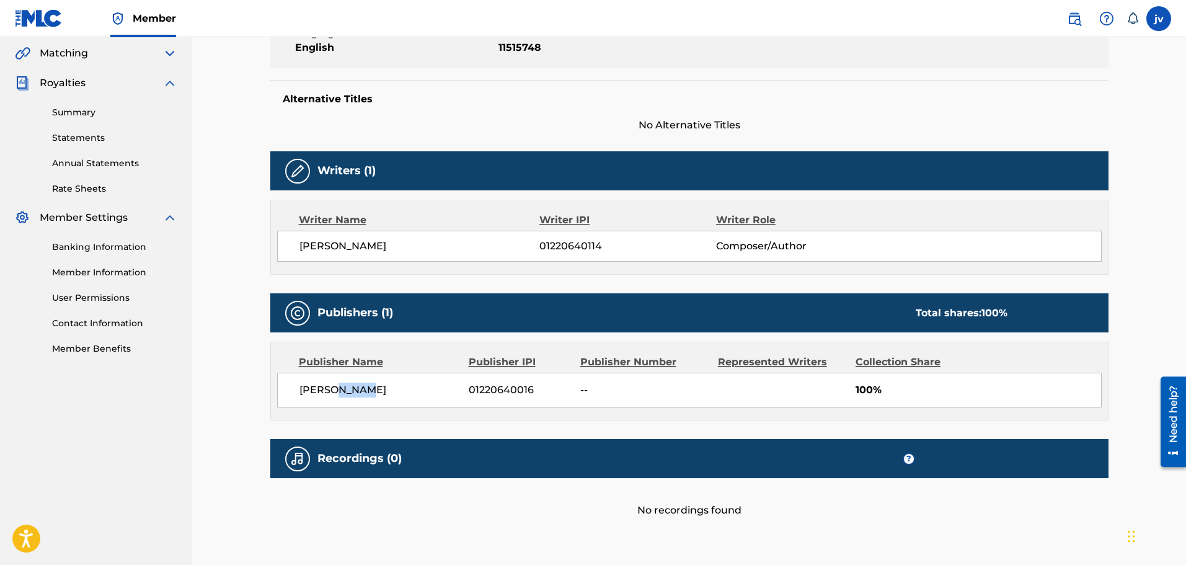
click at [350, 390] on span "[PERSON_NAME]" at bounding box center [379, 390] width 161 height 15
drag, startPoint x: 350, startPoint y: 390, endPoint x: 336, endPoint y: 312, distance: 78.7
click at [349, 390] on span "[PERSON_NAME]" at bounding box center [379, 390] width 161 height 15
copy div "[PERSON_NAME]"
click at [260, 235] on div "< Back Submission Date: [DATE] SKIN Work Detail Member Work Identifier -- MLC S…" at bounding box center [689, 175] width 868 height 784
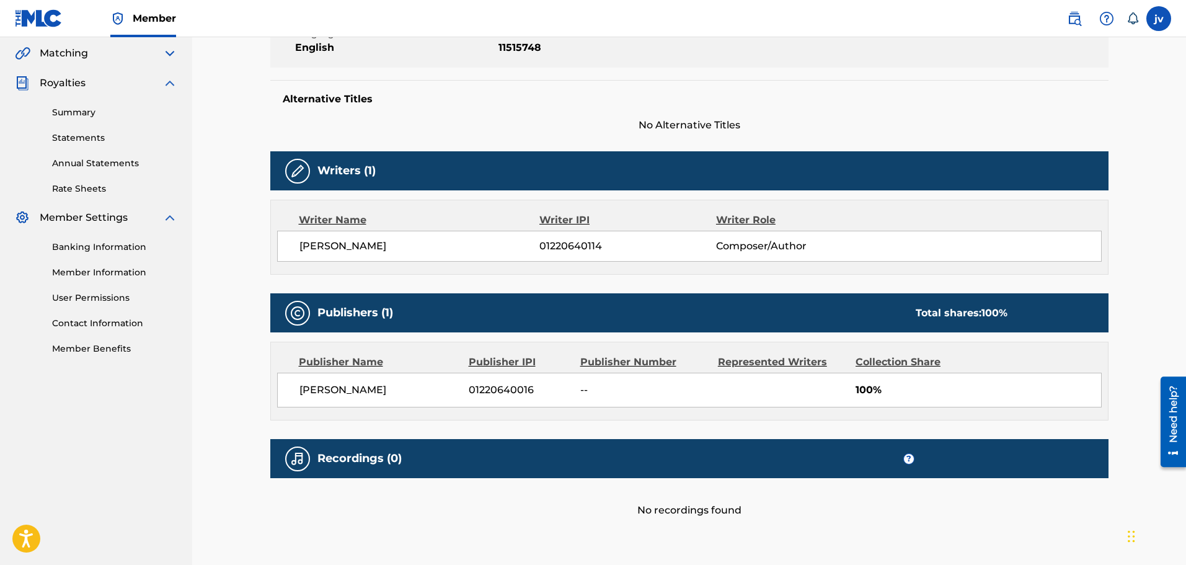
scroll to position [347, 0]
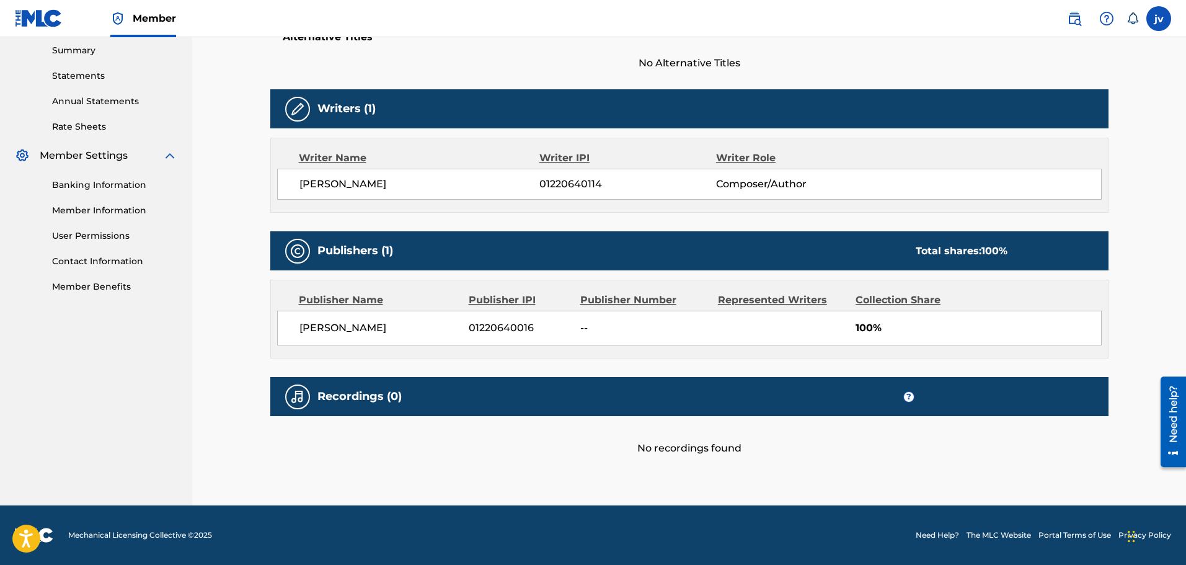
click at [520, 333] on span "01220640016" at bounding box center [520, 328] width 102 height 15
copy span "01220640016"
click at [572, 188] on span "01220640114" at bounding box center [627, 184] width 176 height 15
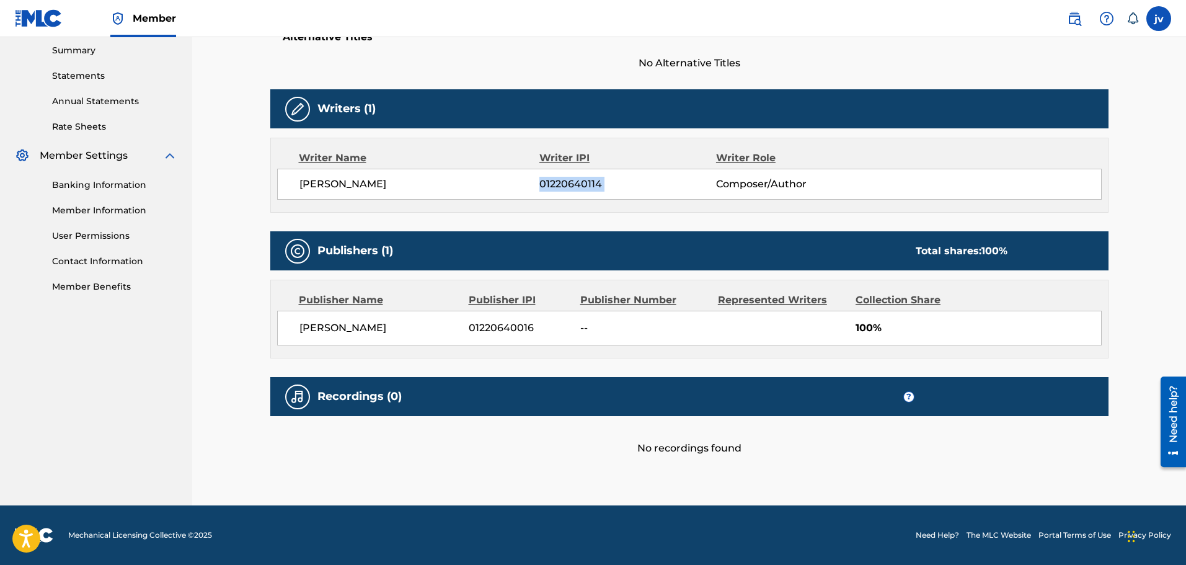
click at [572, 188] on span "01220640114" at bounding box center [627, 184] width 176 height 15
copy div "01220640114"
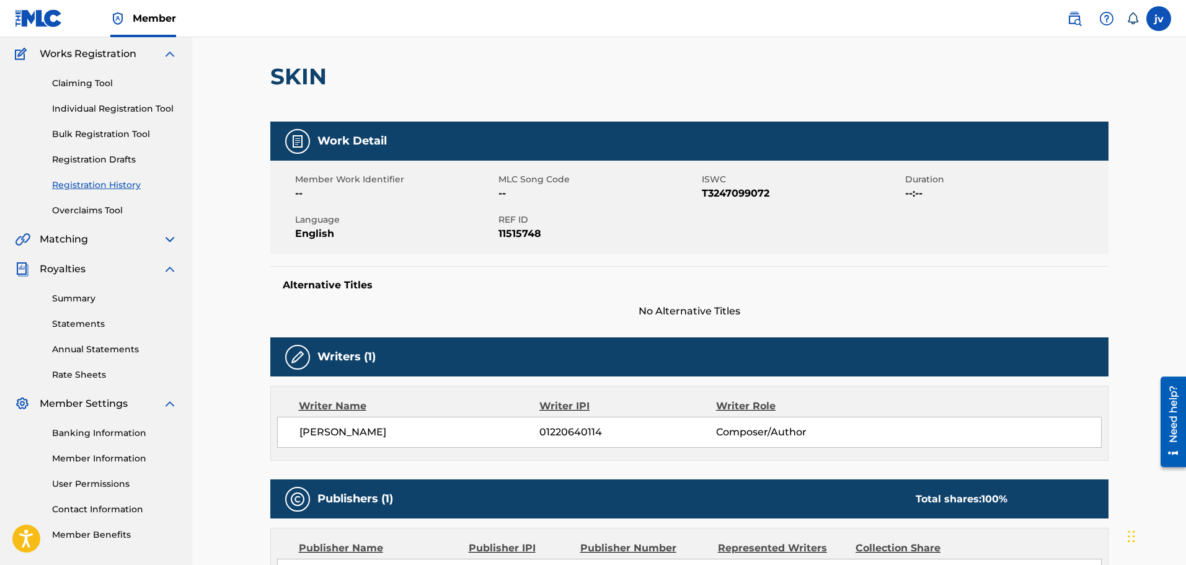
click at [407, 215] on span "Language" at bounding box center [395, 219] width 200 height 13
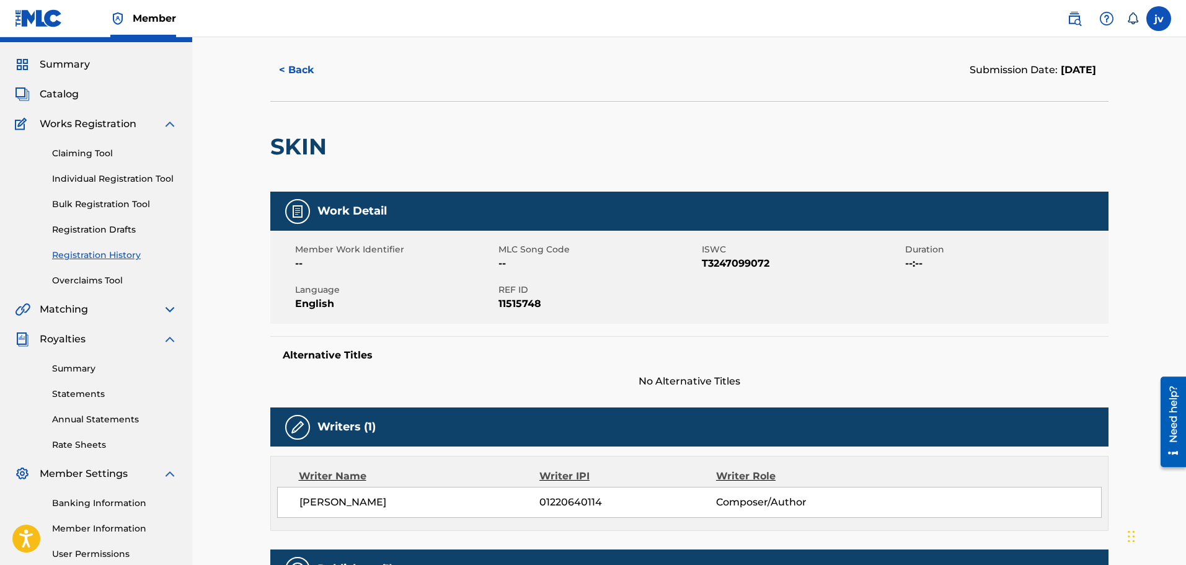
scroll to position [1, 0]
